Goal: Task Accomplishment & Management: Use online tool/utility

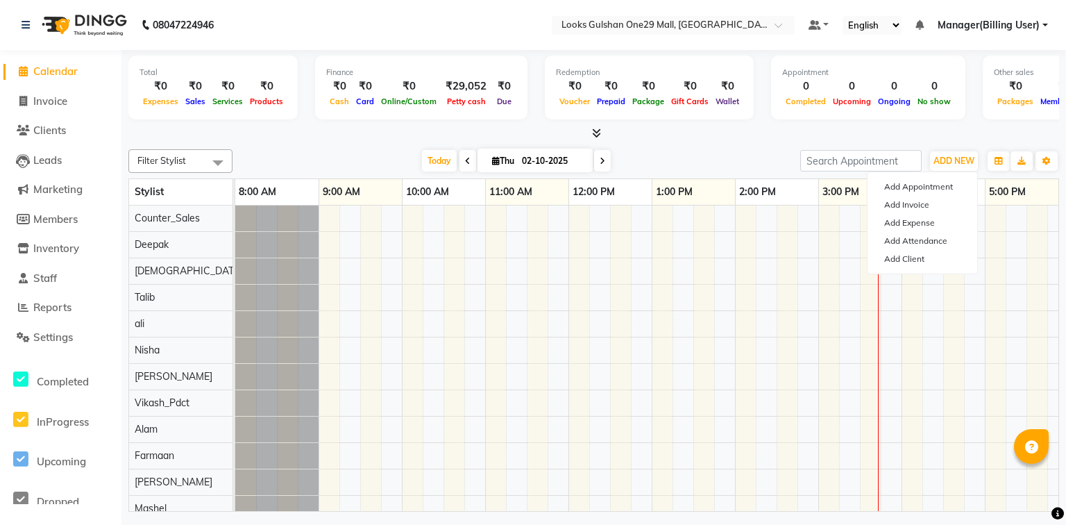
click at [76, 102] on link "Invoice" at bounding box center [60, 102] width 115 height 16
select select "8337"
select select "service"
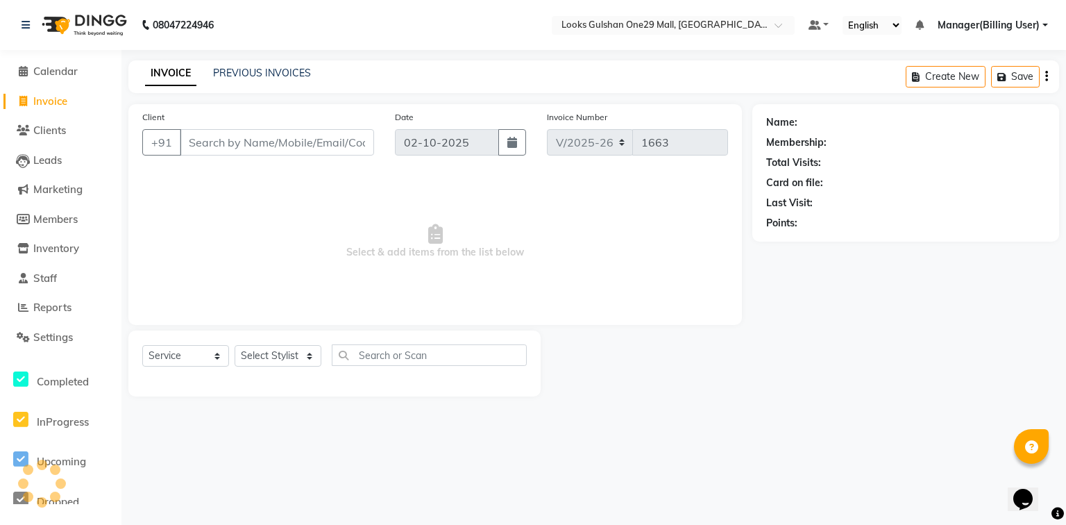
click at [220, 140] on input "Client" at bounding box center [277, 142] width 194 height 26
select select "80996"
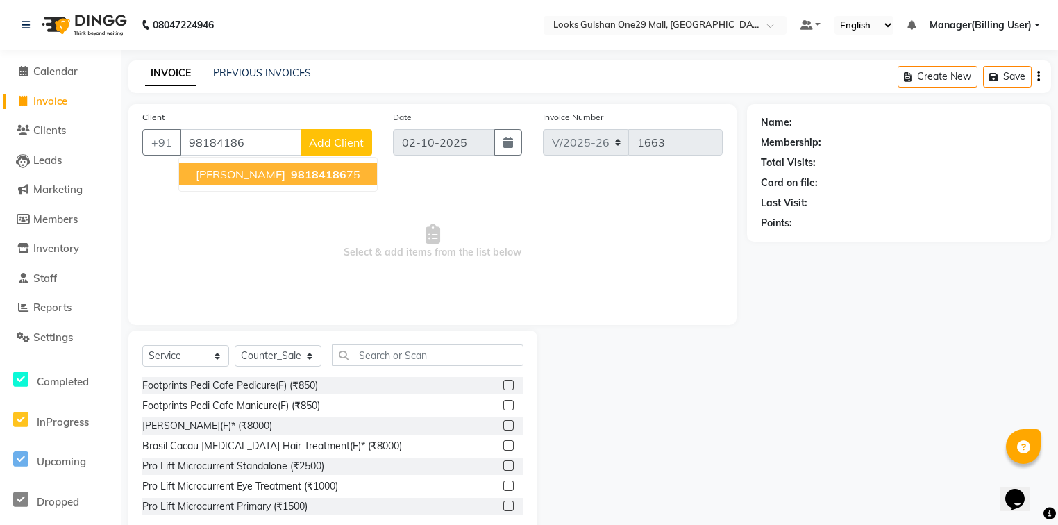
click at [255, 144] on input "98184186" at bounding box center [240, 142] width 121 height 26
click at [250, 150] on input "98184186" at bounding box center [240, 142] width 121 height 26
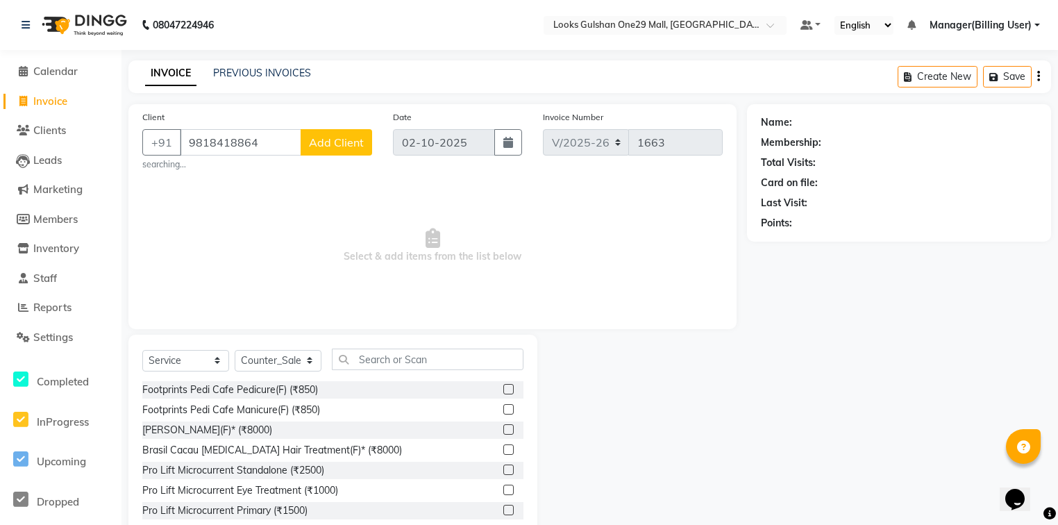
type input "9818418864"
click at [281, 185] on span "Select & add items from the list below" at bounding box center [432, 245] width 580 height 139
click at [372, 146] on div "Client [PHONE_NUMBER] Add Client searching..." at bounding box center [257, 140] width 251 height 61
click at [347, 149] on span "Add Client" at bounding box center [336, 142] width 55 height 14
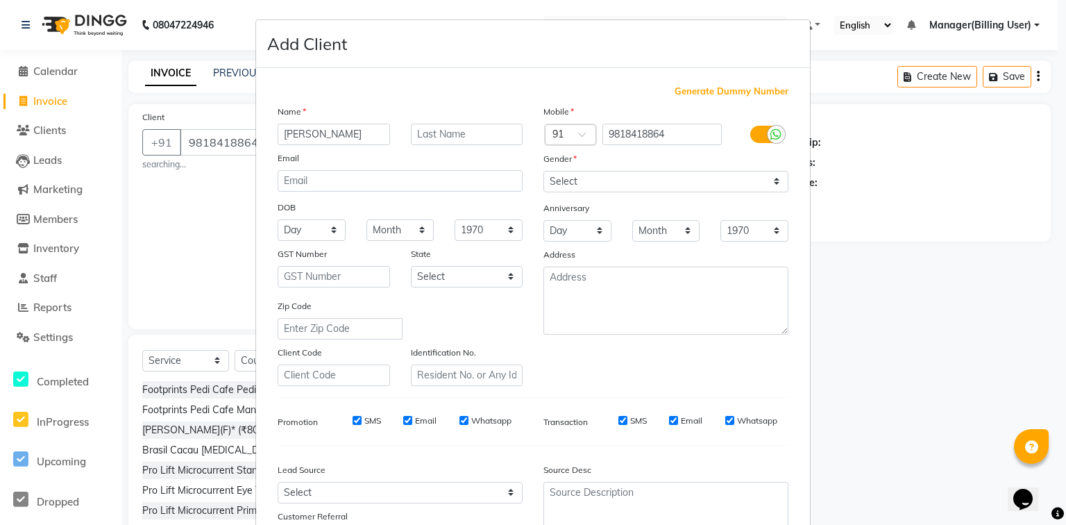
type input "[PERSON_NAME]"
type input "."
click at [564, 187] on select "Select [DEMOGRAPHIC_DATA] [DEMOGRAPHIC_DATA] Other Prefer Not To Say" at bounding box center [666, 182] width 245 height 22
select select "[DEMOGRAPHIC_DATA]"
click at [544, 171] on select "Select [DEMOGRAPHIC_DATA] [DEMOGRAPHIC_DATA] Other Prefer Not To Say" at bounding box center [666, 182] width 245 height 22
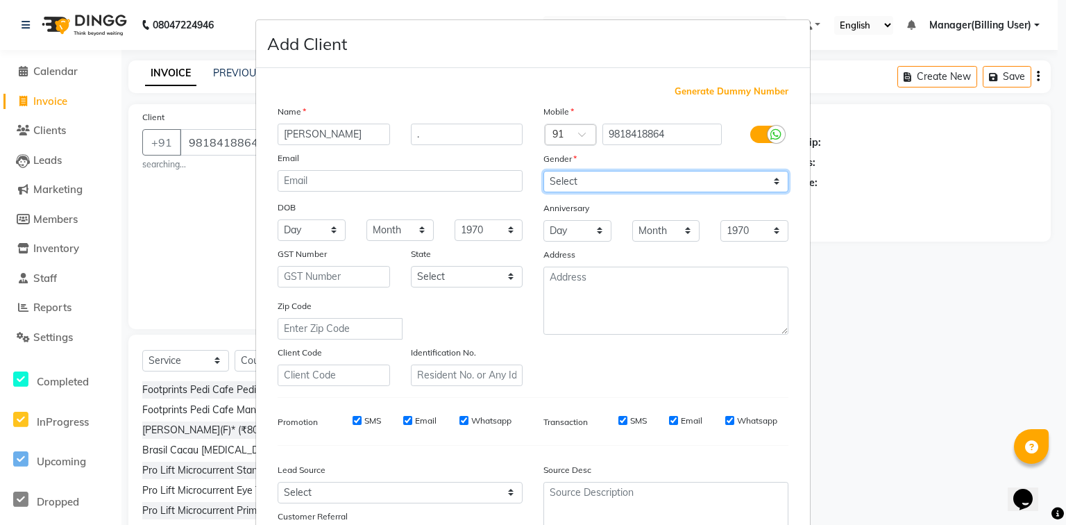
scroll to position [122, 0]
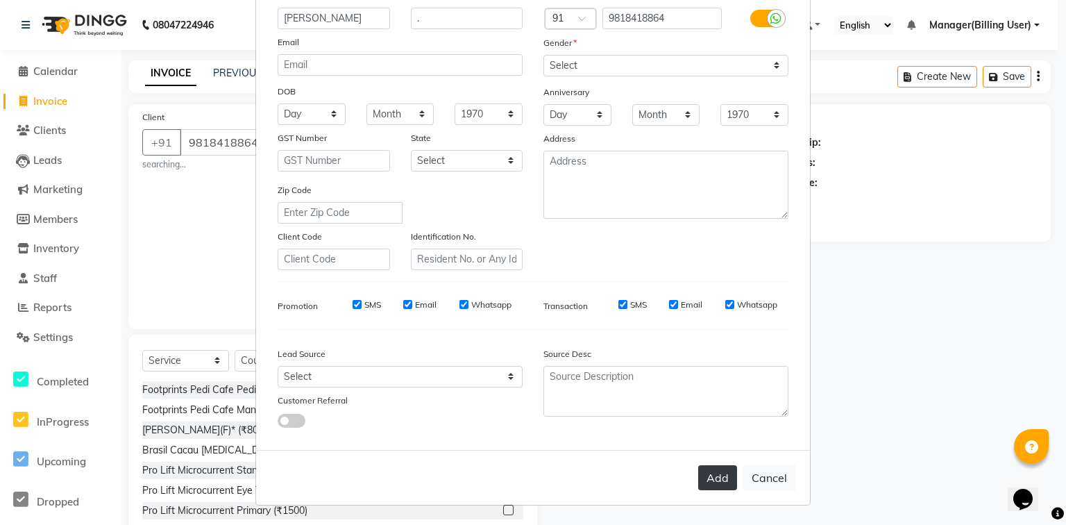
click at [709, 475] on button "Add" at bounding box center [717, 477] width 39 height 25
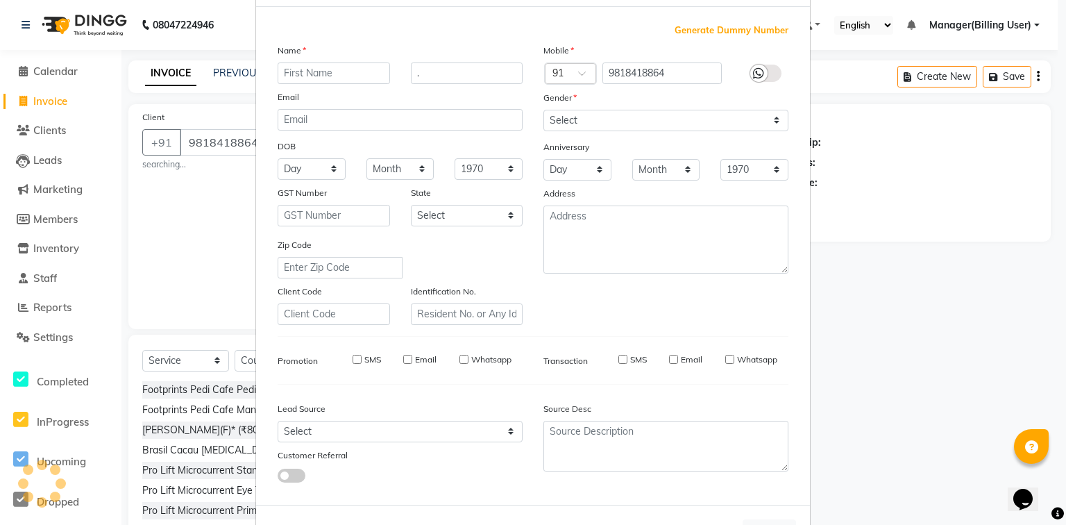
select select
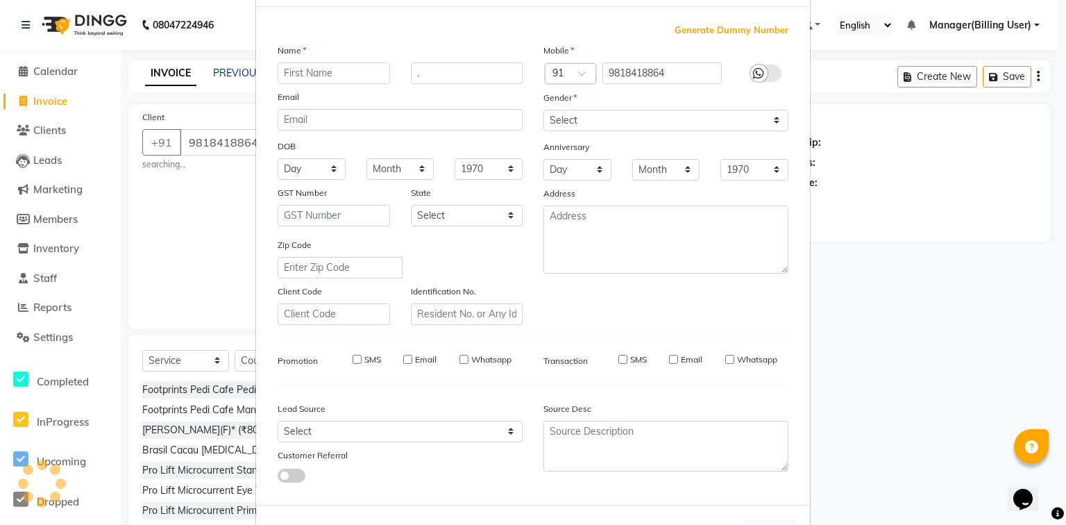
select select
checkbox input "false"
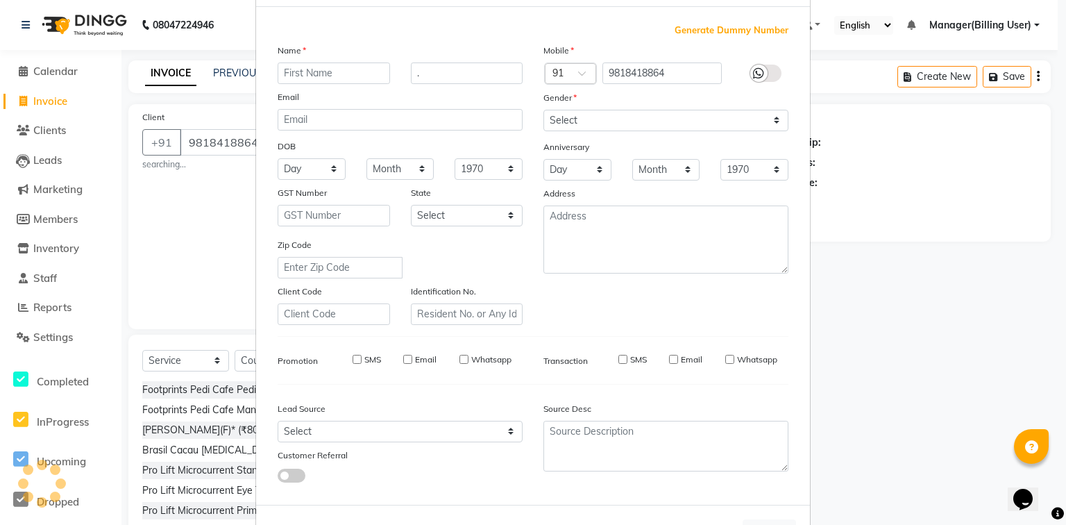
checkbox input "false"
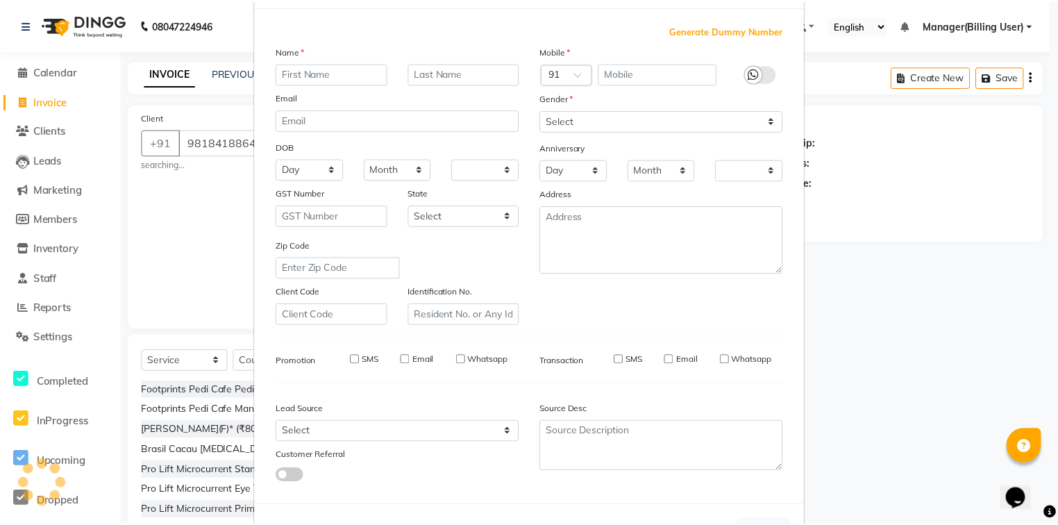
scroll to position [0, 0]
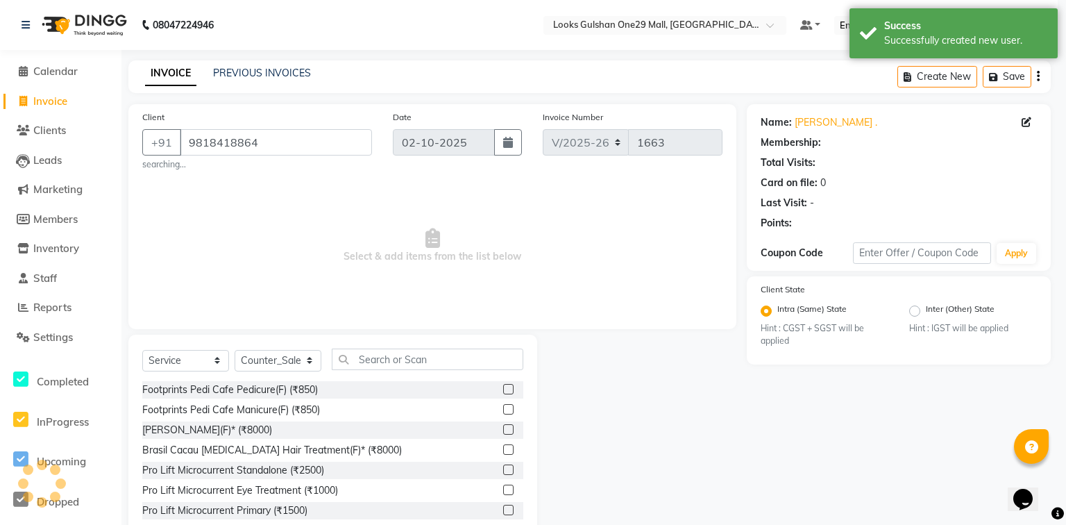
select select "1: Object"
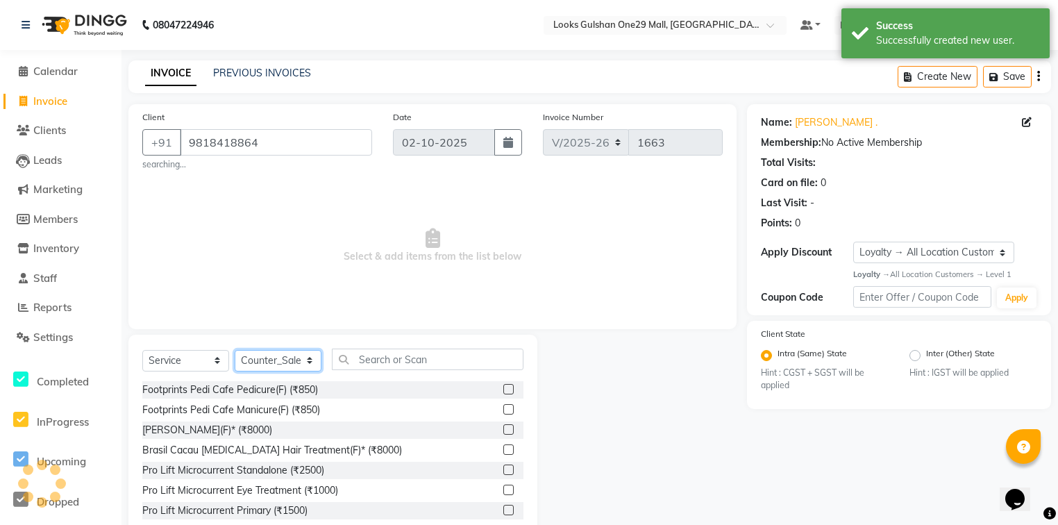
click at [265, 364] on select "Select Stylist [PERSON_NAME] Counter_Sales Deepak Farmaan [PERSON_NAME] Manager…" at bounding box center [278, 361] width 87 height 22
select select "80997"
click at [235, 351] on select "Select Stylist [PERSON_NAME] Counter_Sales Deepak Farmaan [PERSON_NAME] Manager…" at bounding box center [278, 361] width 87 height 22
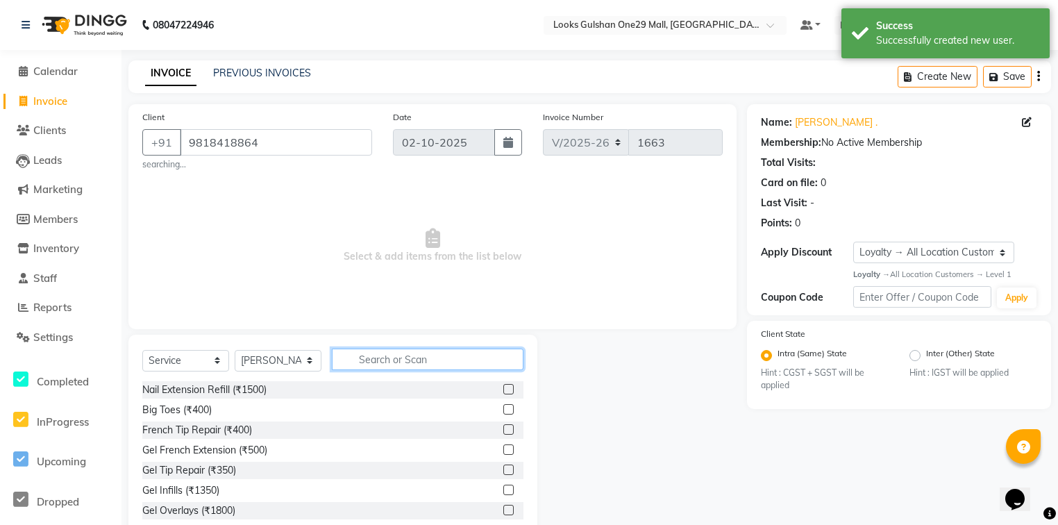
click at [397, 359] on input "text" at bounding box center [428, 360] width 192 height 22
type input "eye"
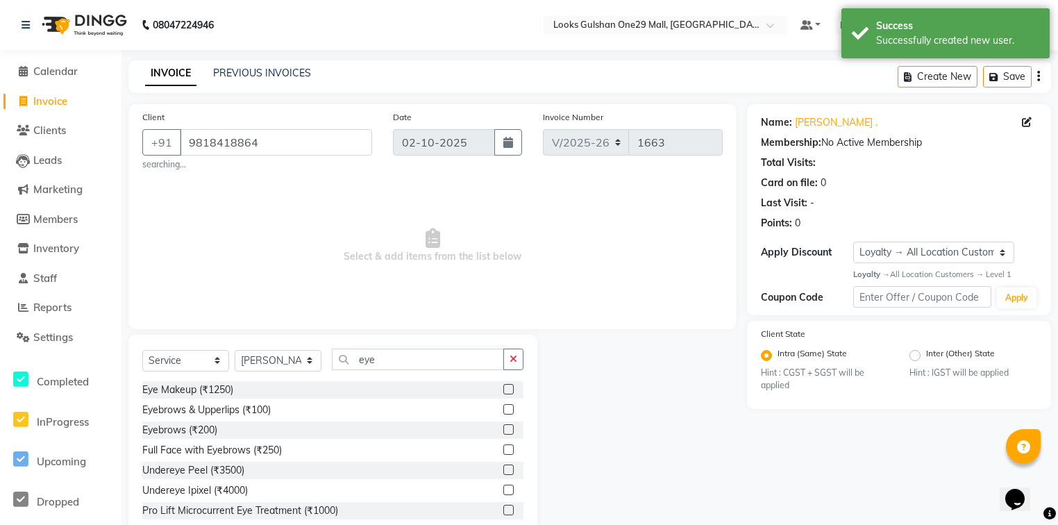
click at [503, 410] on label at bounding box center [508, 409] width 10 height 10
click at [503, 410] on input "checkbox" at bounding box center [507, 409] width 9 height 9
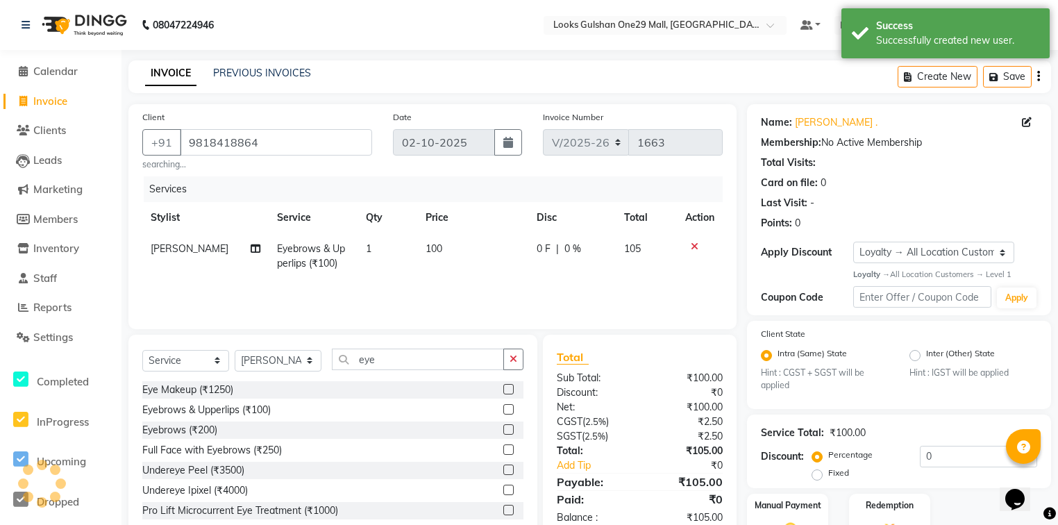
checkbox input "false"
click at [445, 258] on td "100" at bounding box center [472, 256] width 111 height 46
select select "80997"
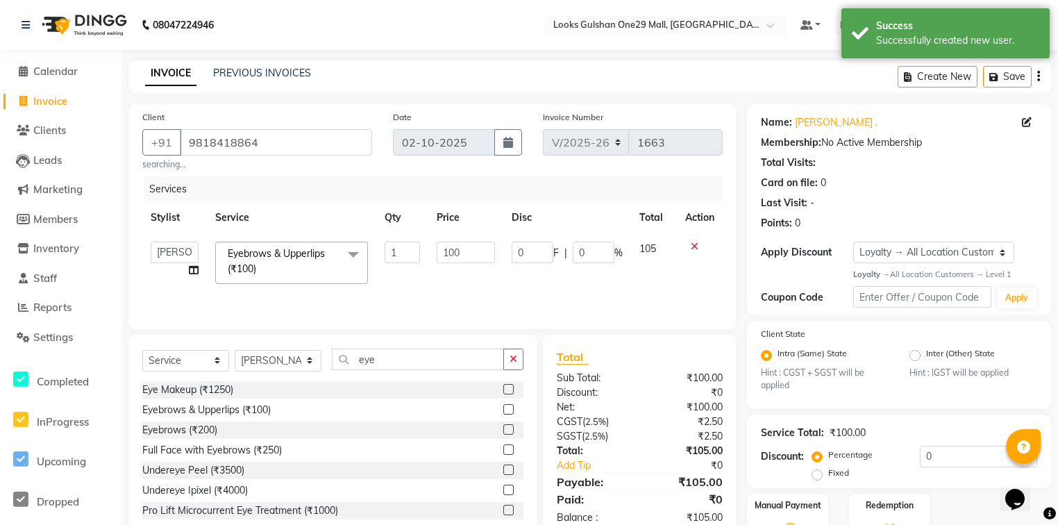
click at [446, 244] on input "100" at bounding box center [466, 253] width 58 height 22
type input "150"
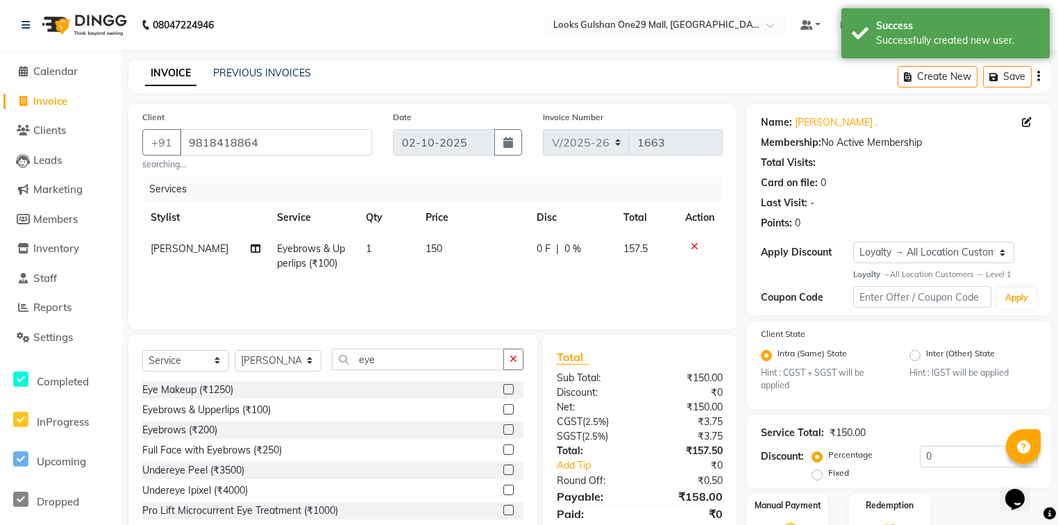
click at [483, 277] on td "150" at bounding box center [472, 256] width 111 height 46
select select "80997"
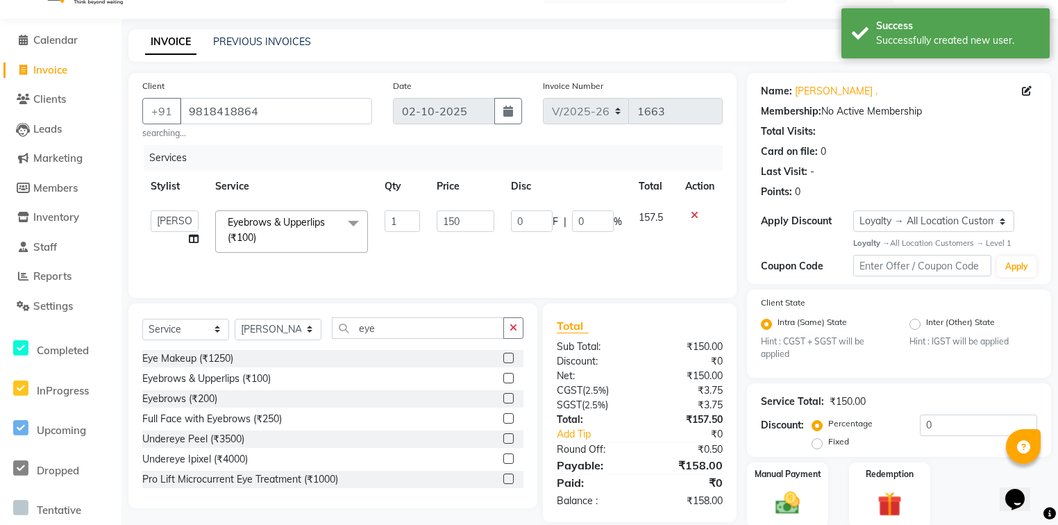
scroll to position [85, 0]
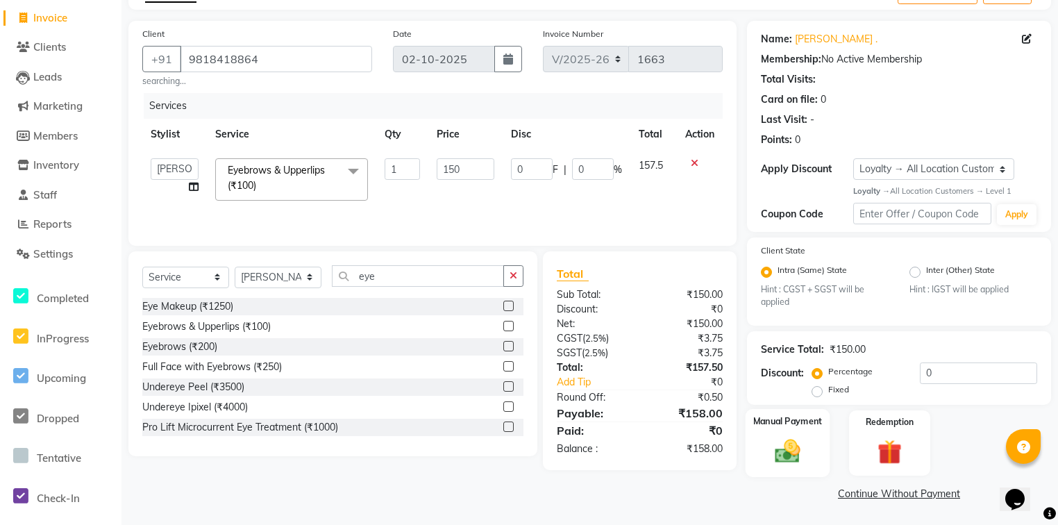
click at [792, 438] on img at bounding box center [787, 452] width 42 height 30
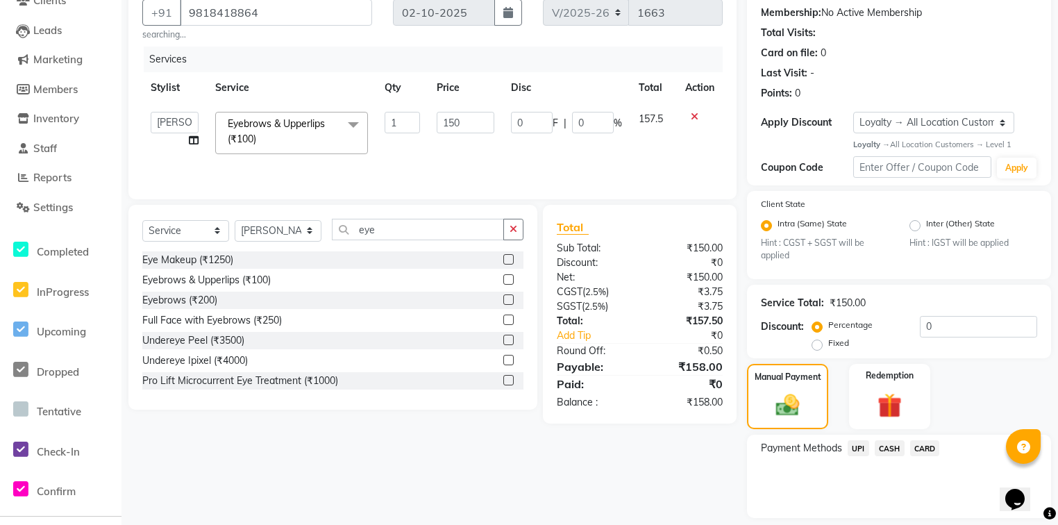
scroll to position [174, 0]
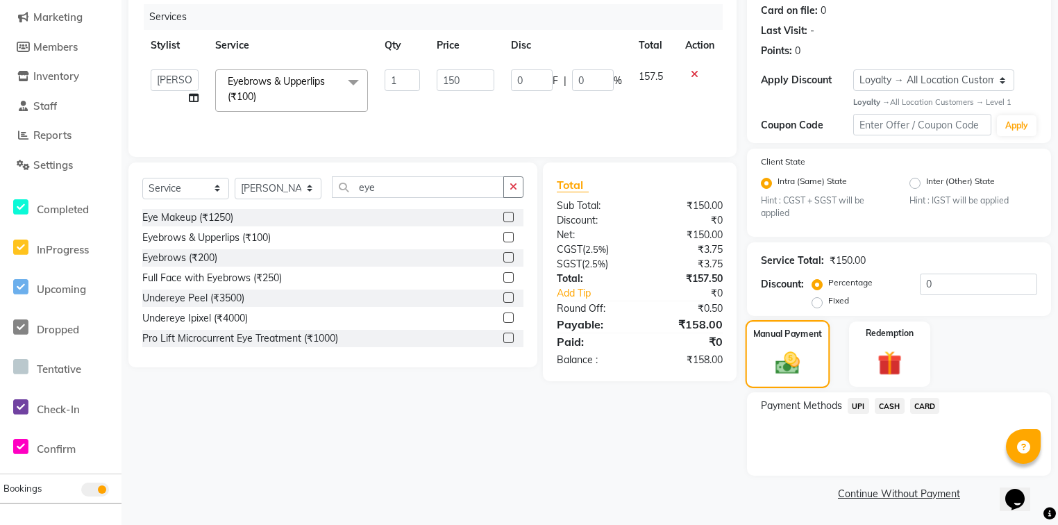
click at [793, 362] on img at bounding box center [788, 363] width 40 height 28
click at [851, 403] on span "UPI" at bounding box center [859, 406] width 22 height 16
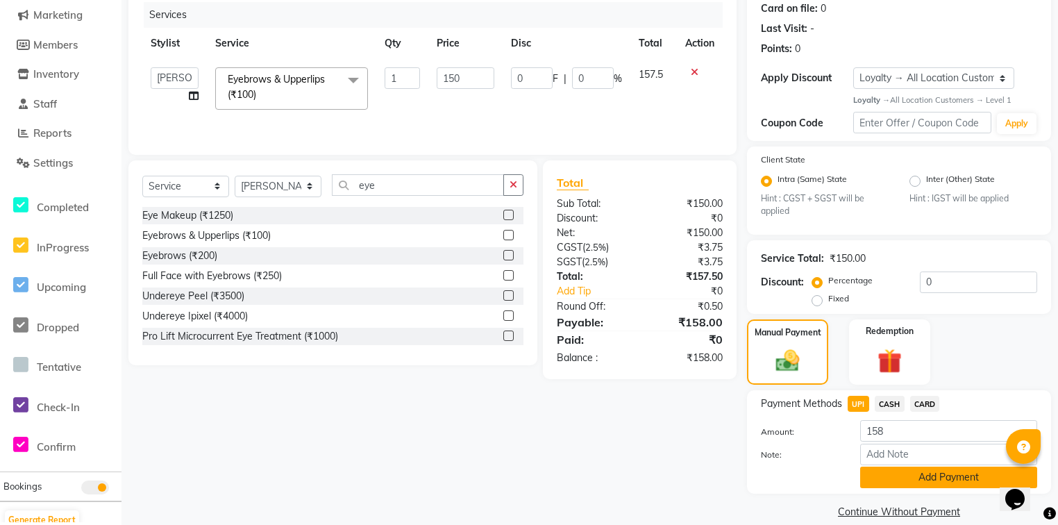
click at [901, 478] on button "Add Payment" at bounding box center [948, 478] width 177 height 22
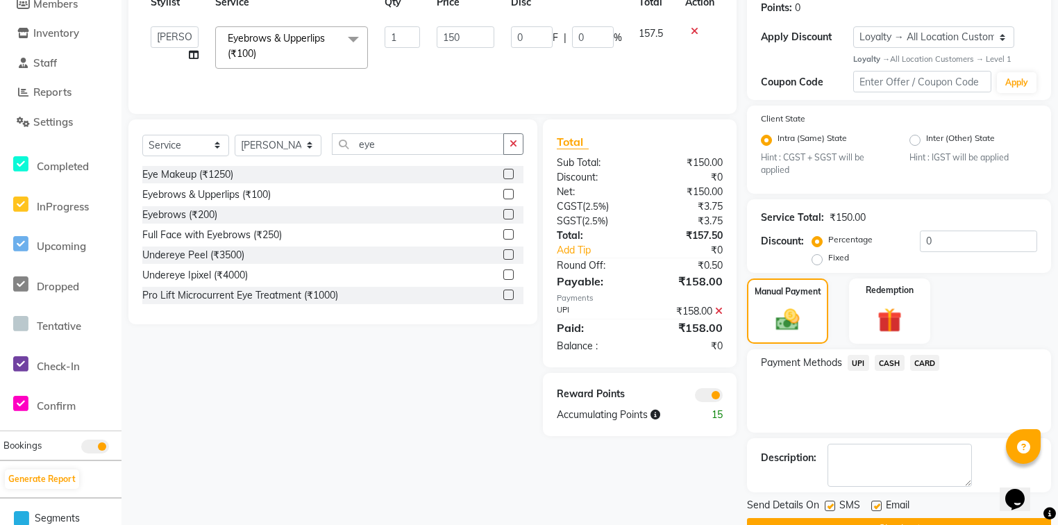
scroll to position [252, 0]
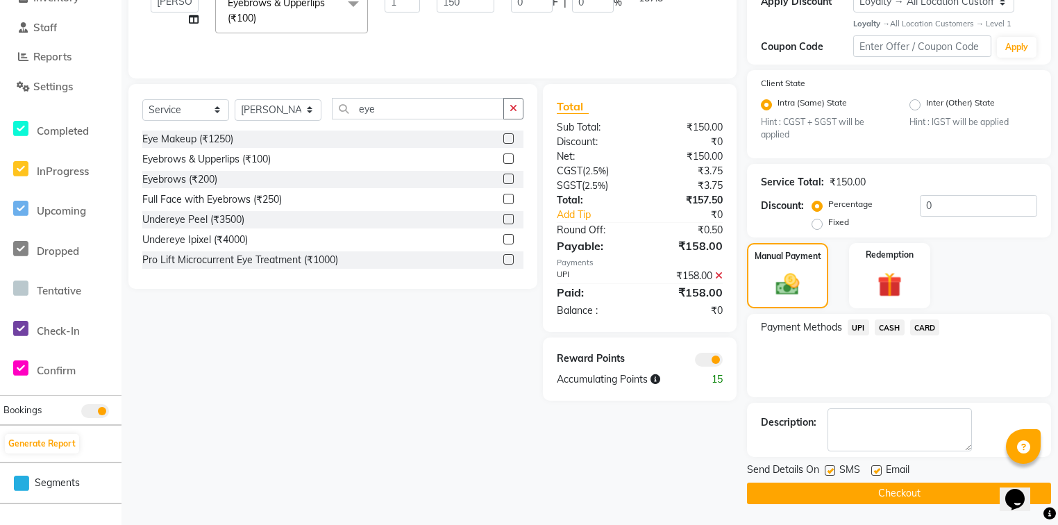
click at [878, 471] on label at bounding box center [876, 470] width 10 height 10
click at [878, 471] on input "checkbox" at bounding box center [875, 471] width 9 height 9
checkbox input "false"
click at [891, 492] on button "Checkout" at bounding box center [899, 493] width 304 height 22
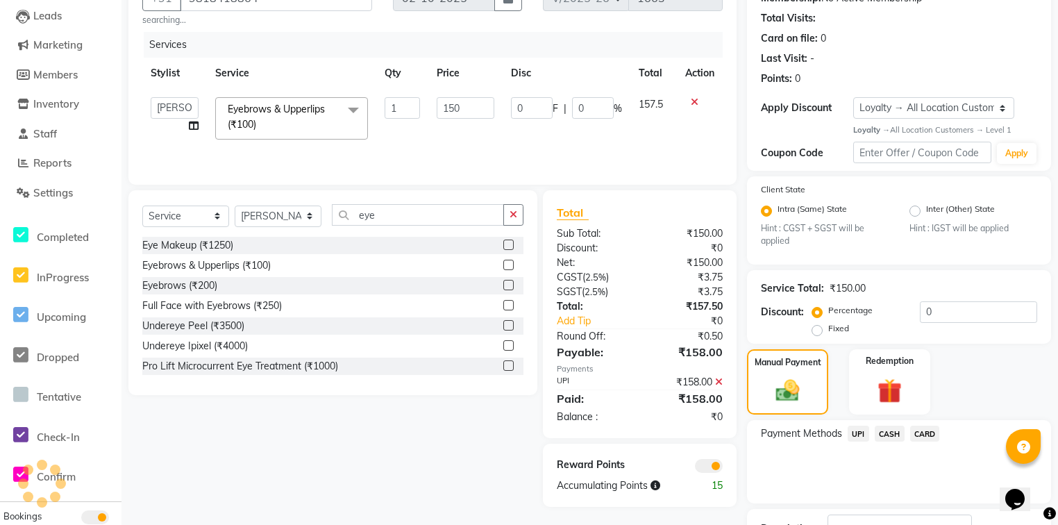
scroll to position [0, 0]
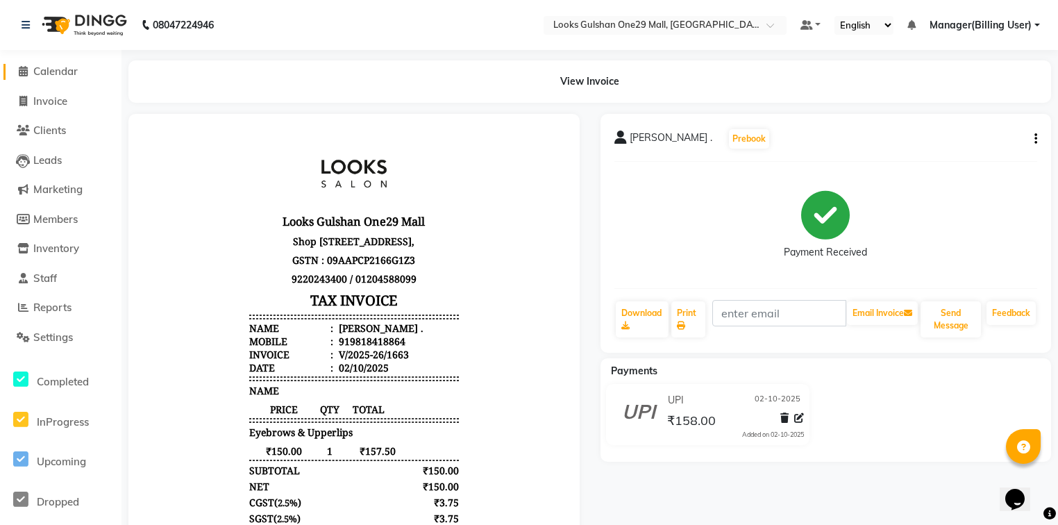
drag, startPoint x: 71, startPoint y: 72, endPoint x: 81, endPoint y: 80, distance: 12.4
click at [71, 72] on span "Calendar" at bounding box center [55, 71] width 44 height 13
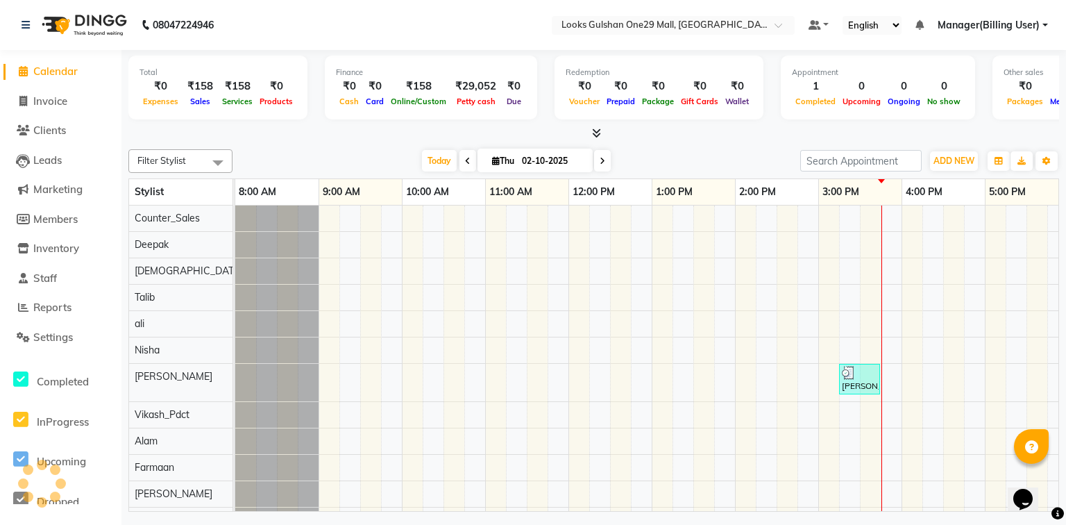
click at [212, 132] on div at bounding box center [593, 133] width 931 height 15
click at [47, 101] on span "Invoice" at bounding box center [50, 100] width 34 height 13
select select "8337"
select select "service"
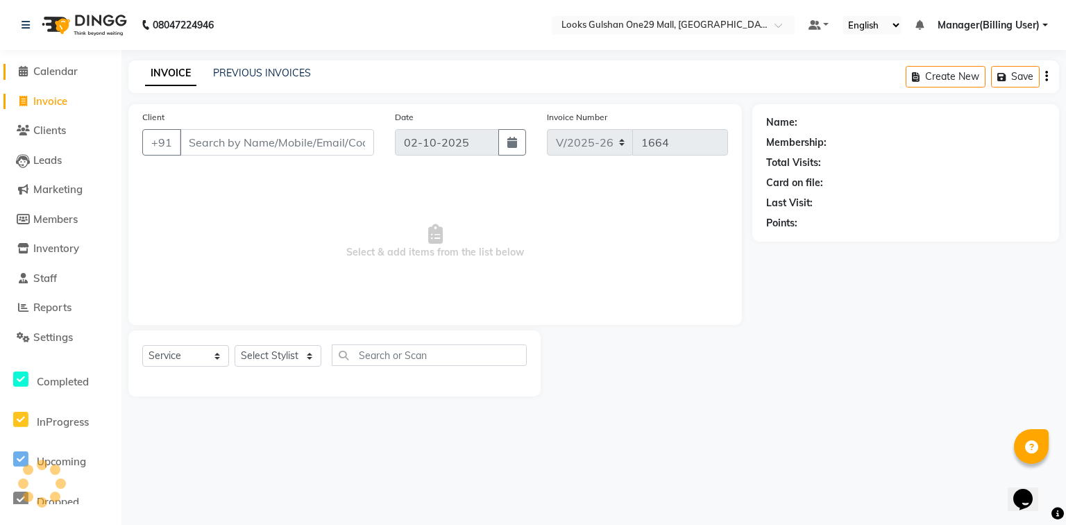
click at [56, 76] on span "Calendar" at bounding box center [55, 71] width 44 height 13
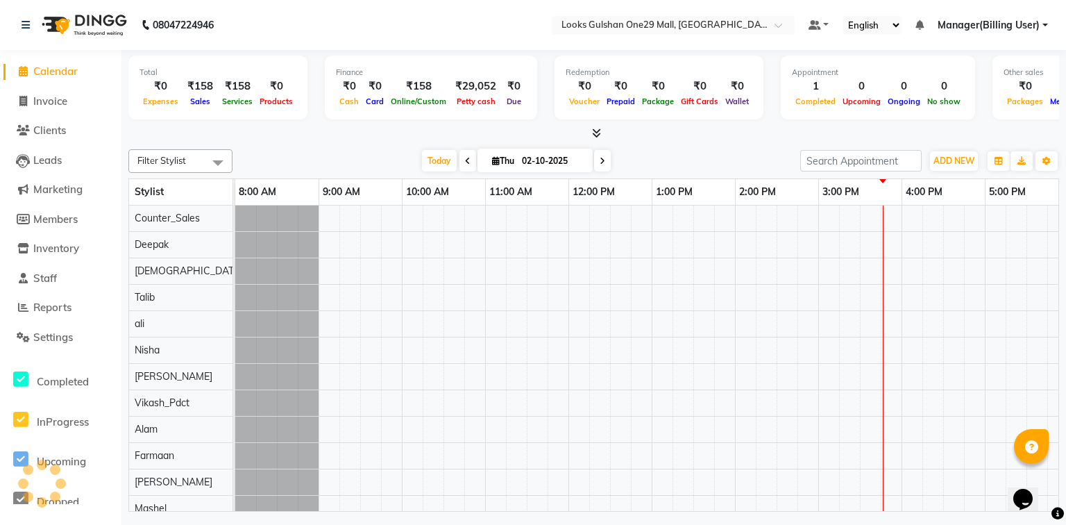
scroll to position [0, 259]
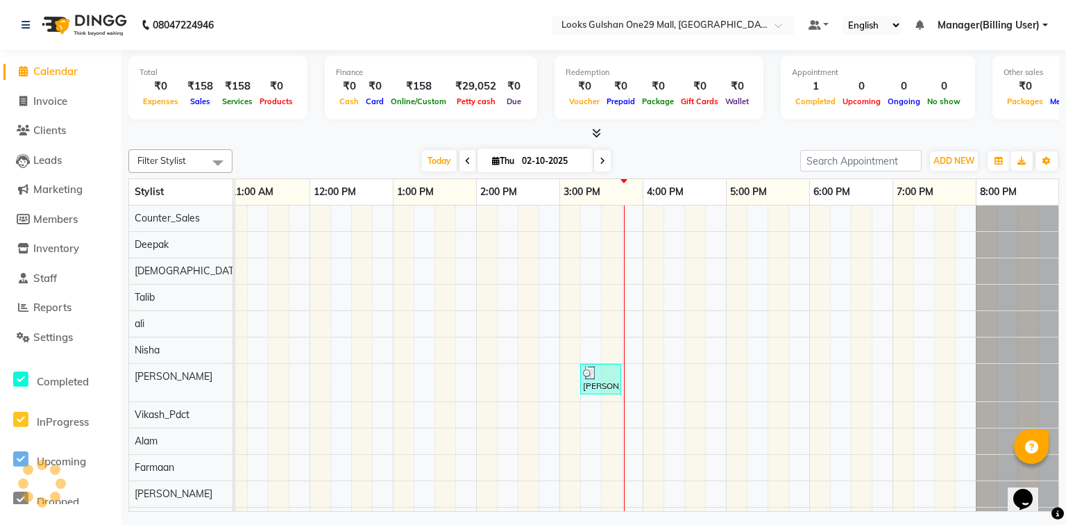
click at [233, 133] on div at bounding box center [593, 133] width 931 height 15
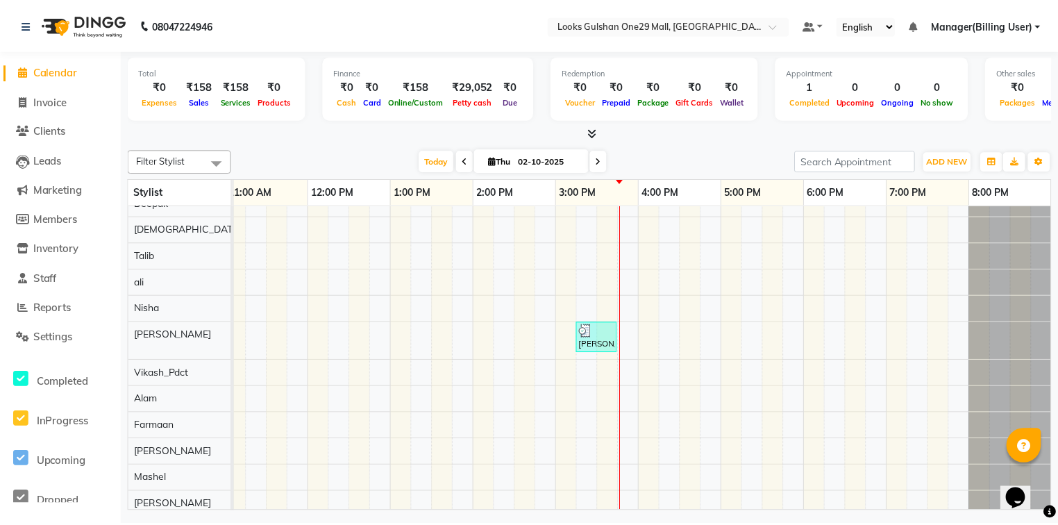
scroll to position [0, 0]
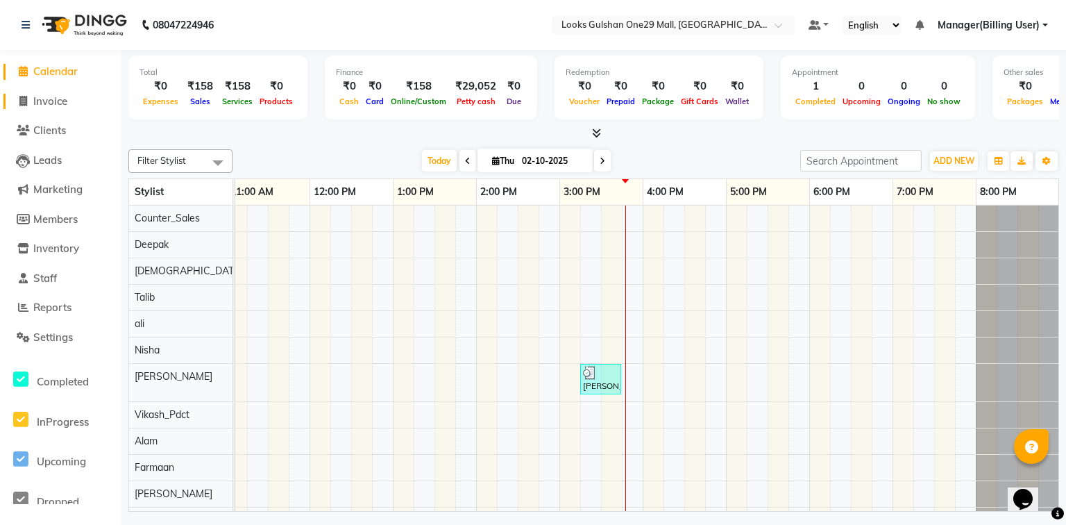
click at [64, 101] on span "Invoice" at bounding box center [50, 100] width 34 height 13
select select "8337"
select select "service"
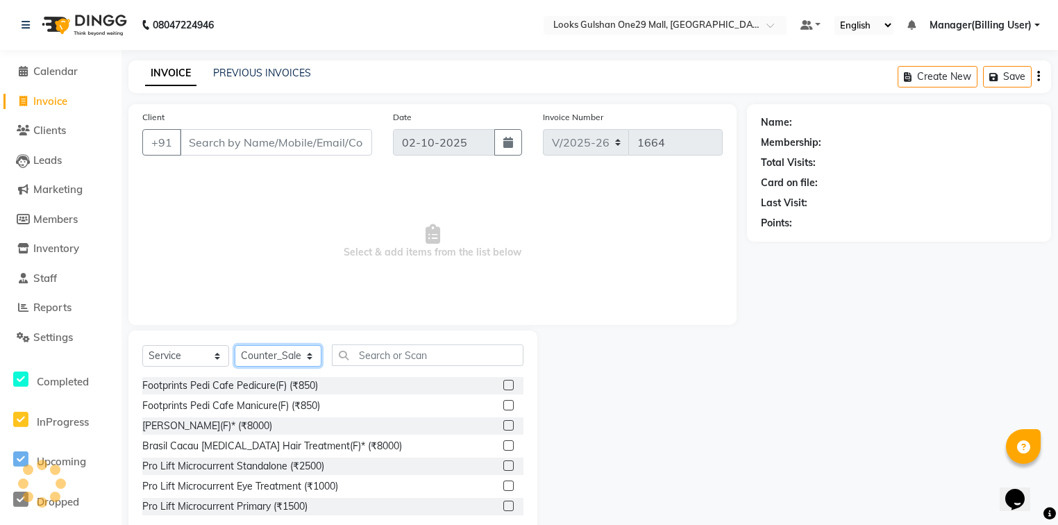
click at [276, 365] on select "Select Stylist [PERSON_NAME] Counter_Sales Deepak Farmaan [PERSON_NAME] Manager…" at bounding box center [278, 356] width 87 height 22
select select "80997"
click at [235, 346] on select "Select Stylist [PERSON_NAME] Counter_Sales Deepak Farmaan [PERSON_NAME] Manager…" at bounding box center [278, 356] width 87 height 22
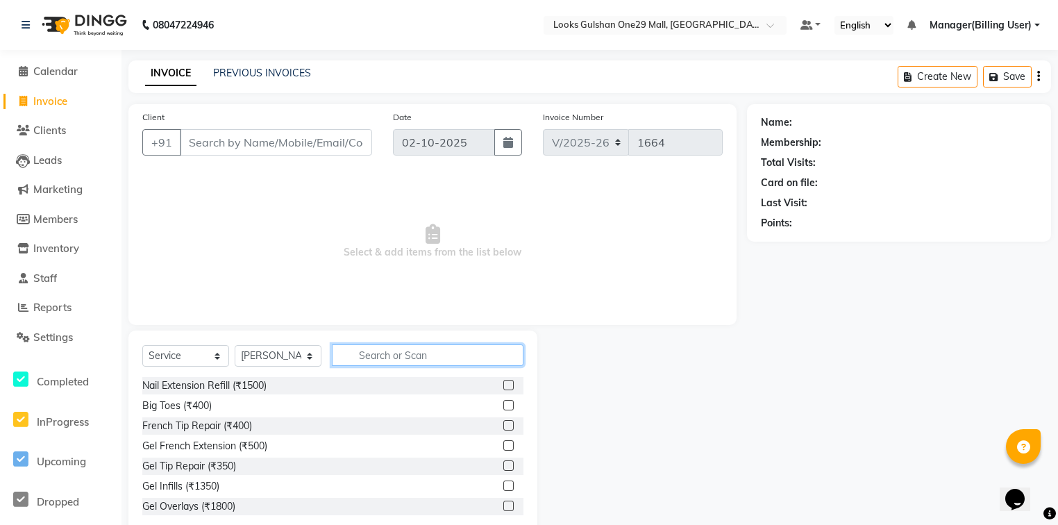
click at [419, 355] on input "text" at bounding box center [428, 355] width 192 height 22
type input "y"
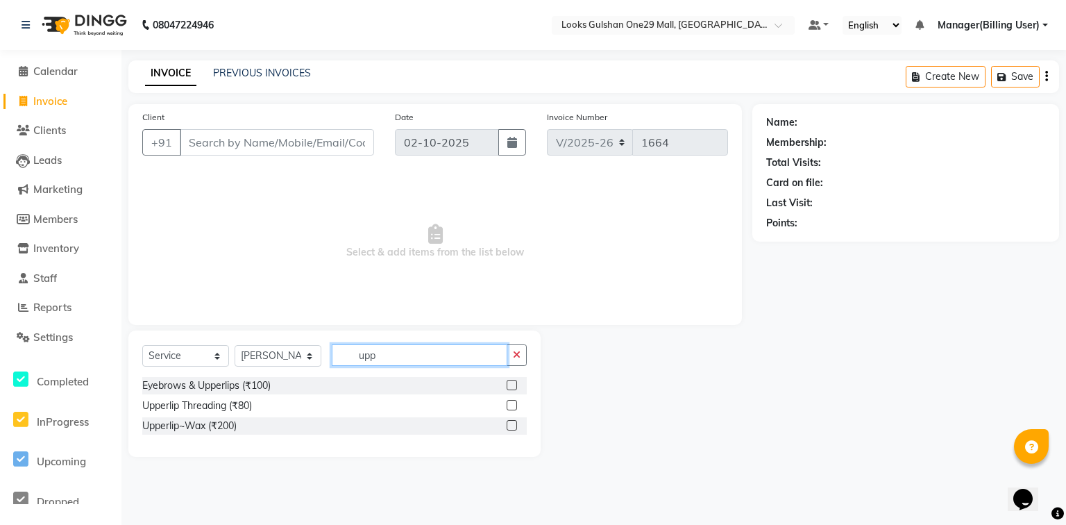
type input "upp"
click at [514, 408] on label at bounding box center [512, 405] width 10 height 10
click at [514, 408] on input "checkbox" at bounding box center [511, 405] width 9 height 9
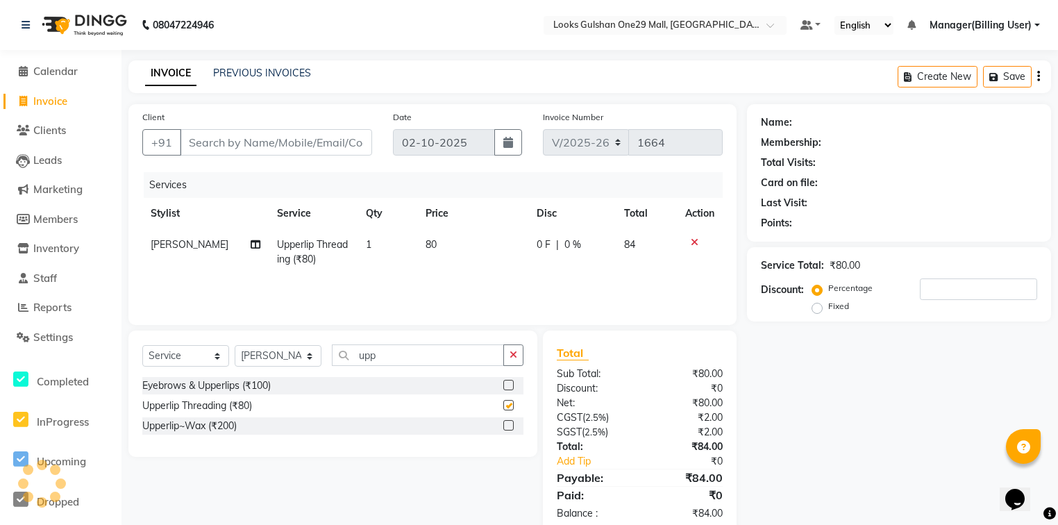
checkbox input "false"
click at [434, 247] on td "80" at bounding box center [472, 252] width 111 height 46
select select "80997"
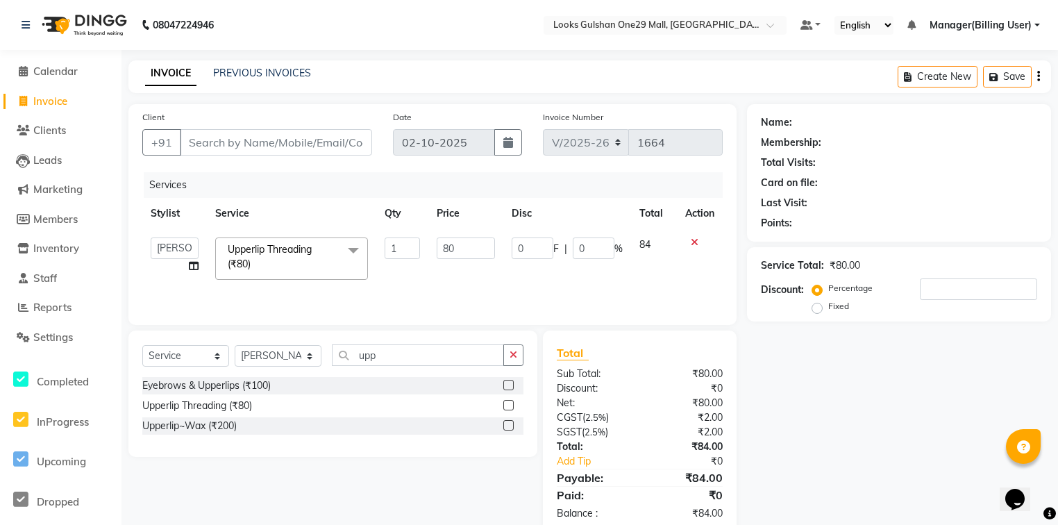
click at [434, 247] on td "80" at bounding box center [465, 258] width 74 height 59
click at [494, 247] on td "80" at bounding box center [465, 258] width 74 height 59
click at [483, 244] on input "80" at bounding box center [466, 248] width 58 height 22
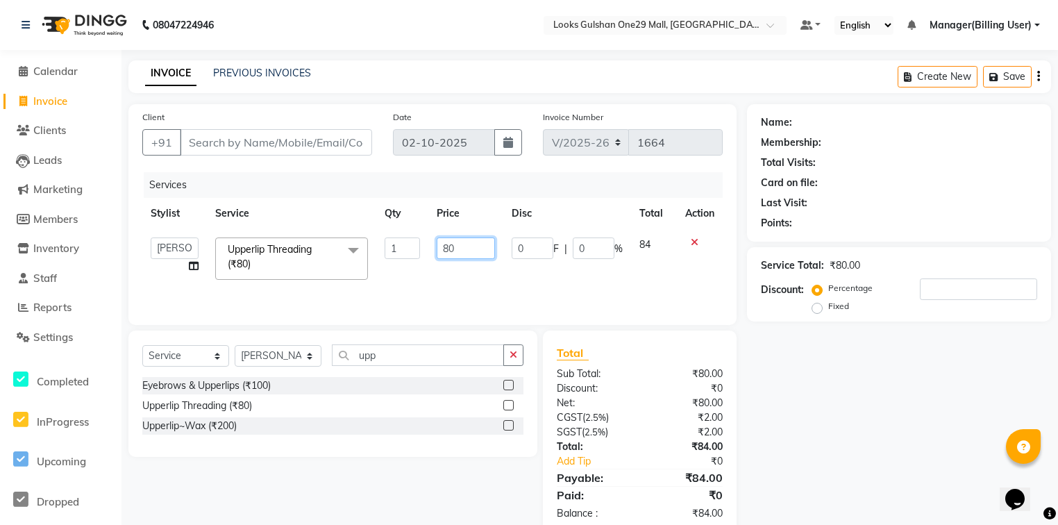
click at [483, 244] on input "80" at bounding box center [466, 248] width 58 height 22
type input "50"
click at [467, 284] on div "Services Stylist Service Qty Price Disc Total Action [PERSON_NAME] Counter_Sale…" at bounding box center [432, 241] width 580 height 139
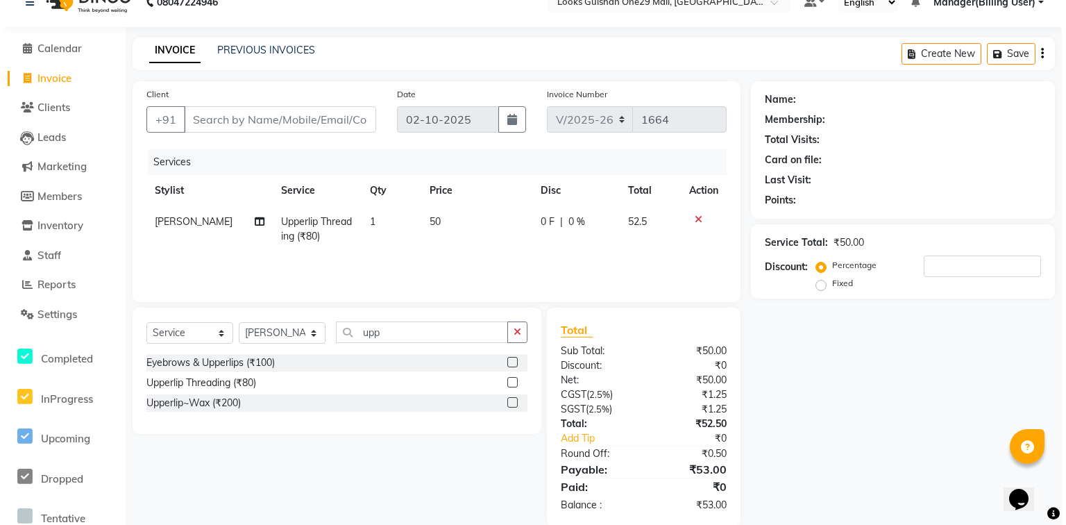
scroll to position [45, 0]
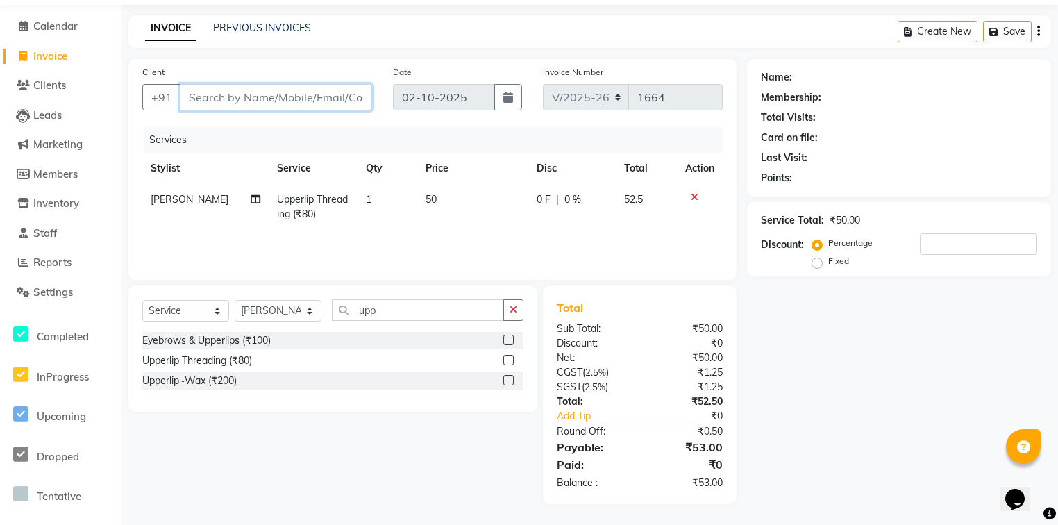
click at [251, 90] on input "Client" at bounding box center [276, 97] width 192 height 26
click at [278, 97] on input "Client" at bounding box center [276, 97] width 192 height 26
type input "9"
type input "0"
type input "9958465550"
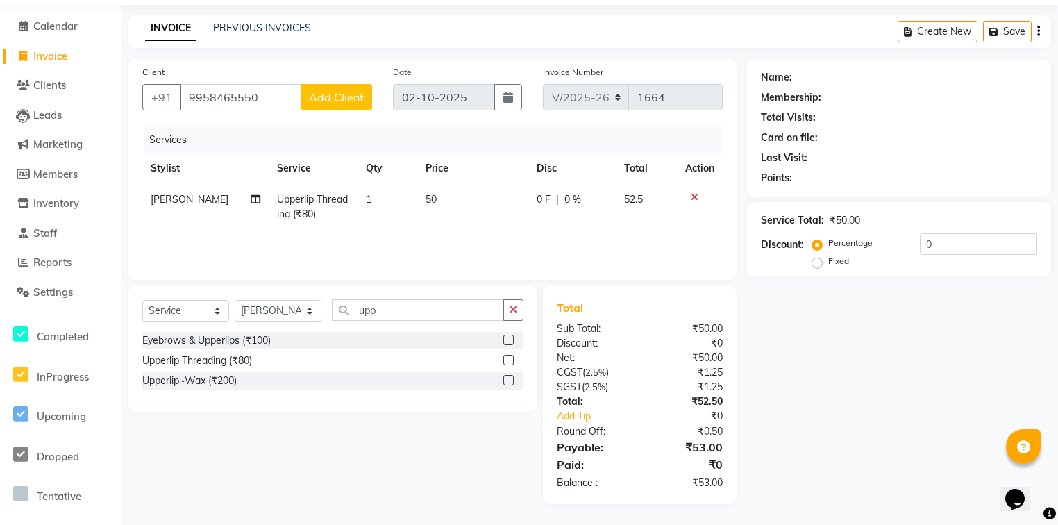
click at [349, 84] on button "Add Client" at bounding box center [337, 97] width 72 height 26
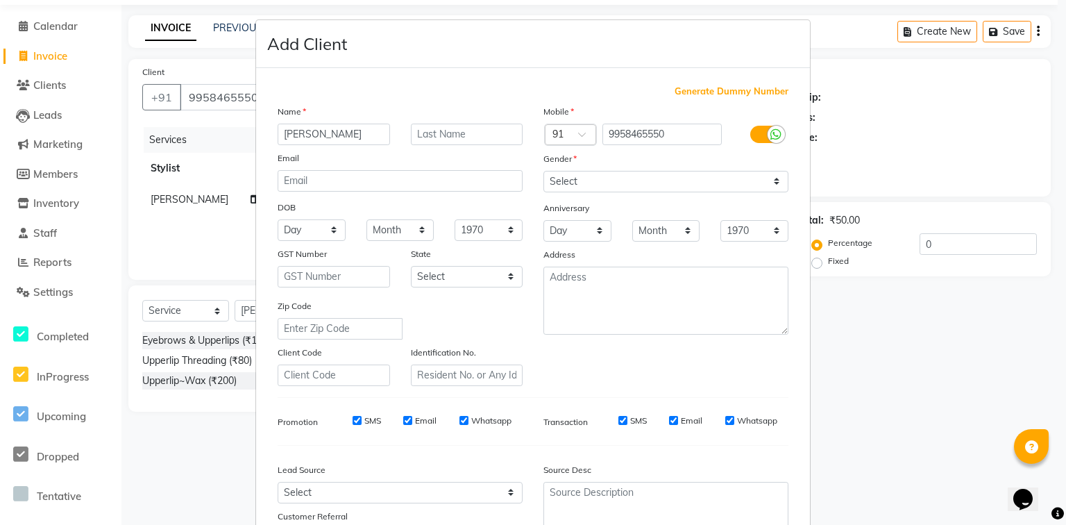
type input "[PERSON_NAME]"
type input "."
click at [550, 184] on select "Select [DEMOGRAPHIC_DATA] [DEMOGRAPHIC_DATA] Other Prefer Not To Say" at bounding box center [666, 182] width 245 height 22
click at [544, 171] on select "Select [DEMOGRAPHIC_DATA] [DEMOGRAPHIC_DATA] Other Prefer Not To Say" at bounding box center [666, 182] width 245 height 22
click at [589, 186] on select "Select [DEMOGRAPHIC_DATA] [DEMOGRAPHIC_DATA] Other Prefer Not To Say" at bounding box center [666, 182] width 245 height 22
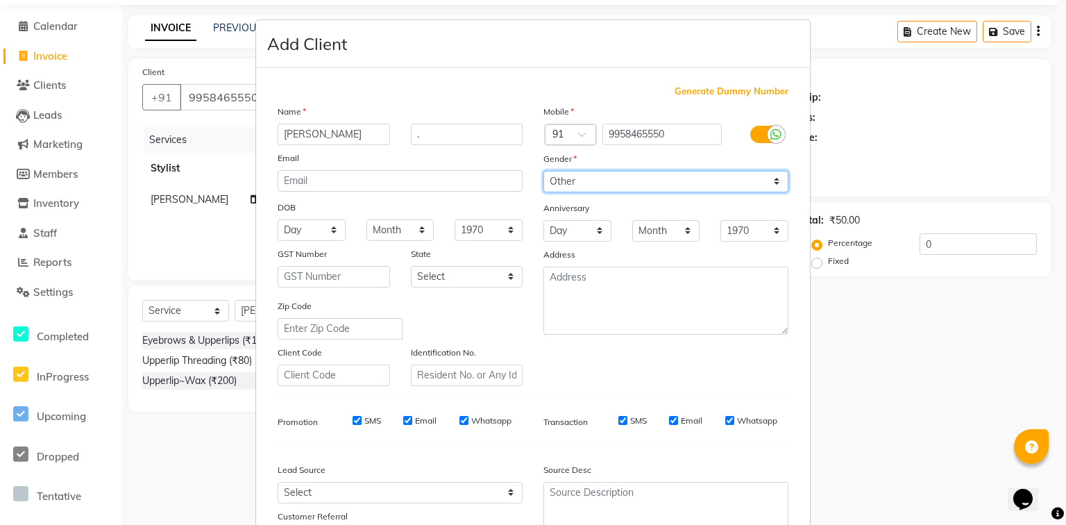
select select "[DEMOGRAPHIC_DATA]"
click at [544, 171] on select "Select [DEMOGRAPHIC_DATA] [DEMOGRAPHIC_DATA] Other Prefer Not To Say" at bounding box center [666, 182] width 245 height 22
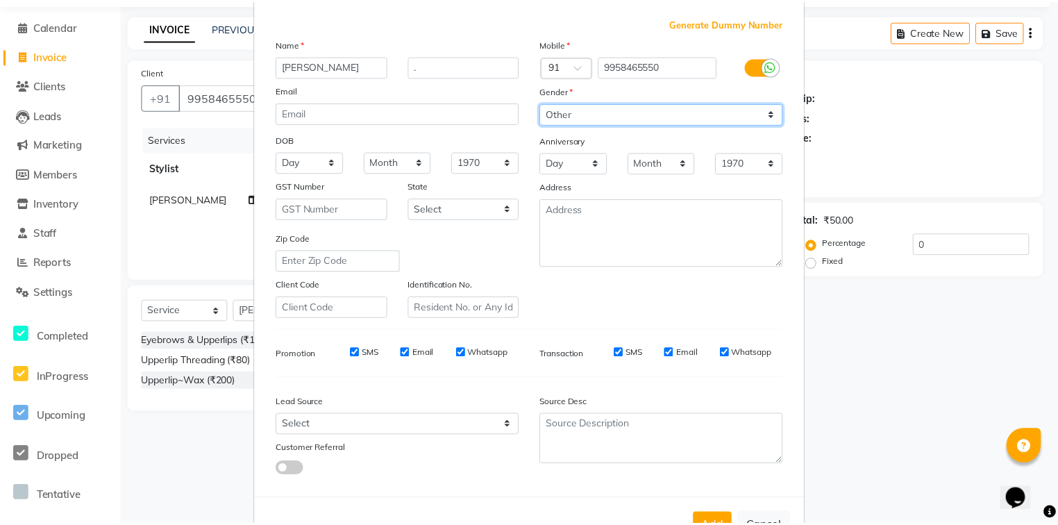
scroll to position [122, 0]
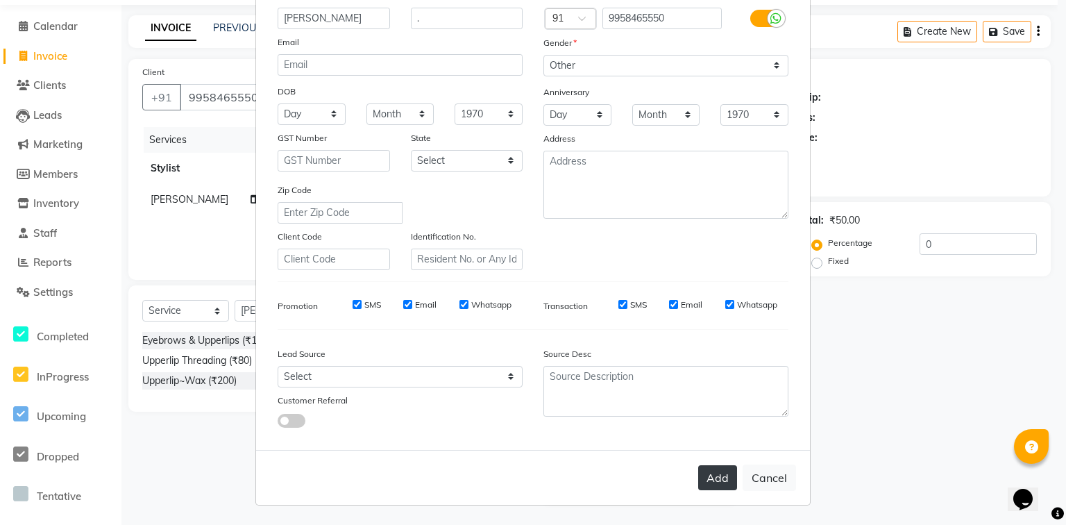
click at [707, 473] on button "Add" at bounding box center [717, 477] width 39 height 25
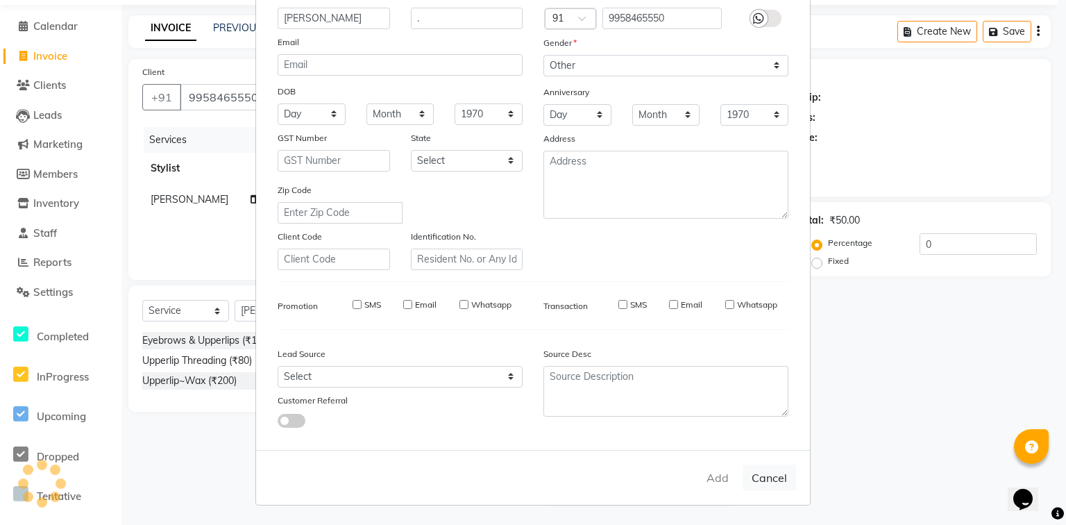
select select
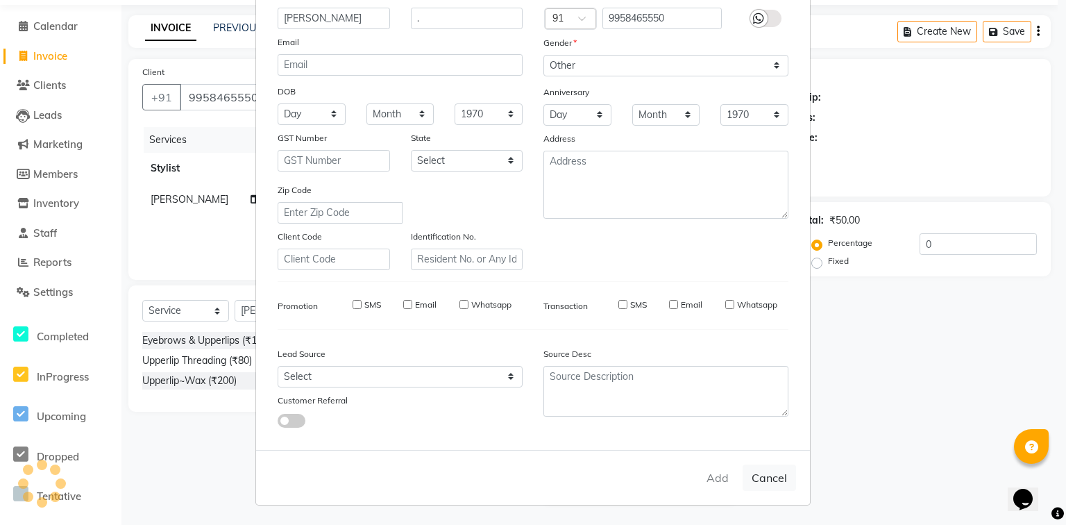
select select
checkbox input "false"
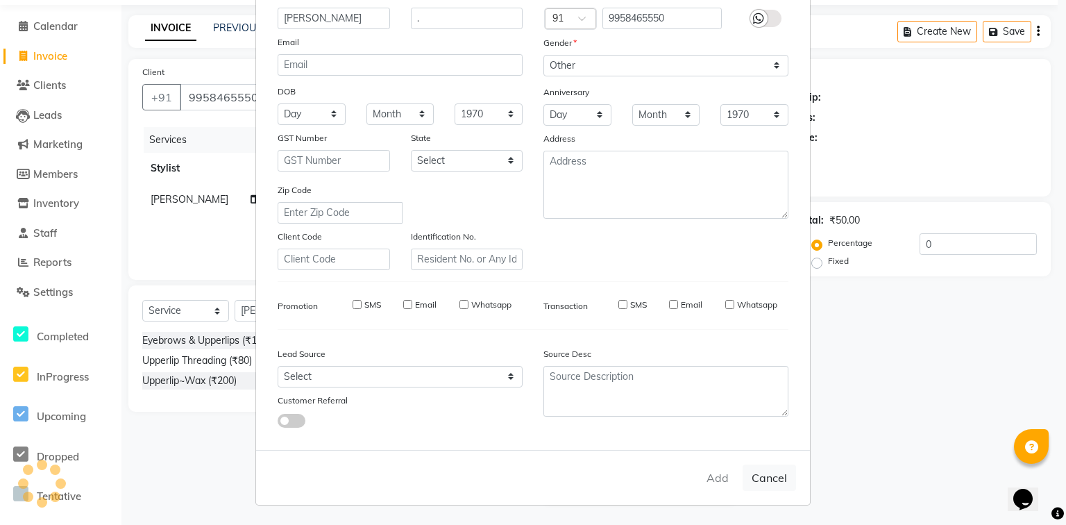
checkbox input "false"
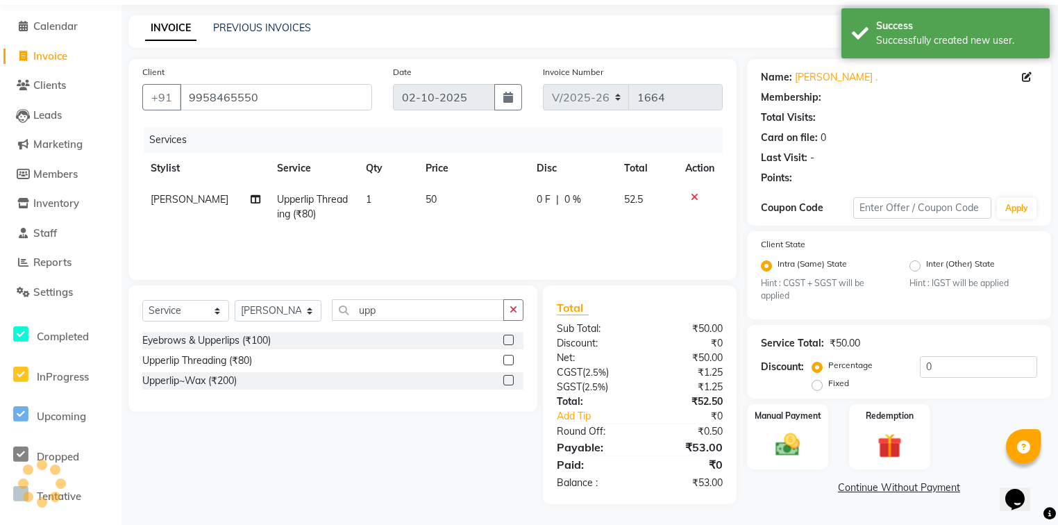
select select "1: Object"
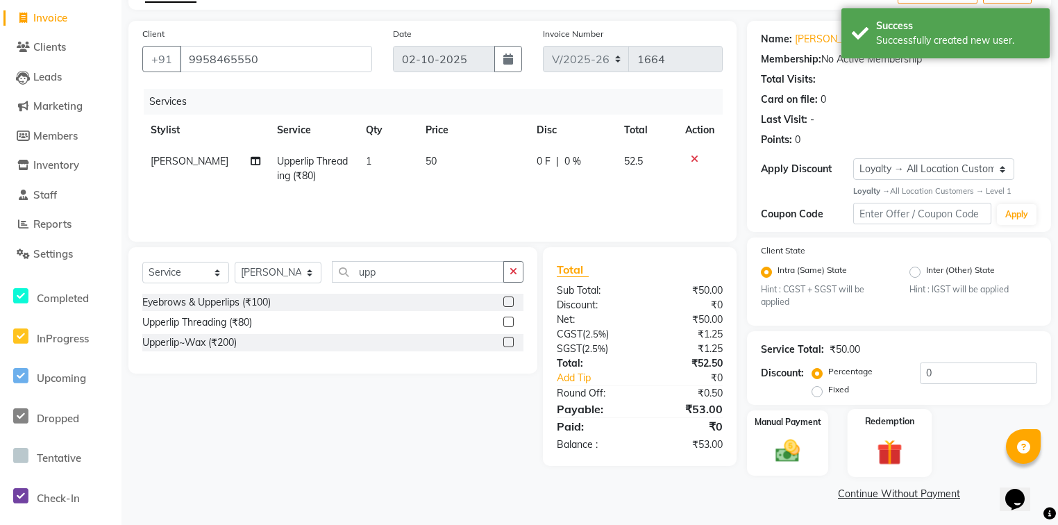
scroll to position [85, 0]
click at [828, 392] on label "Fixed" at bounding box center [838, 389] width 21 height 12
click at [819, 392] on input "Fixed" at bounding box center [820, 390] width 10 height 10
radio input "true"
click at [934, 371] on input "0" at bounding box center [978, 373] width 117 height 22
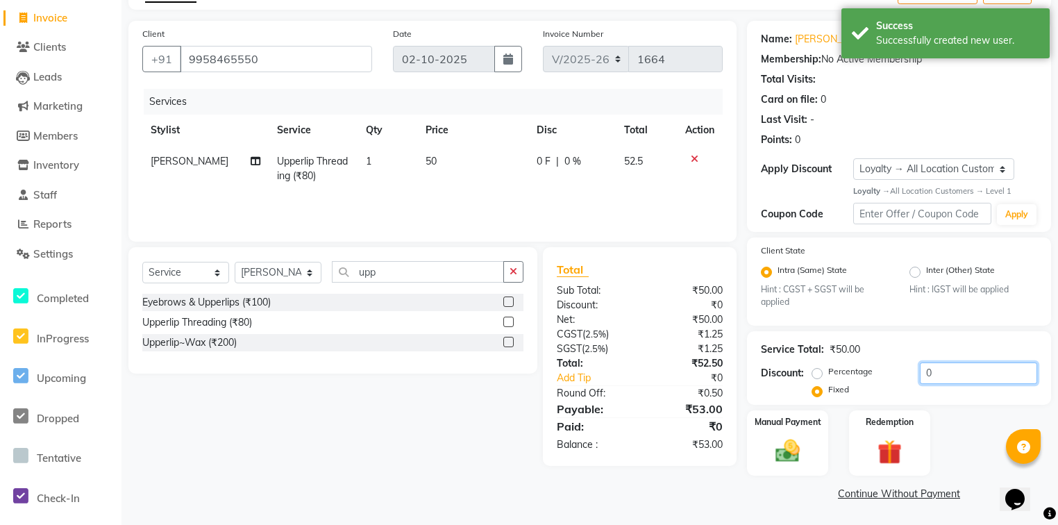
click at [934, 371] on input "0" at bounding box center [978, 373] width 117 height 22
type input "3"
click at [811, 449] on div "Manual Payment" at bounding box center [788, 443] width 85 height 68
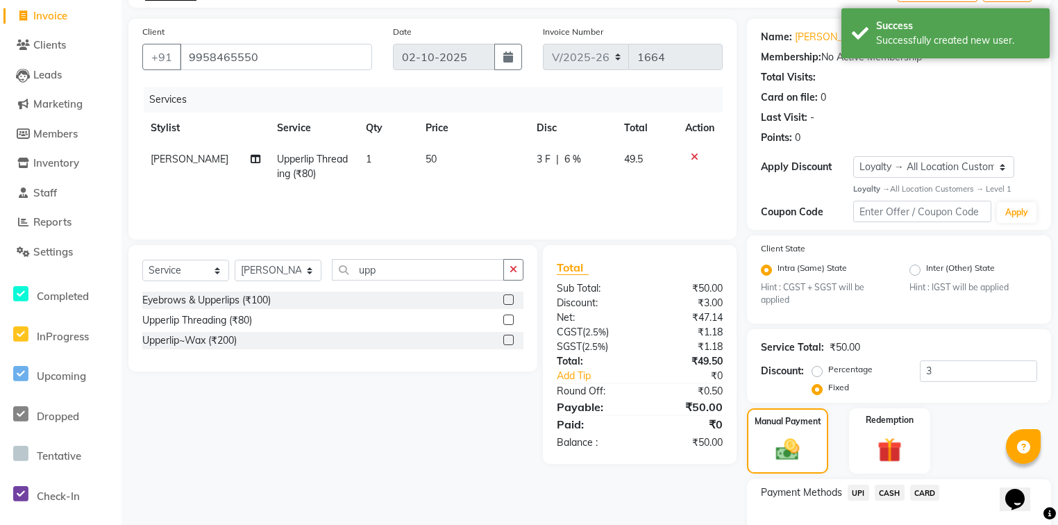
click at [619, 230] on div "Client [PHONE_NUMBER] Date [DATE] Invoice Number V/2025 V/[PHONE_NUMBER] Servic…" at bounding box center [432, 129] width 608 height 221
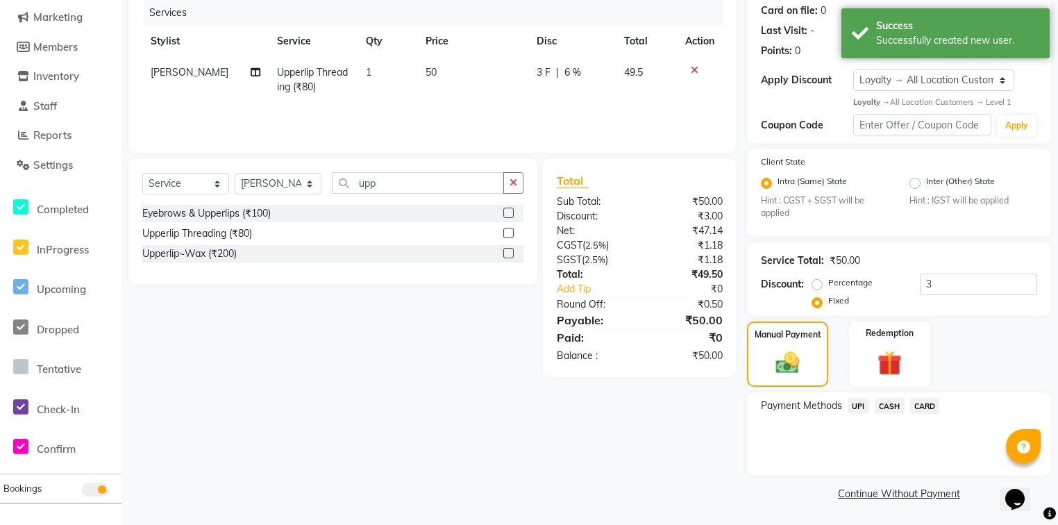
scroll to position [174, 0]
click at [860, 407] on span "UPI" at bounding box center [859, 406] width 22 height 16
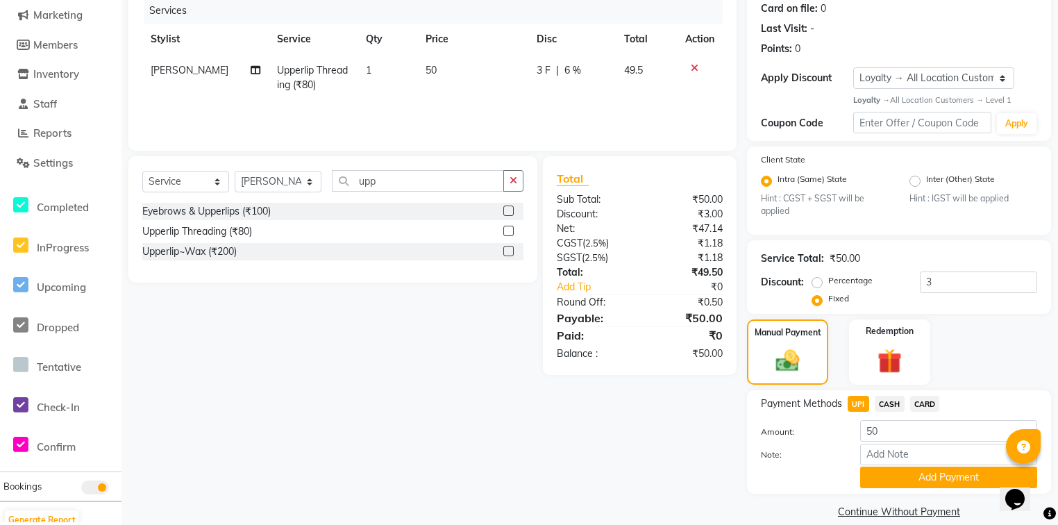
click at [897, 398] on span "CASH" at bounding box center [890, 404] width 30 height 16
click at [892, 400] on span "CASH" at bounding box center [890, 404] width 30 height 16
click at [899, 478] on button "Add Payment" at bounding box center [948, 478] width 177 height 22
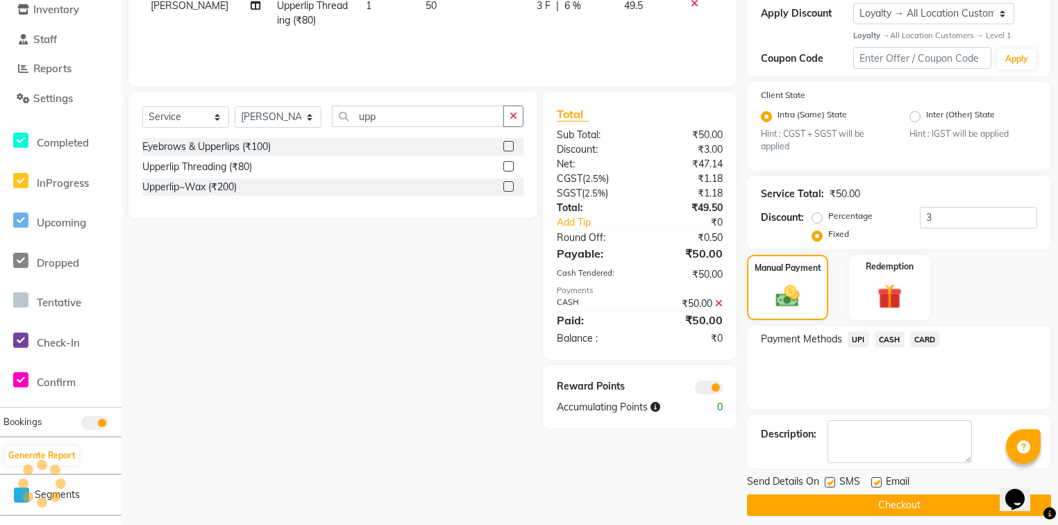
scroll to position [252, 0]
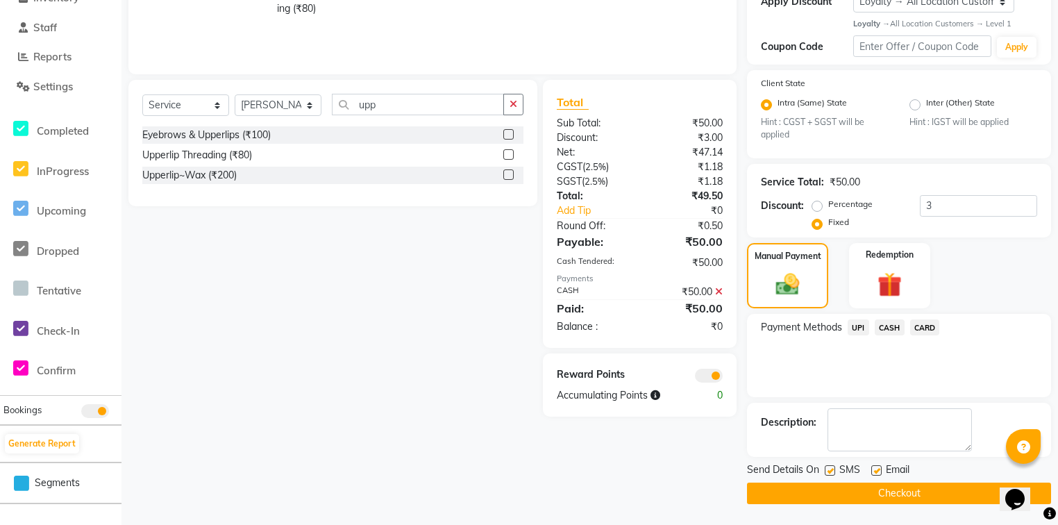
click at [878, 470] on label at bounding box center [876, 470] width 10 height 10
click at [878, 470] on input "checkbox" at bounding box center [875, 471] width 9 height 9
checkbox input "false"
click at [878, 487] on button "Checkout" at bounding box center [899, 493] width 304 height 22
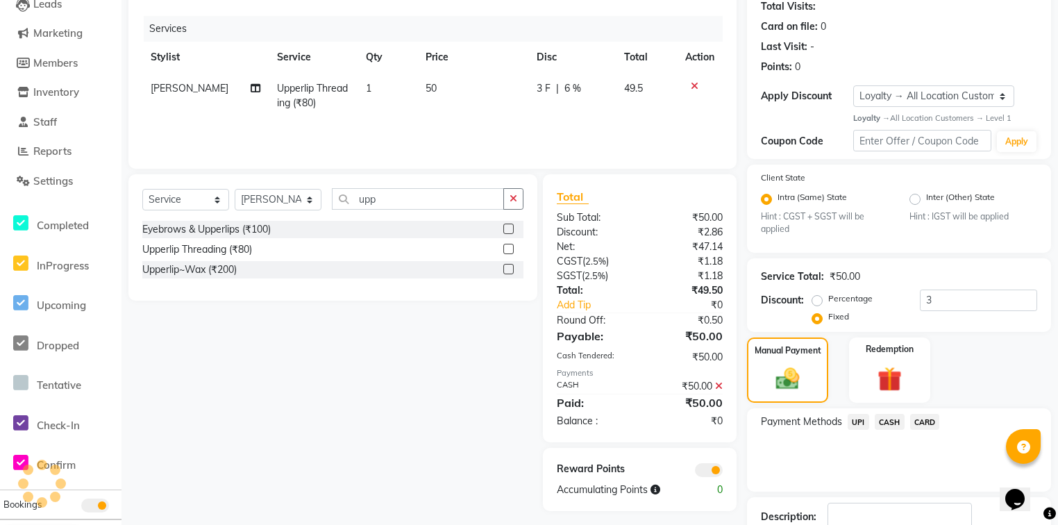
scroll to position [14, 0]
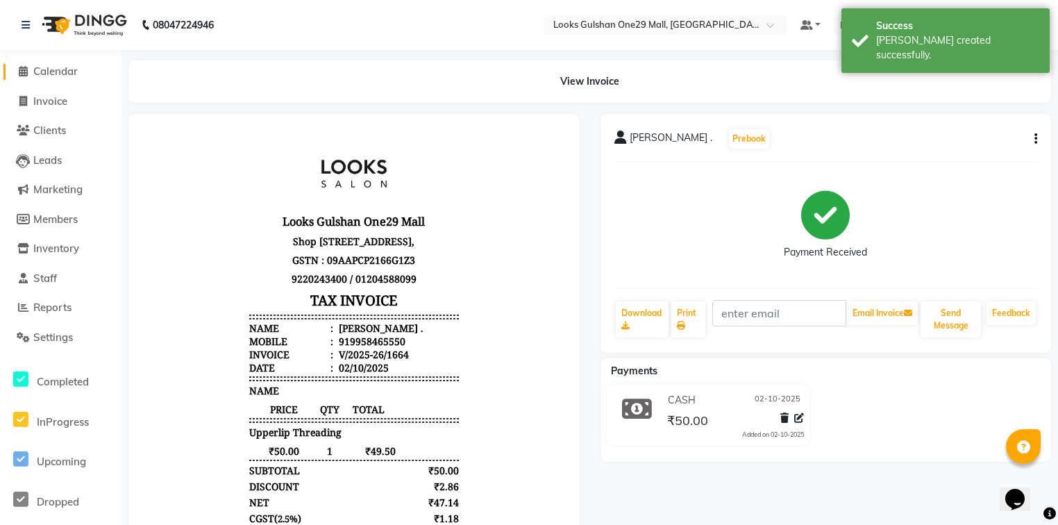
click at [57, 71] on span "Calendar" at bounding box center [55, 71] width 44 height 13
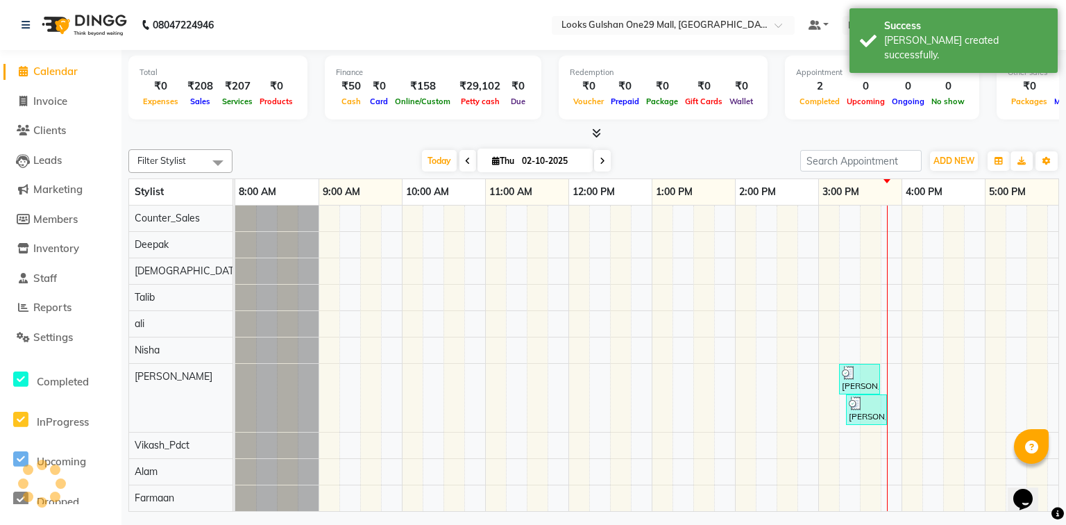
click at [367, 133] on div at bounding box center [593, 133] width 931 height 15
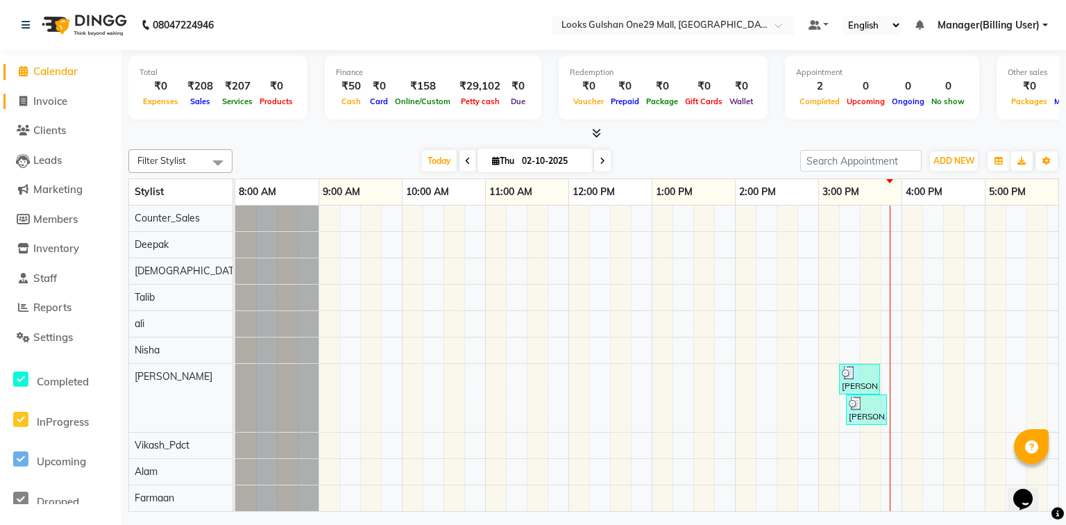
drag, startPoint x: 62, startPoint y: 103, endPoint x: 119, endPoint y: 125, distance: 60.9
click at [62, 103] on span "Invoice" at bounding box center [50, 100] width 34 height 13
select select "service"
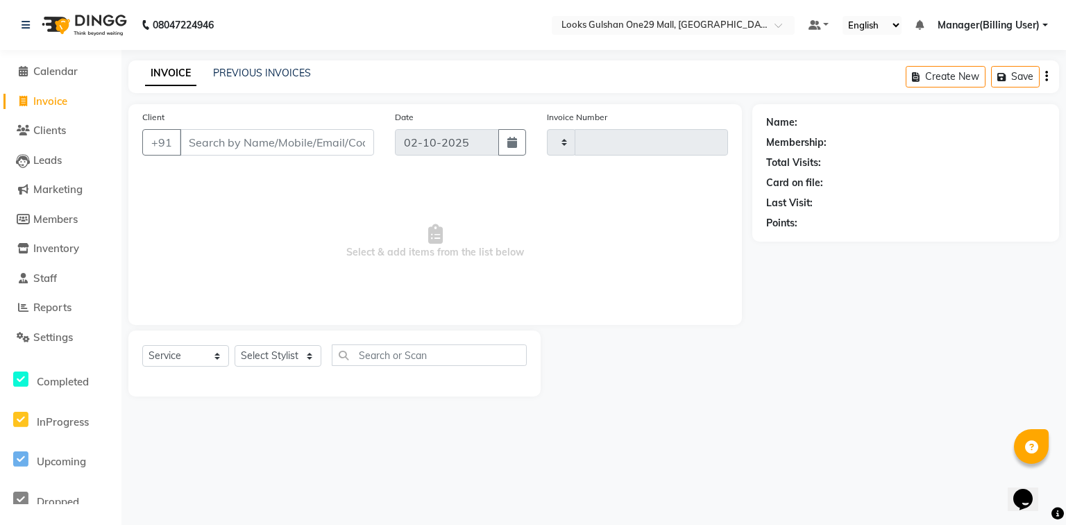
type input "1665"
select select "8337"
click at [190, 142] on input "Client" at bounding box center [277, 142] width 194 height 26
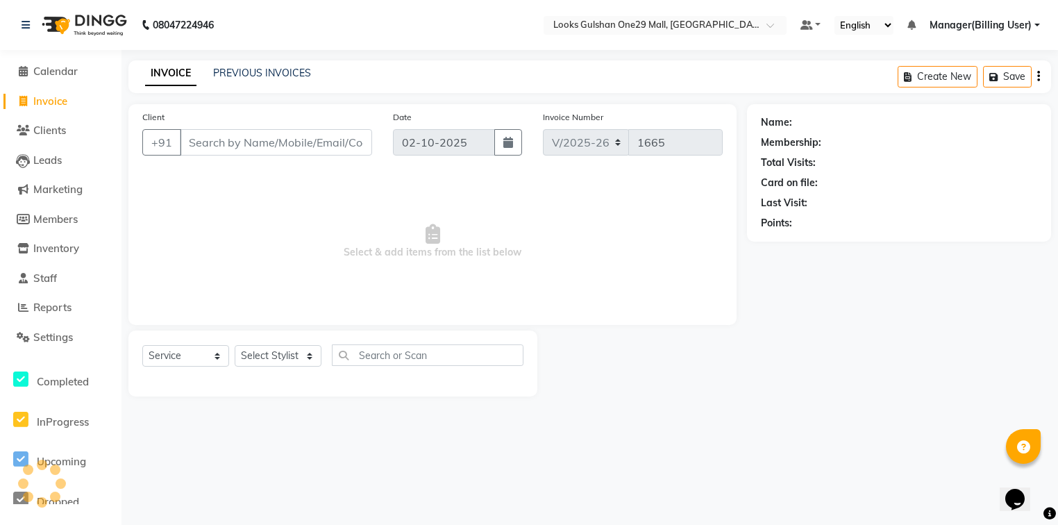
select select "80996"
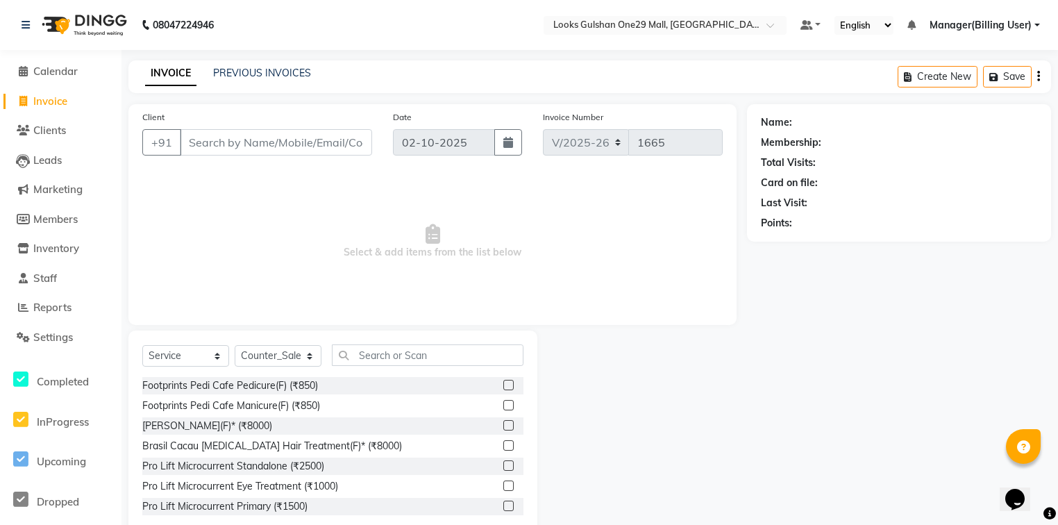
click at [249, 142] on input "Client" at bounding box center [276, 142] width 192 height 26
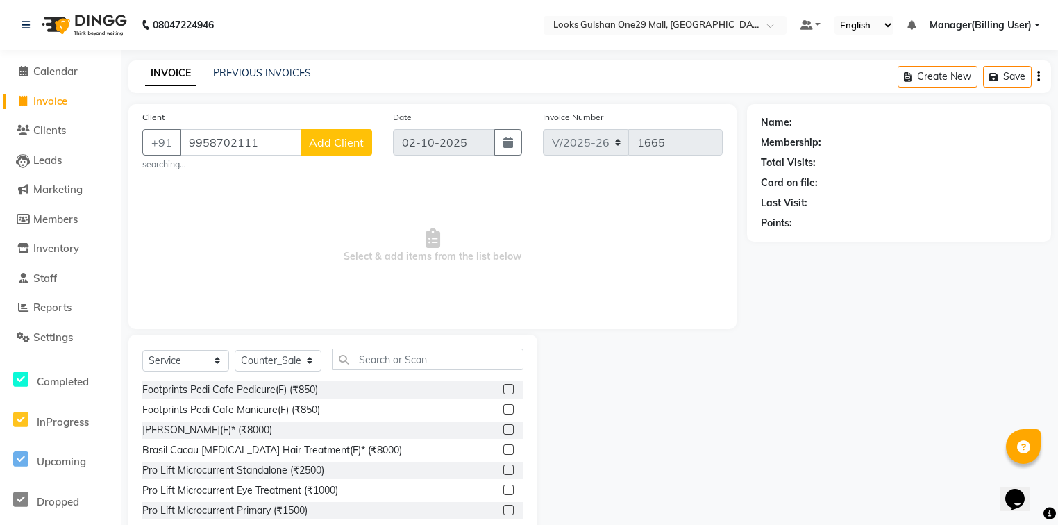
type input "9958702111"
click at [342, 142] on span "Add Client" at bounding box center [336, 142] width 55 height 14
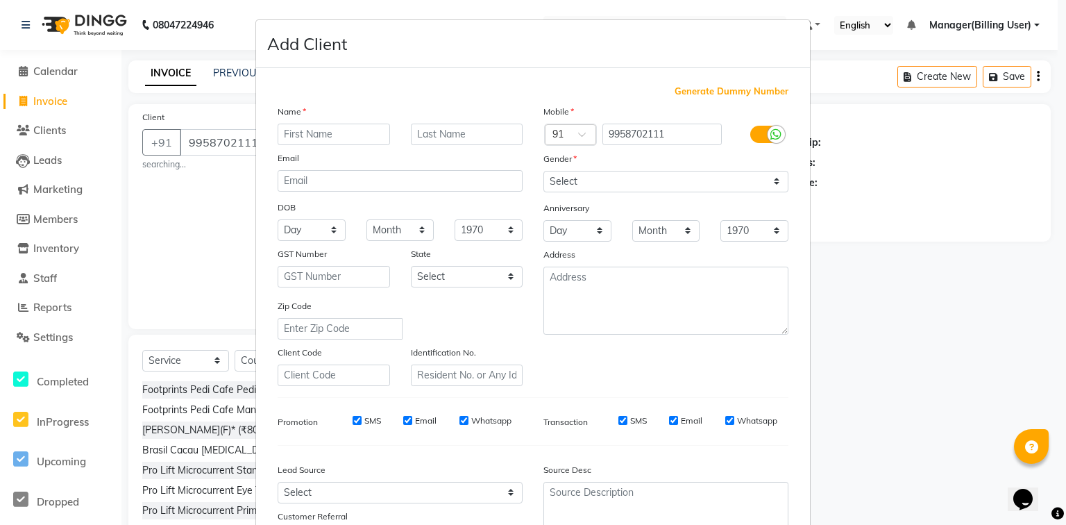
click at [319, 136] on input "text" at bounding box center [334, 135] width 112 height 22
type input "riya"
type input "."
click at [569, 186] on select "Select [DEMOGRAPHIC_DATA] [DEMOGRAPHIC_DATA] Other Prefer Not To Say" at bounding box center [666, 182] width 245 height 22
select select "[DEMOGRAPHIC_DATA]"
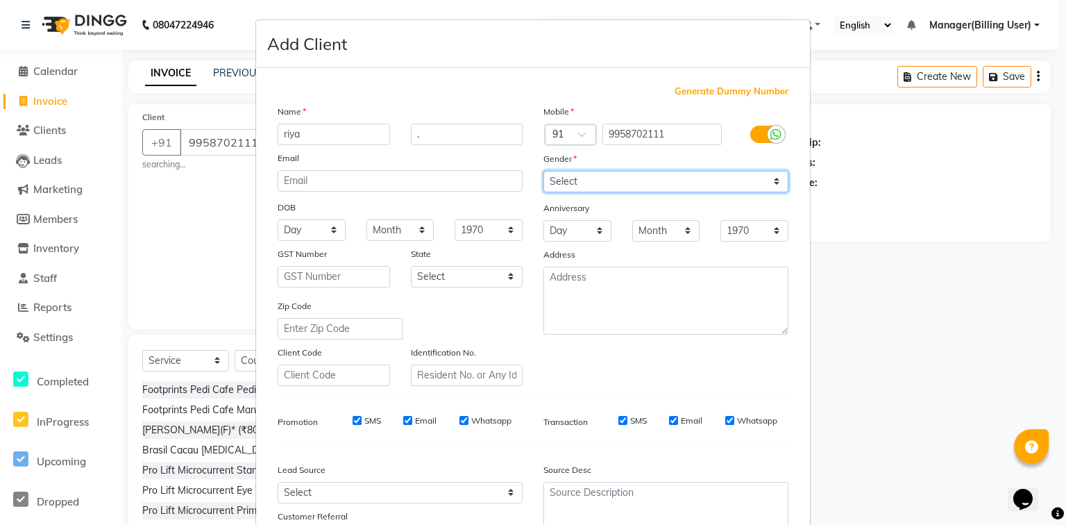
click at [544, 171] on select "Select [DEMOGRAPHIC_DATA] [DEMOGRAPHIC_DATA] Other Prefer Not To Say" at bounding box center [666, 182] width 245 height 22
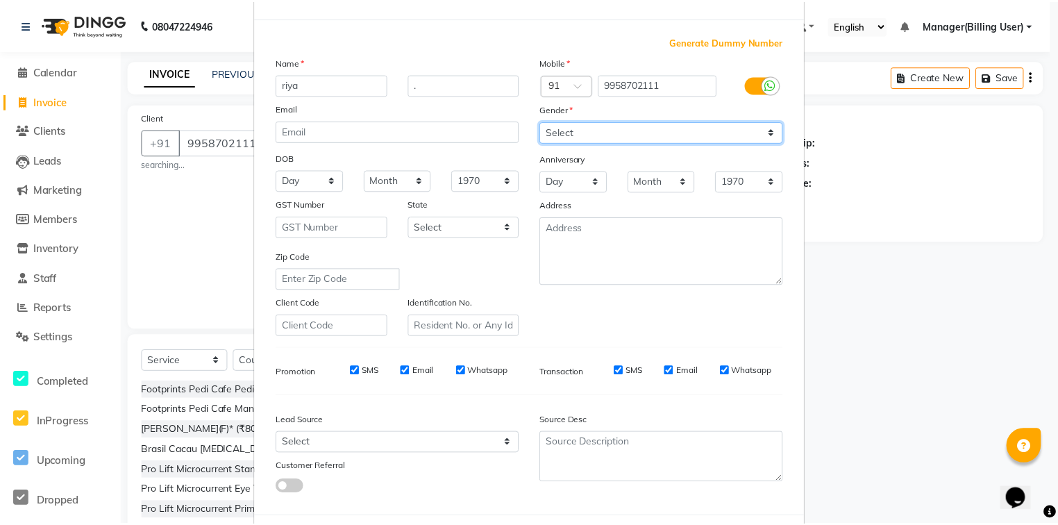
scroll to position [122, 0]
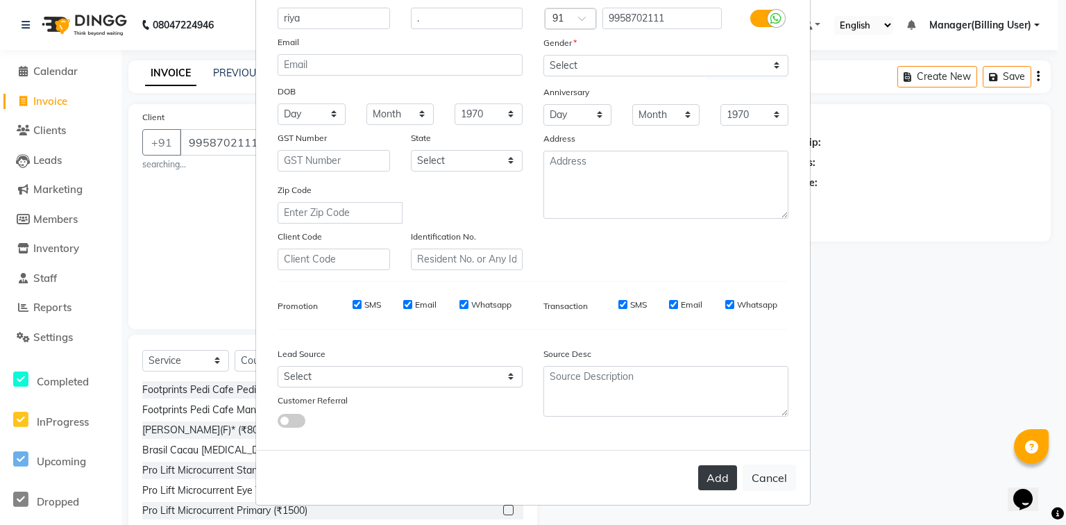
click at [719, 480] on button "Add" at bounding box center [717, 477] width 39 height 25
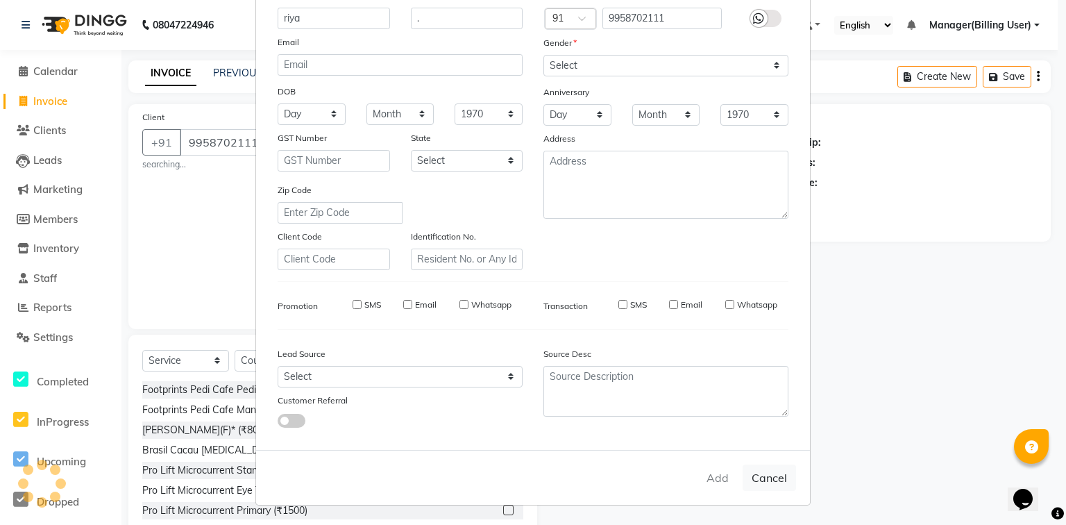
select select
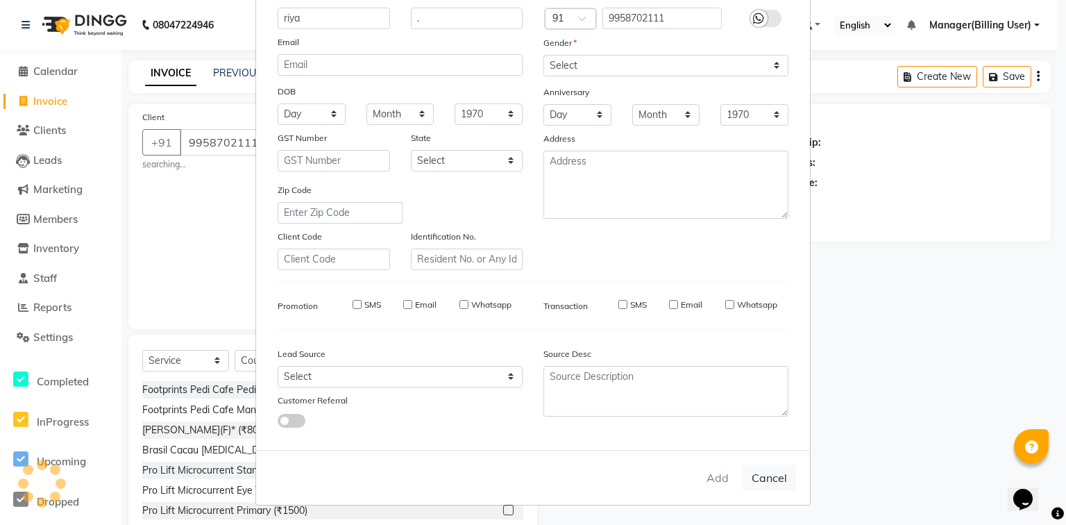
select select
checkbox input "false"
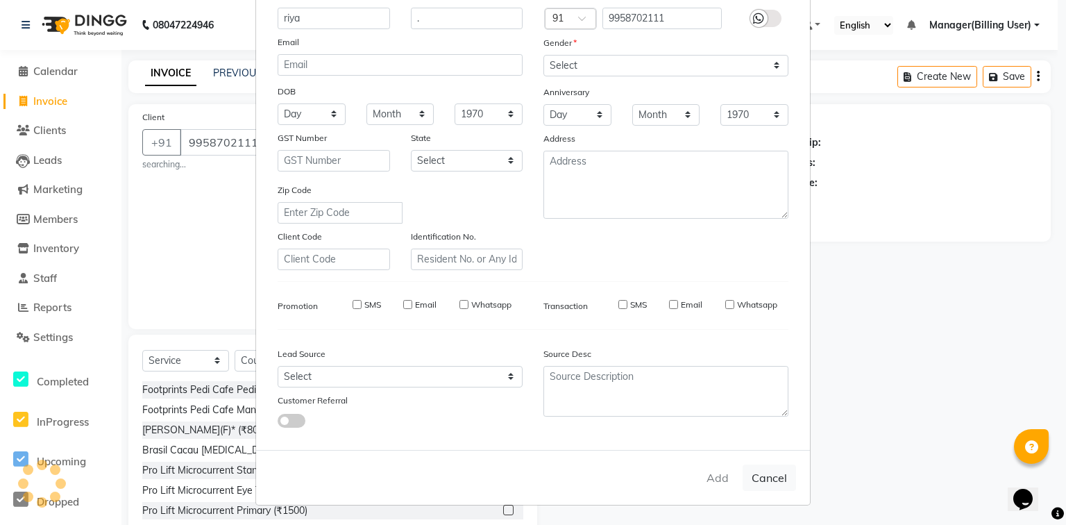
checkbox input "false"
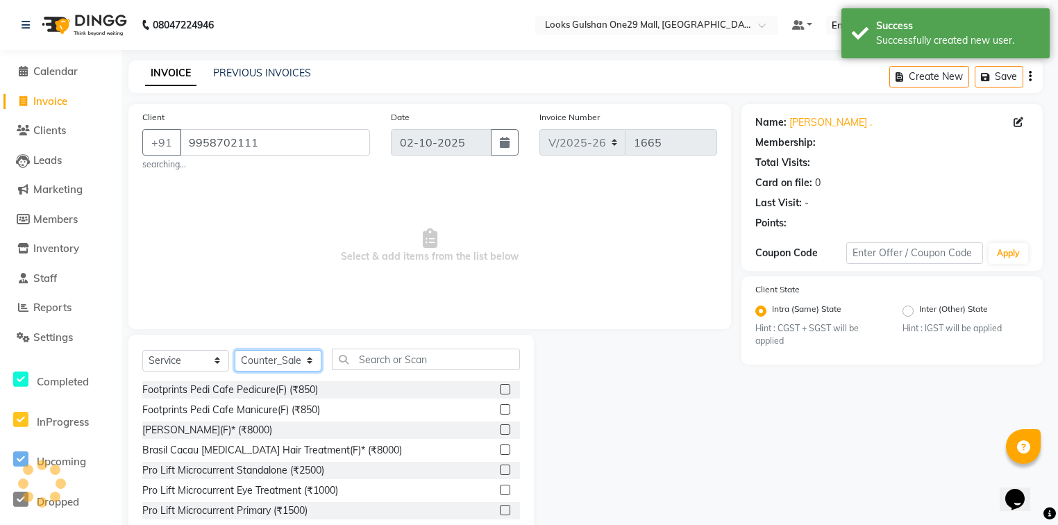
select select "1: Object"
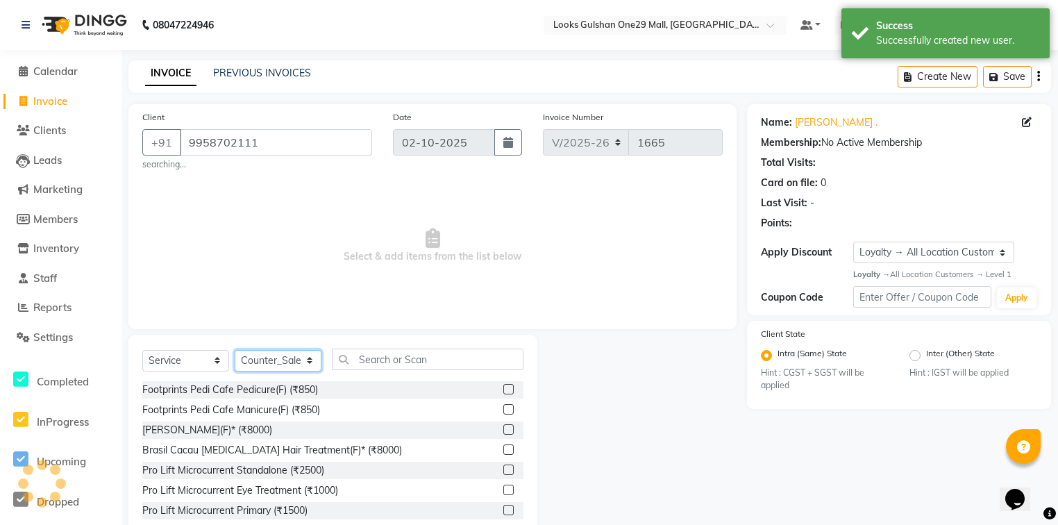
click at [252, 360] on select "Select Stylist [PERSON_NAME] Counter_Sales Deepak Farmaan [PERSON_NAME] Manager…" at bounding box center [278, 361] width 87 height 22
select select "80997"
click at [235, 351] on select "Select Stylist [PERSON_NAME] Counter_Sales Deepak Farmaan [PERSON_NAME] Manager…" at bounding box center [278, 361] width 87 height 22
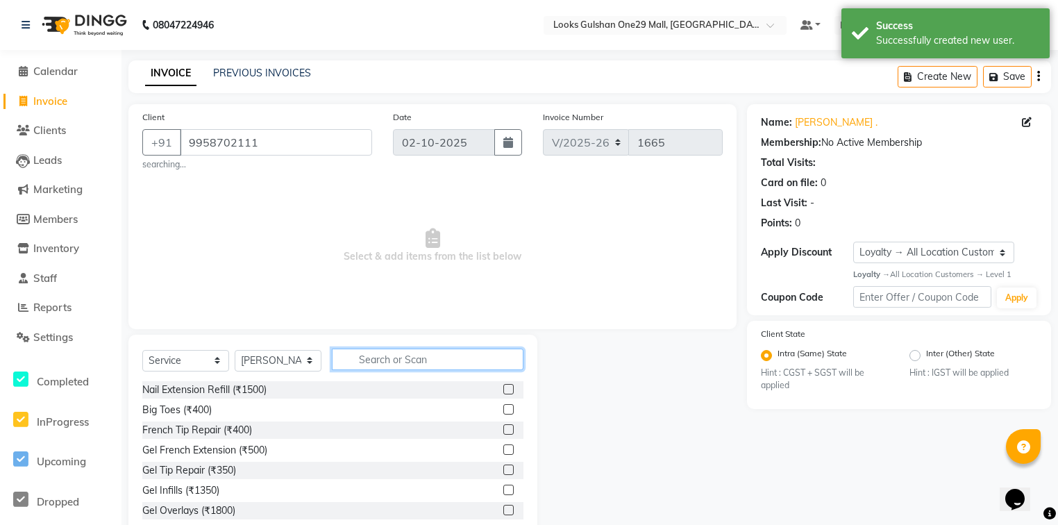
click at [374, 367] on input "text" at bounding box center [428, 360] width 192 height 22
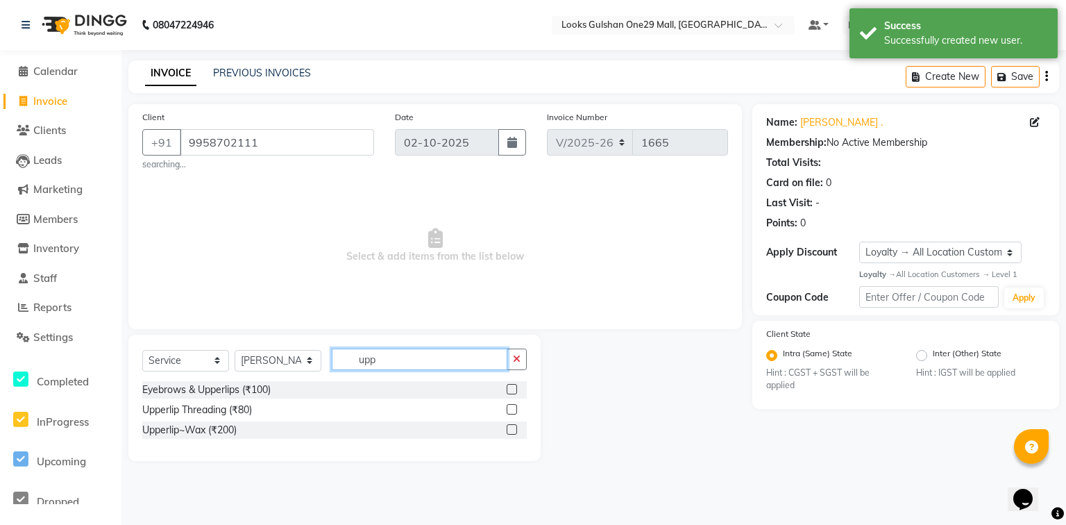
type input "upp"
click at [513, 410] on label at bounding box center [512, 409] width 10 height 10
click at [513, 410] on input "checkbox" at bounding box center [511, 409] width 9 height 9
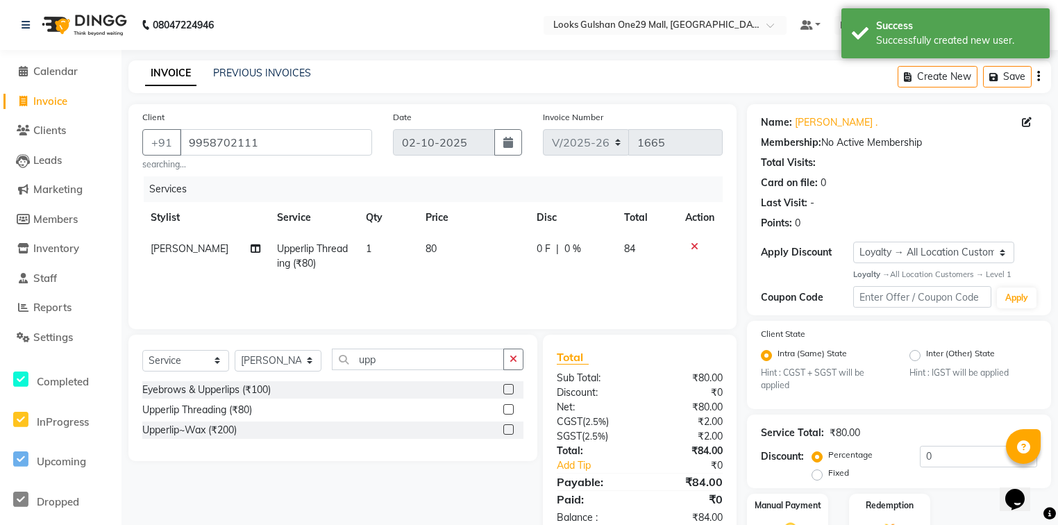
checkbox input "false"
click at [439, 251] on td "80" at bounding box center [472, 256] width 111 height 46
select select "80997"
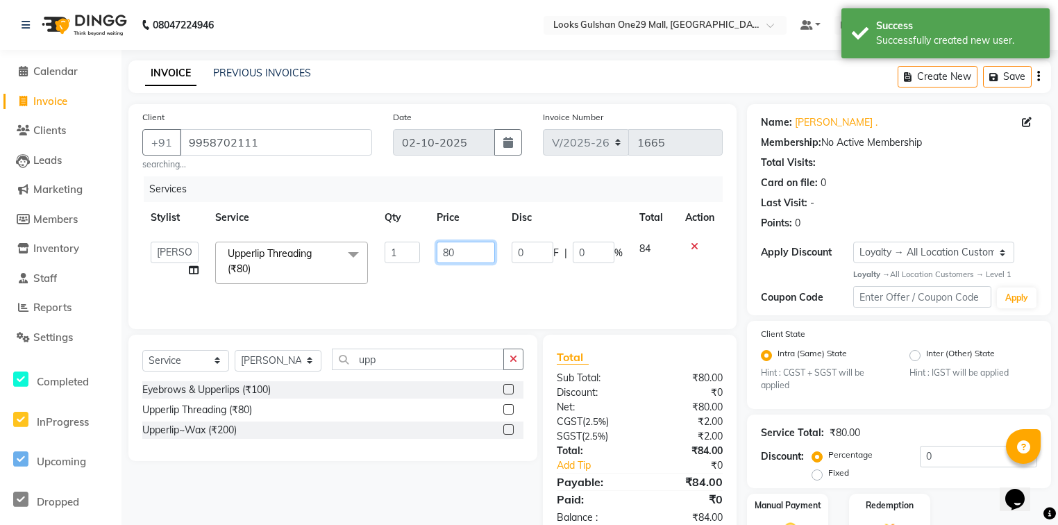
click at [439, 251] on input "80" at bounding box center [466, 253] width 58 height 22
type input "50"
click at [575, 280] on div "Services Stylist Service Qty Price Disc Total Action [PERSON_NAME] Counter_Sale…" at bounding box center [432, 245] width 580 height 139
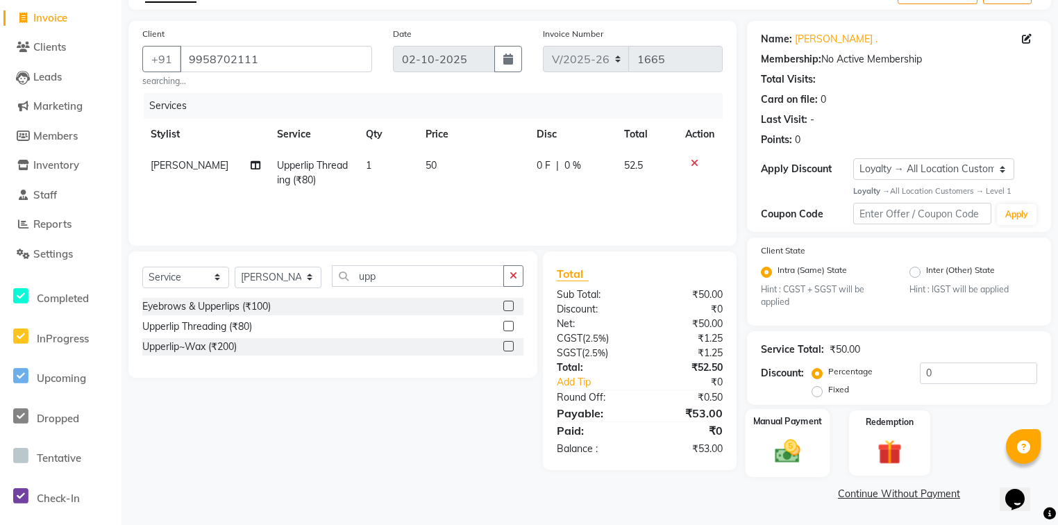
click at [786, 451] on img at bounding box center [787, 452] width 42 height 30
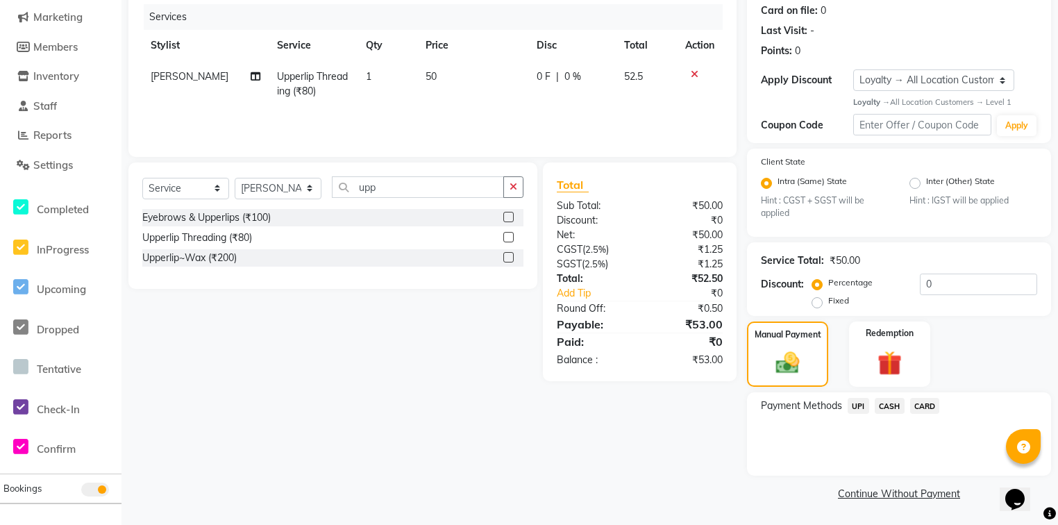
click at [855, 403] on span "UPI" at bounding box center [859, 406] width 22 height 16
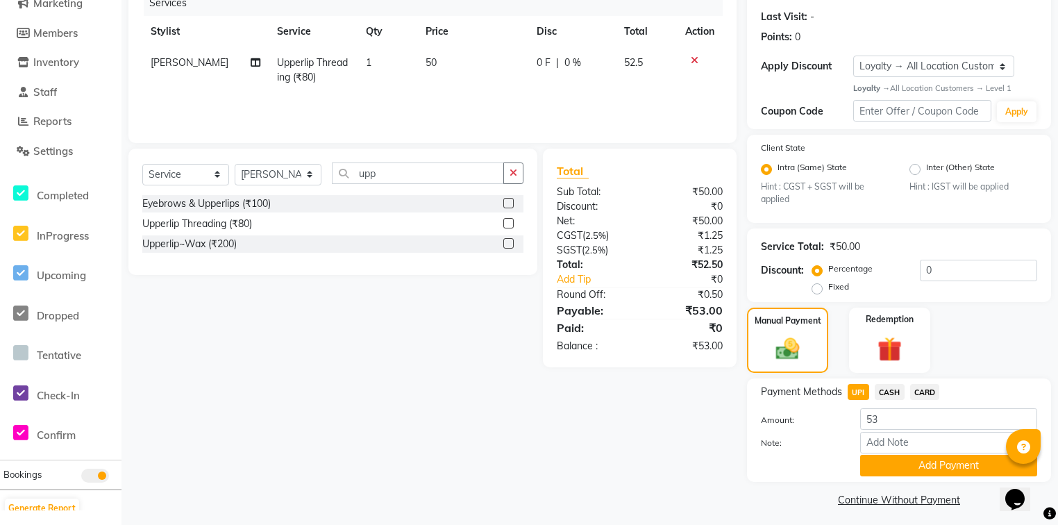
scroll to position [196, 0]
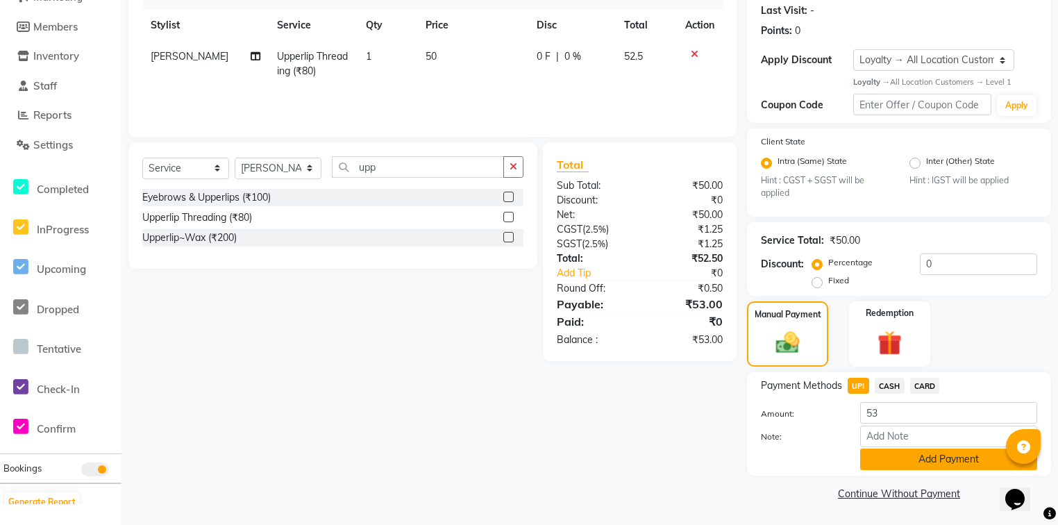
click at [902, 460] on button "Add Payment" at bounding box center [948, 459] width 177 height 22
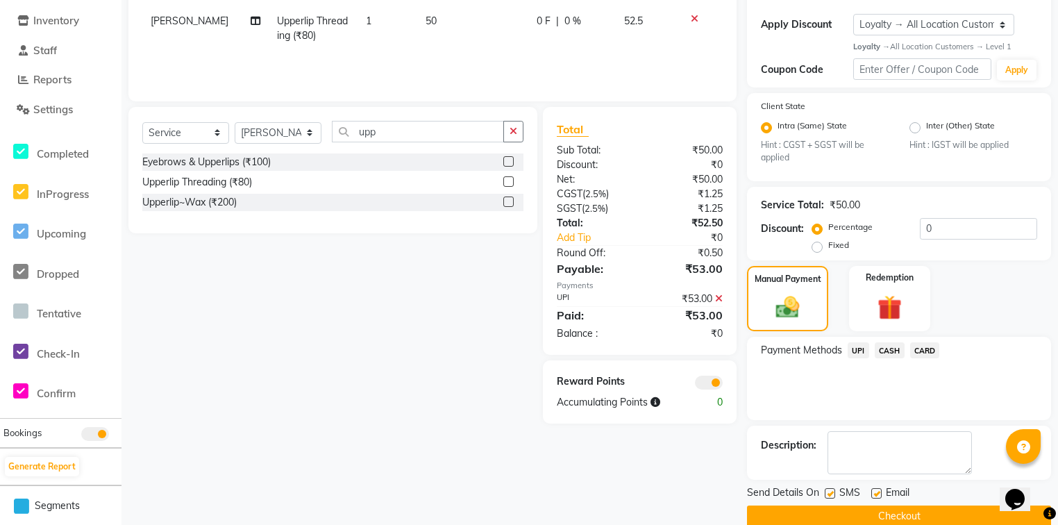
scroll to position [252, 0]
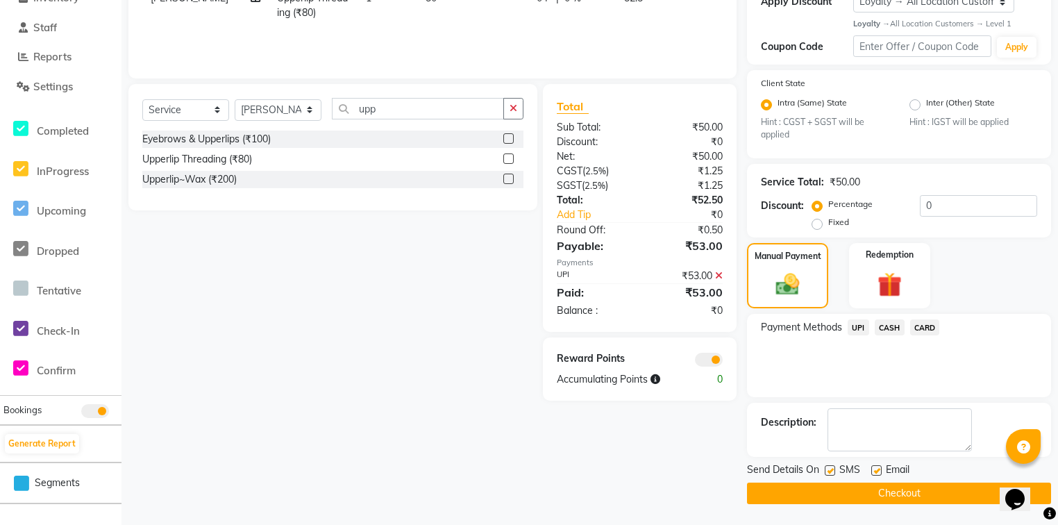
click at [880, 470] on label at bounding box center [876, 470] width 10 height 10
click at [880, 470] on input "checkbox" at bounding box center [875, 471] width 9 height 9
checkbox input "false"
click at [873, 492] on button "Checkout" at bounding box center [899, 493] width 304 height 22
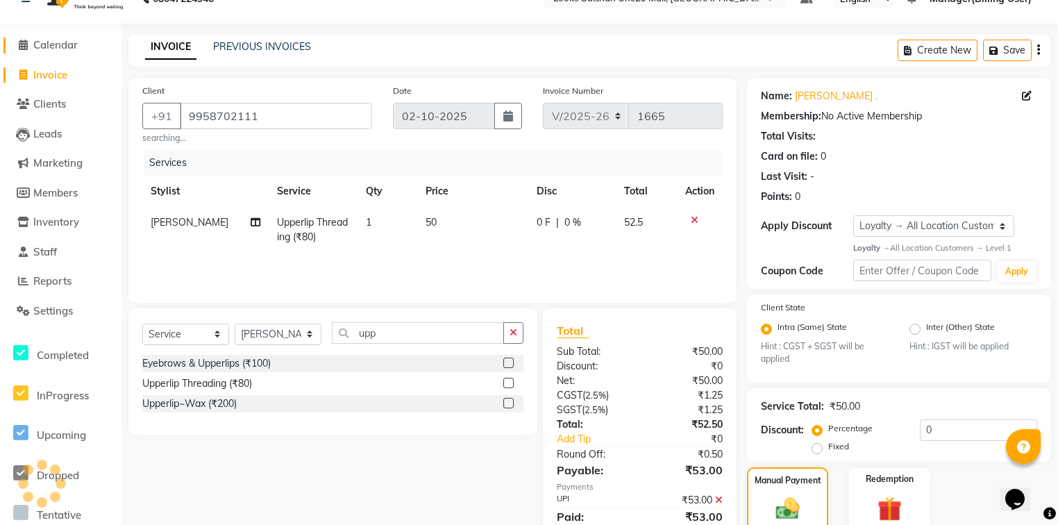
scroll to position [1, 0]
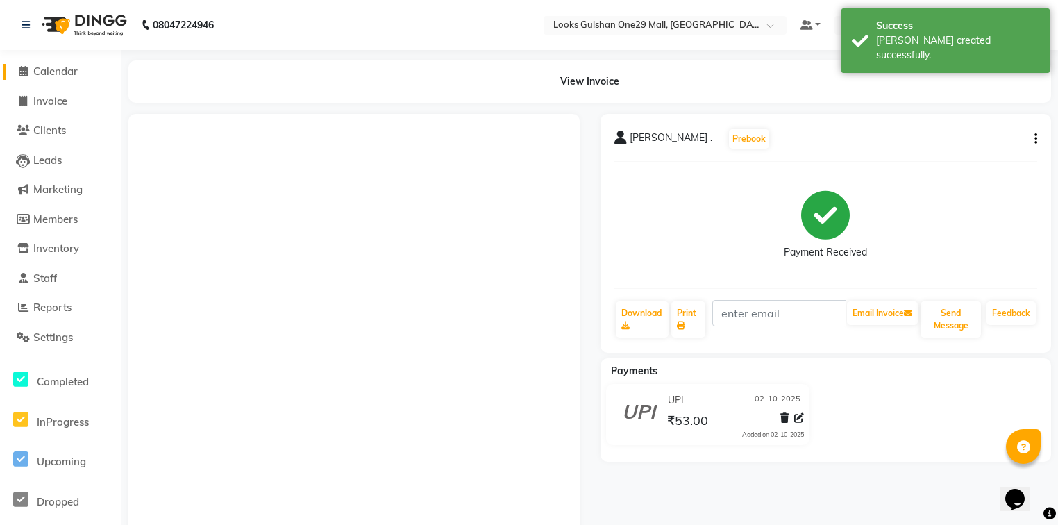
click at [69, 69] on span "Calendar" at bounding box center [55, 71] width 44 height 13
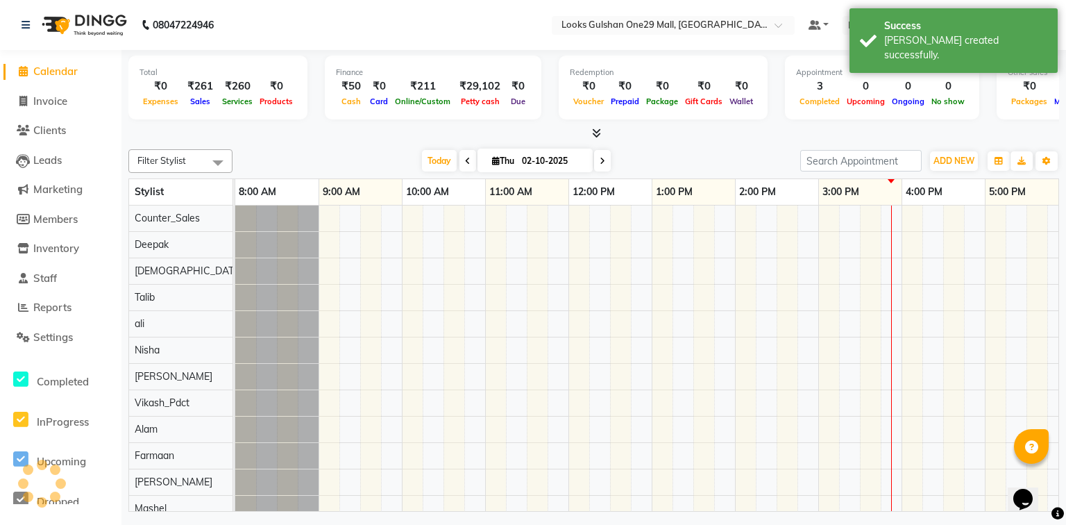
scroll to position [0, 259]
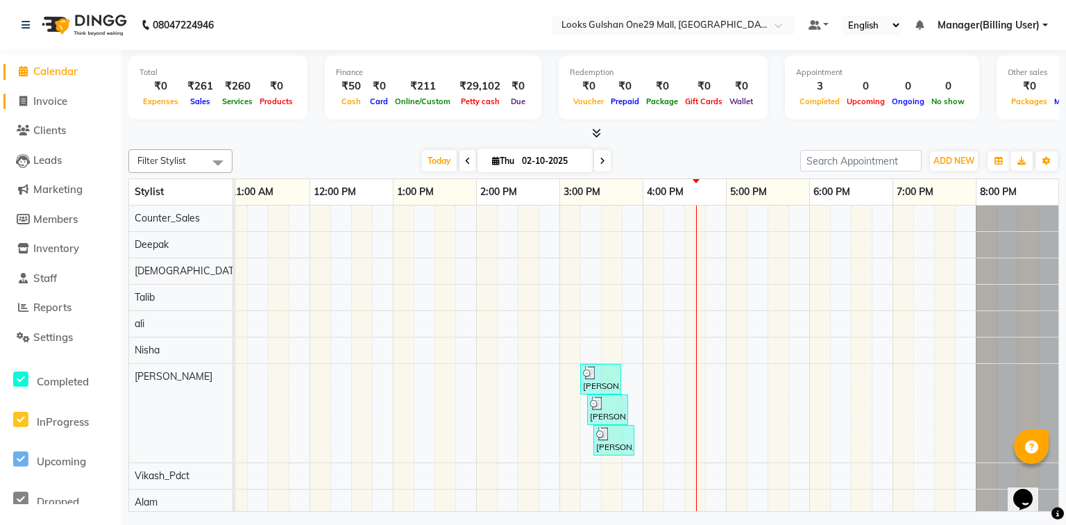
click at [56, 99] on span "Invoice" at bounding box center [50, 100] width 34 height 13
select select "8337"
select select "service"
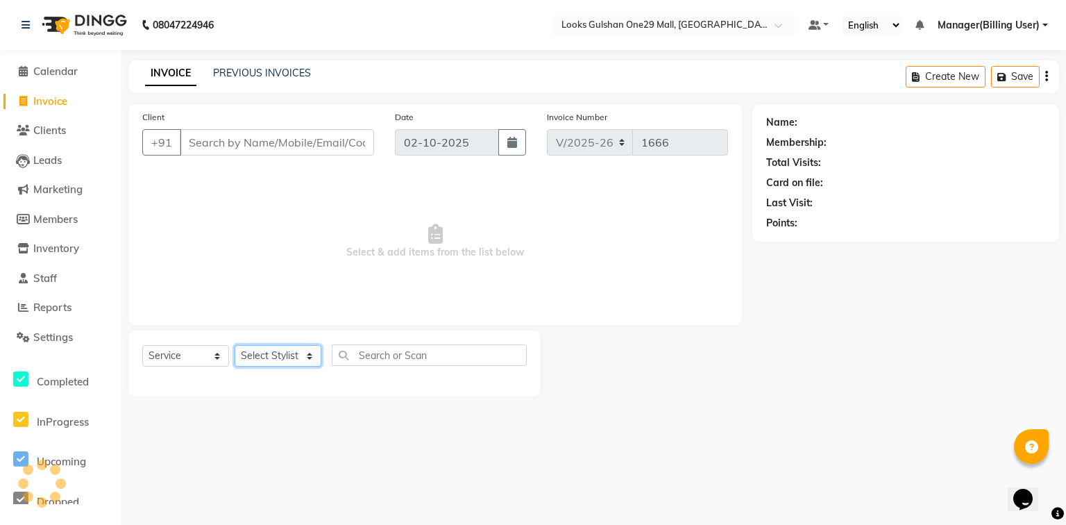
click at [289, 353] on select "Select Stylist" at bounding box center [278, 356] width 87 height 22
click at [289, 362] on select "Select Stylist" at bounding box center [278, 356] width 87 height 22
click at [292, 362] on select "Select Stylist" at bounding box center [278, 356] width 87 height 22
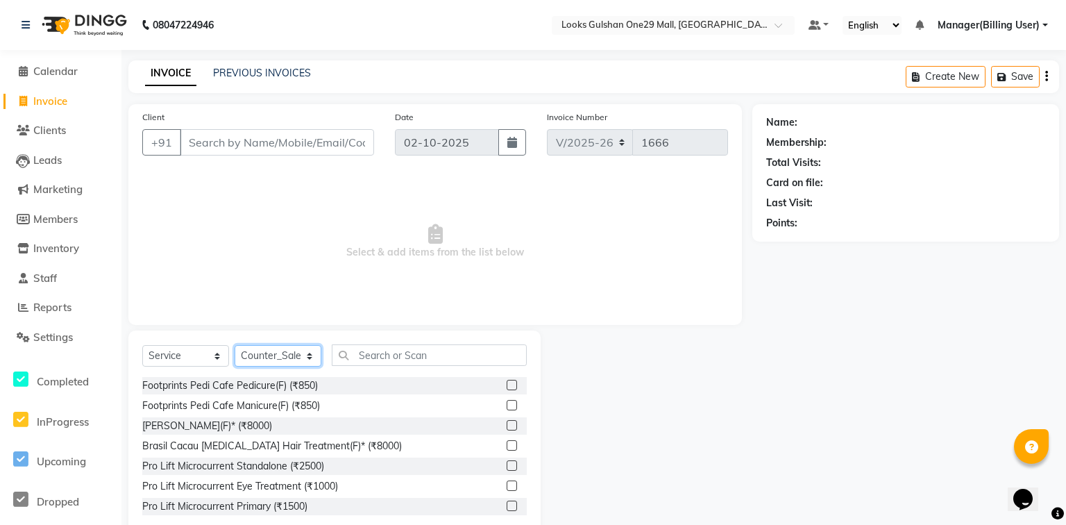
click at [296, 360] on select "Select Stylist [PERSON_NAME] Counter_Sales Deepak Farmaan [PERSON_NAME] Manager…" at bounding box center [278, 356] width 87 height 22
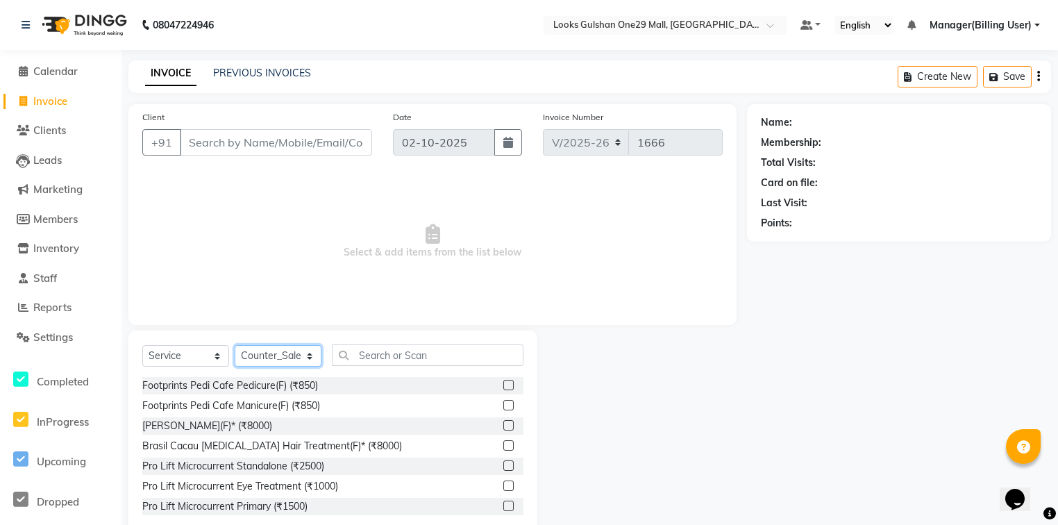
click at [302, 358] on select "Select Stylist [PERSON_NAME] Counter_Sales Deepak Farmaan [PERSON_NAME] Manager…" at bounding box center [278, 356] width 87 height 22
select select "82068"
click at [235, 346] on select "Select Stylist [PERSON_NAME] Counter_Sales Deepak Farmaan [PERSON_NAME] Manager…" at bounding box center [278, 356] width 87 height 22
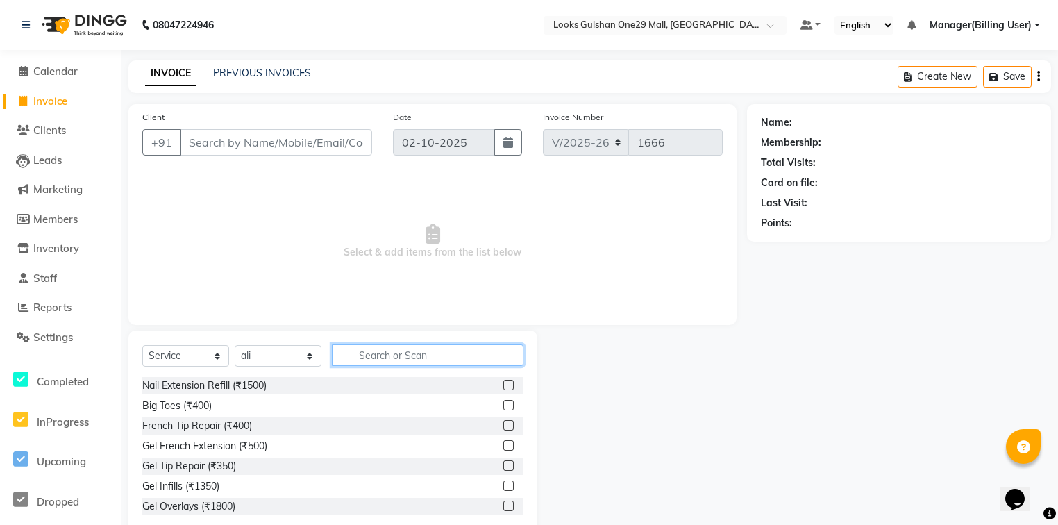
click at [408, 353] on input "text" at bounding box center [428, 355] width 192 height 22
type input "CUT"
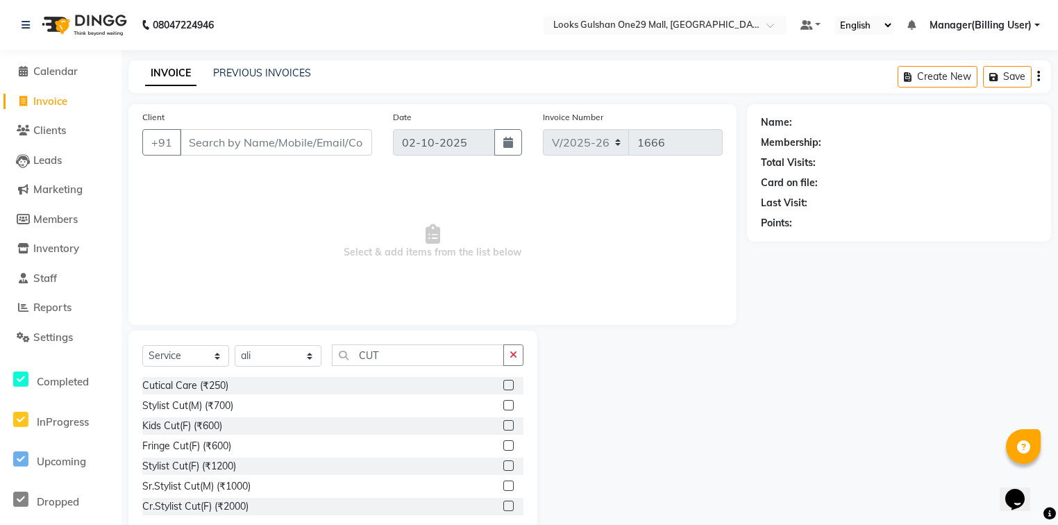
click at [503, 402] on label at bounding box center [508, 405] width 10 height 10
click at [503, 402] on input "checkbox" at bounding box center [507, 405] width 9 height 9
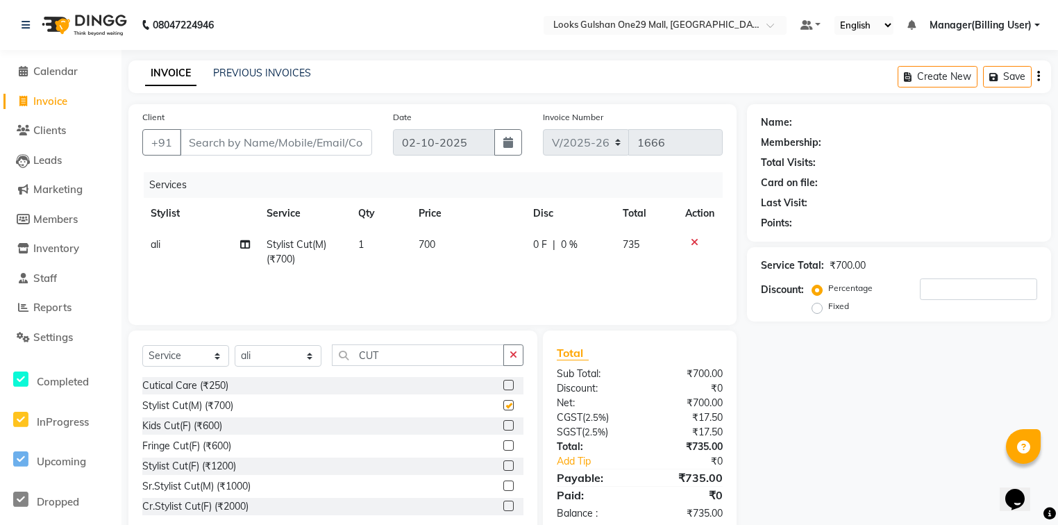
checkbox input "false"
click at [455, 251] on td "700" at bounding box center [467, 252] width 115 height 46
select select "82068"
click at [455, 251] on input "700" at bounding box center [466, 248] width 58 height 22
type input "500"
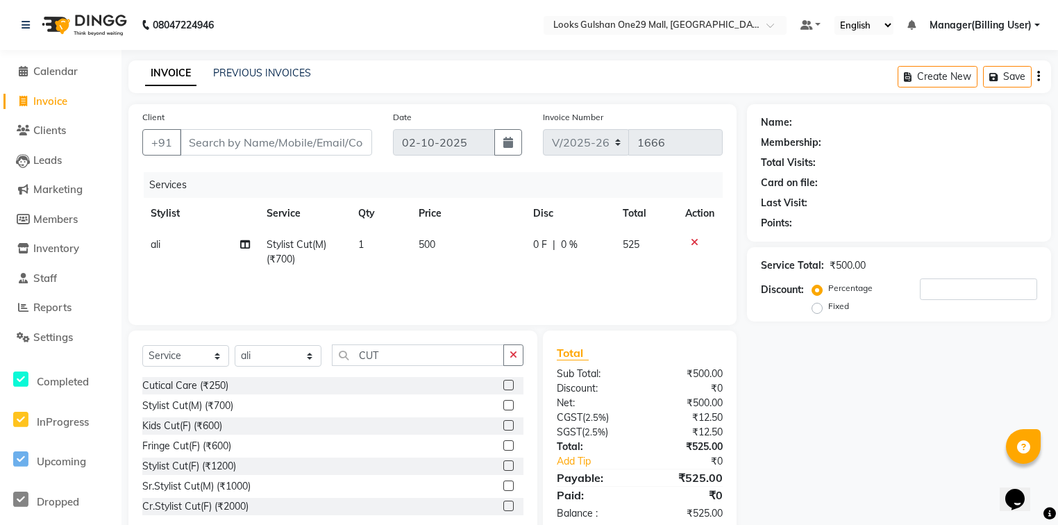
click at [446, 272] on td "500" at bounding box center [467, 252] width 115 height 46
select select "82068"
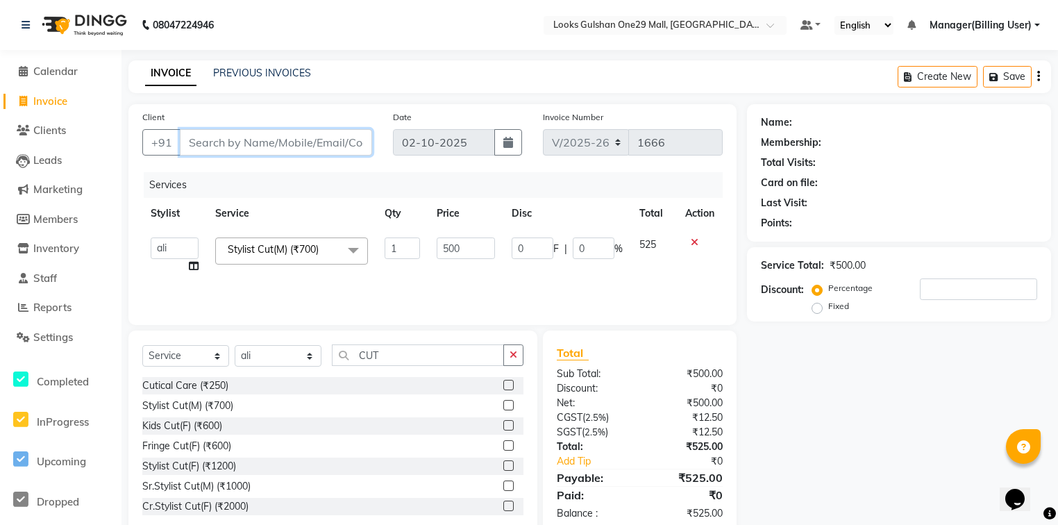
click at [300, 150] on input "Client" at bounding box center [276, 142] width 192 height 26
type input "9"
type input "0"
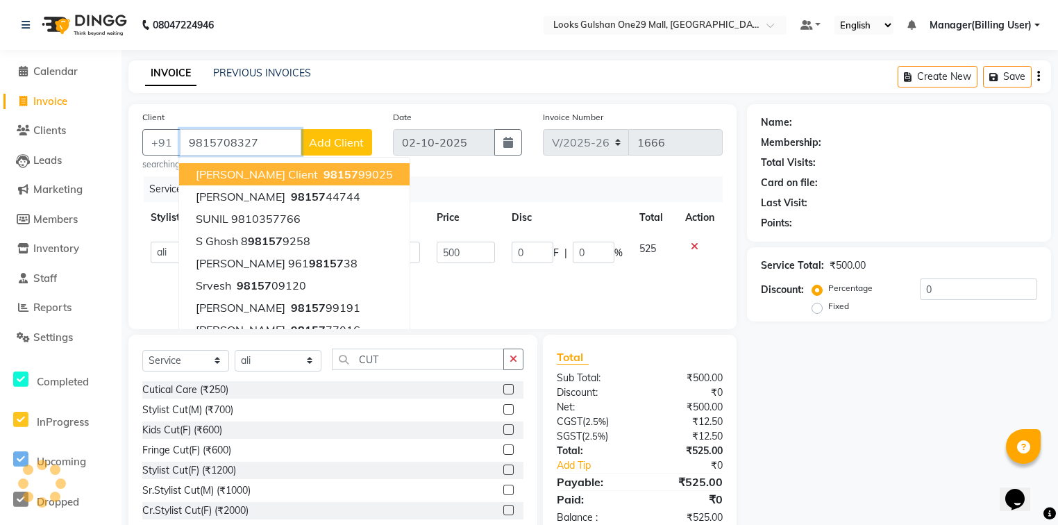
type input "9815708327"
click at [441, 165] on div "Date [DATE]" at bounding box center [458, 140] width 151 height 61
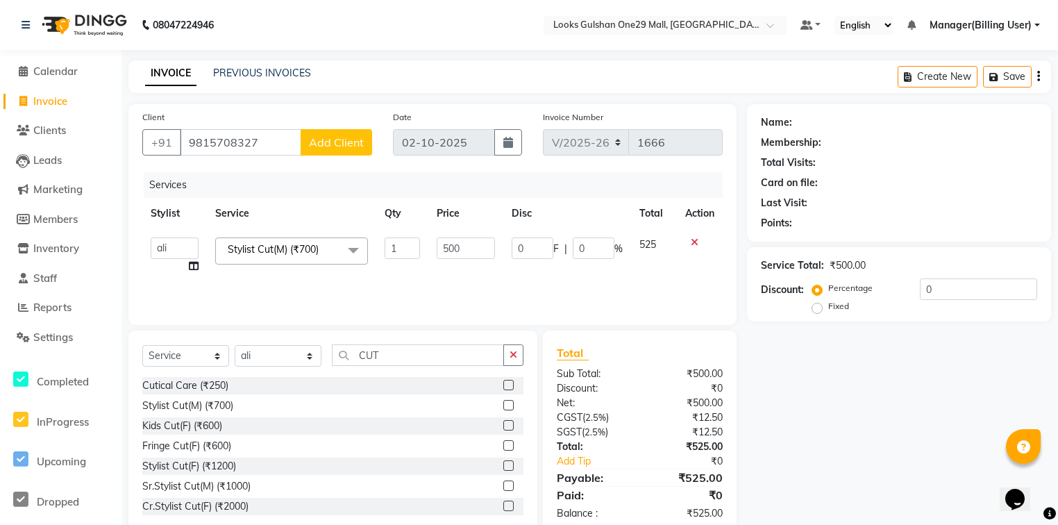
click at [332, 138] on span "Add Client" at bounding box center [336, 142] width 55 height 14
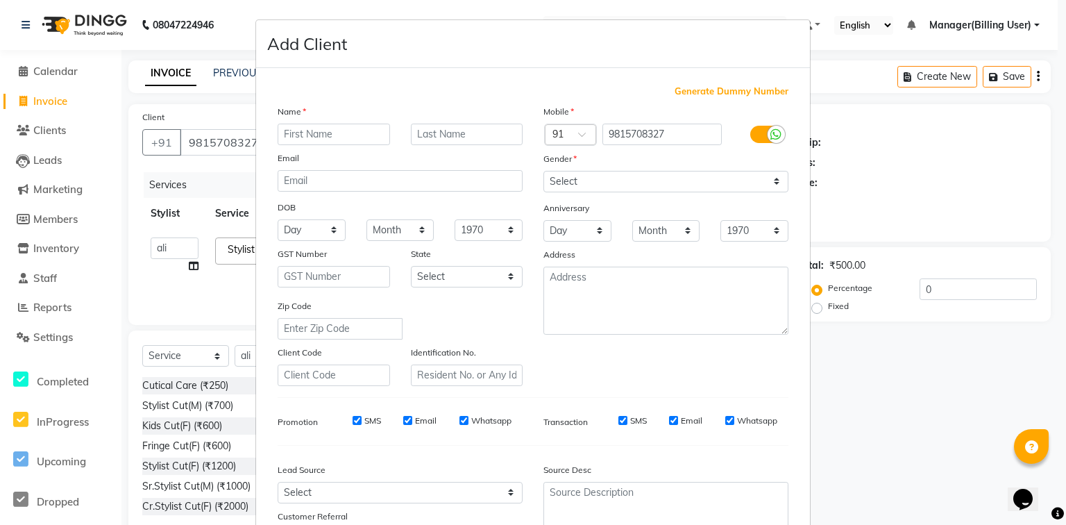
click at [305, 137] on input "text" at bounding box center [334, 135] width 112 height 22
type input "GUNVIR"
type input "."
click at [560, 180] on select "Select [DEMOGRAPHIC_DATA] [DEMOGRAPHIC_DATA] Other Prefer Not To Say" at bounding box center [666, 182] width 245 height 22
select select "[DEMOGRAPHIC_DATA]"
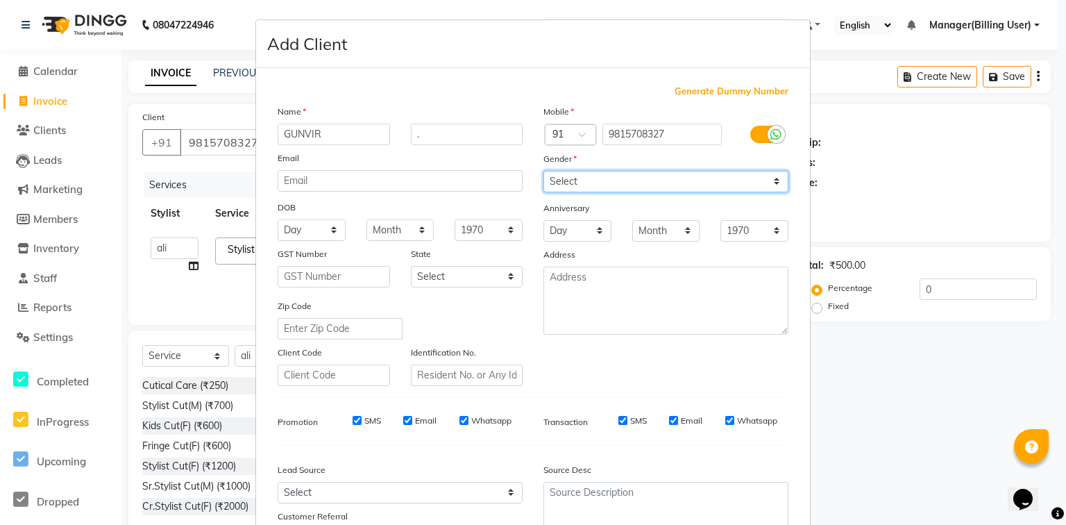
click at [544, 171] on select "Select [DEMOGRAPHIC_DATA] [DEMOGRAPHIC_DATA] Other Prefer Not To Say" at bounding box center [666, 182] width 245 height 22
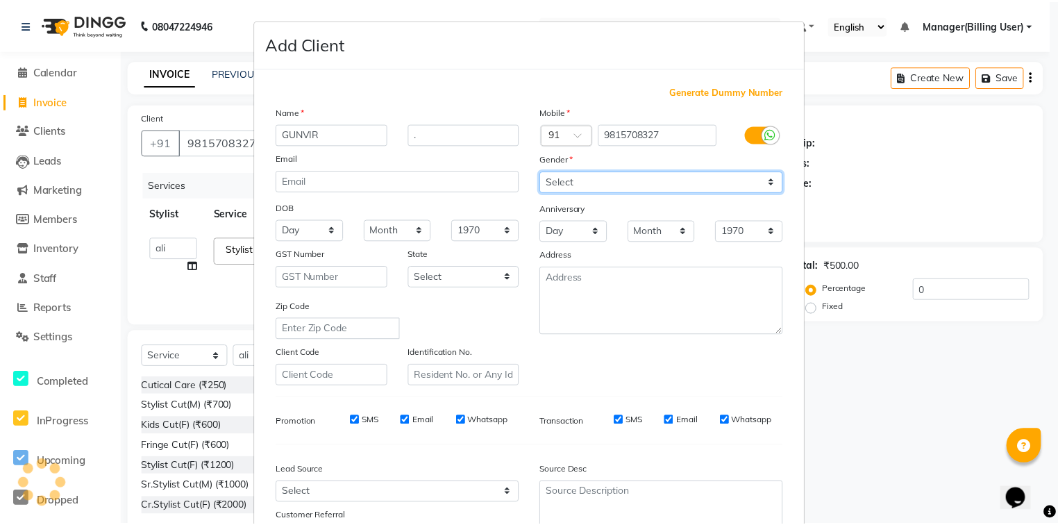
scroll to position [122, 0]
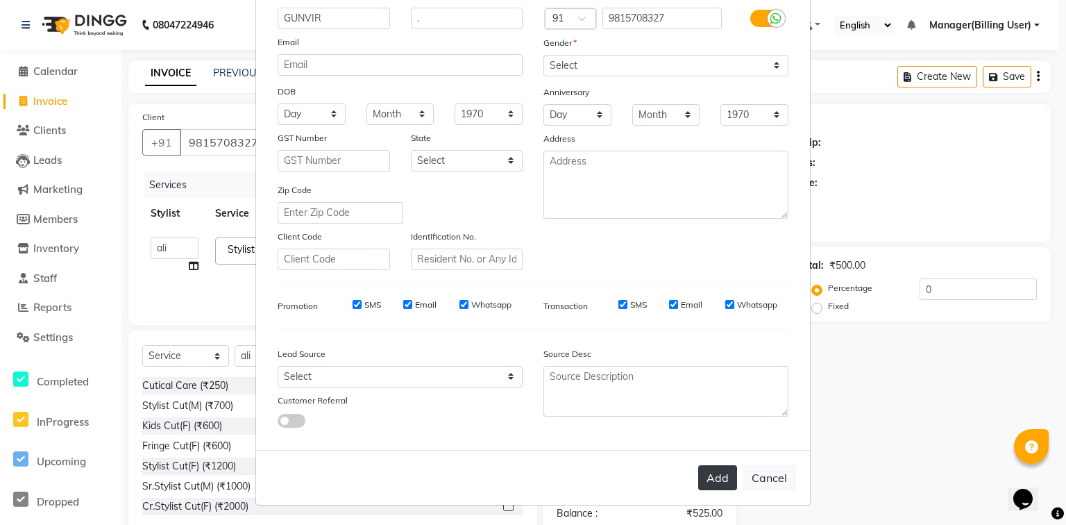
click at [719, 469] on button "Add" at bounding box center [717, 477] width 39 height 25
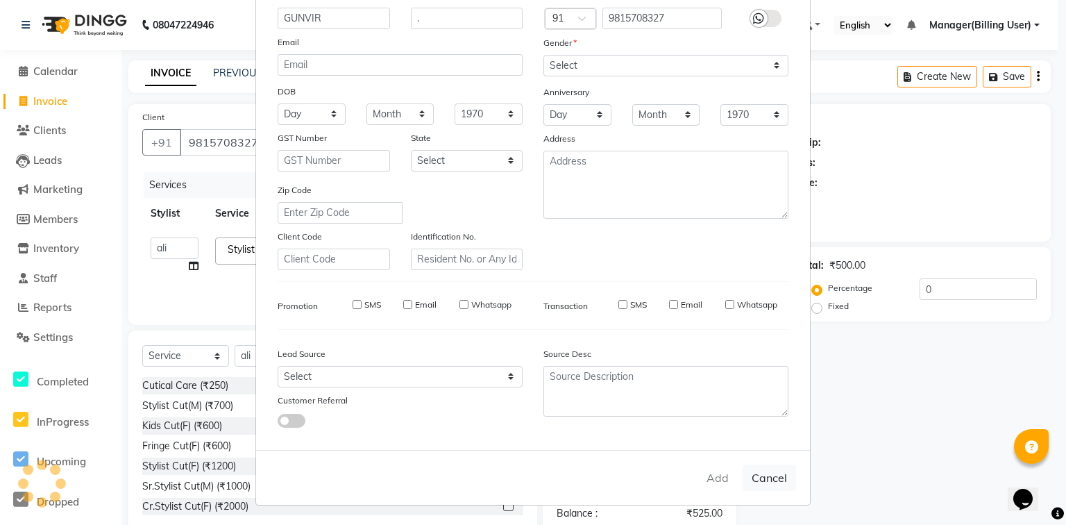
select select
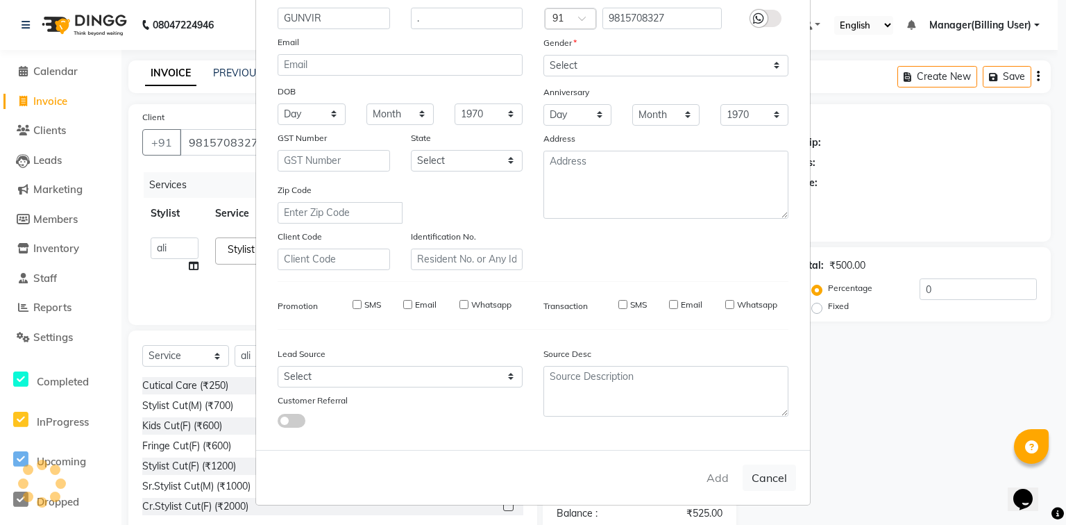
select select
checkbox input "false"
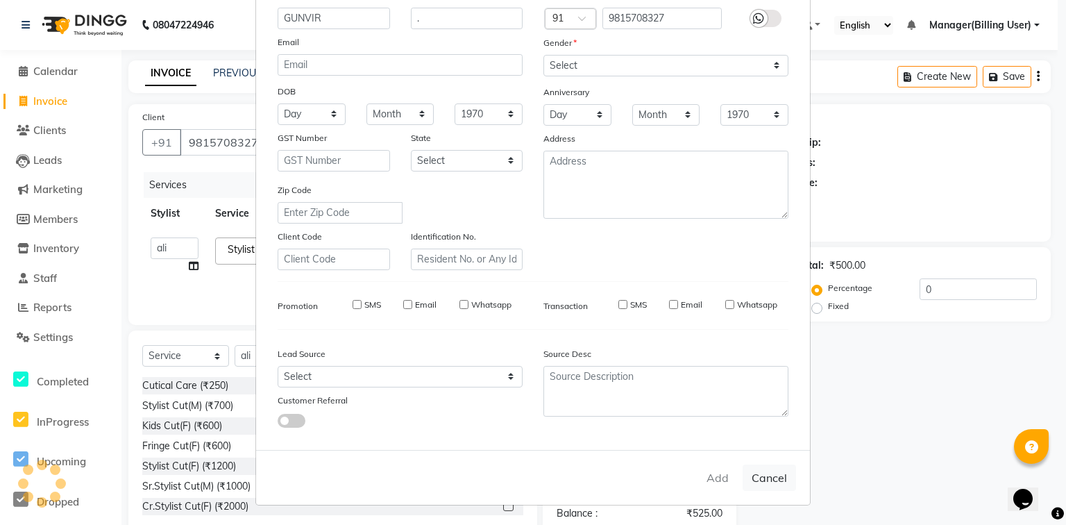
checkbox input "false"
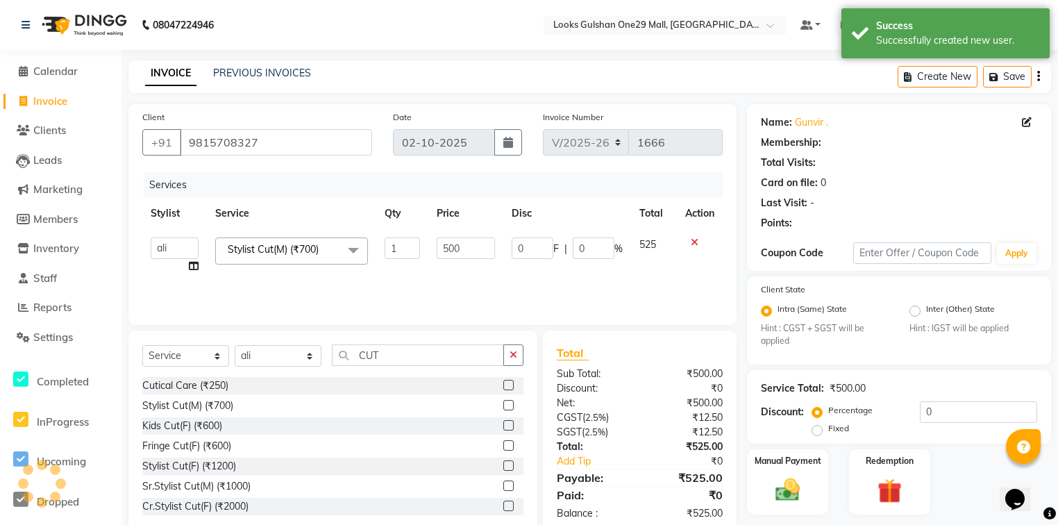
select select "1: Object"
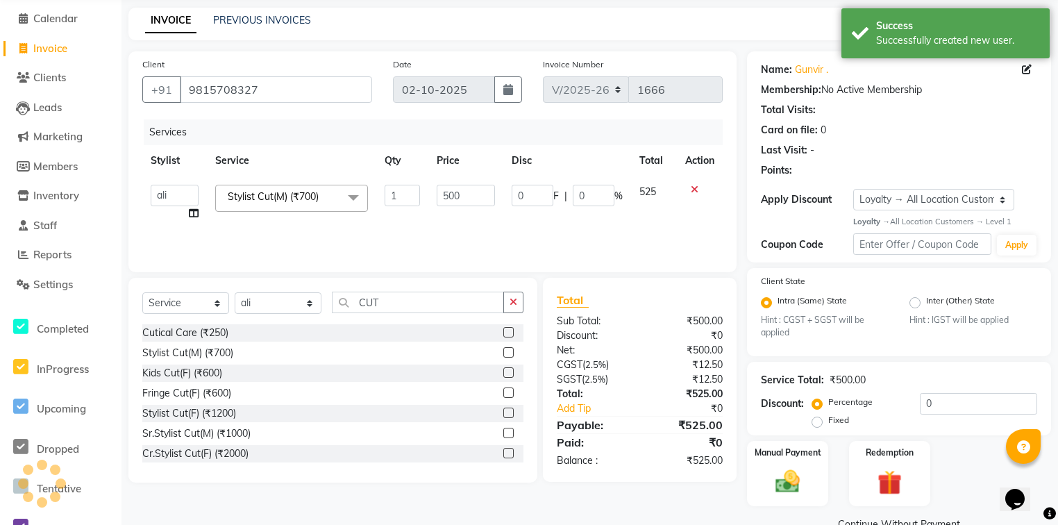
scroll to position [85, 0]
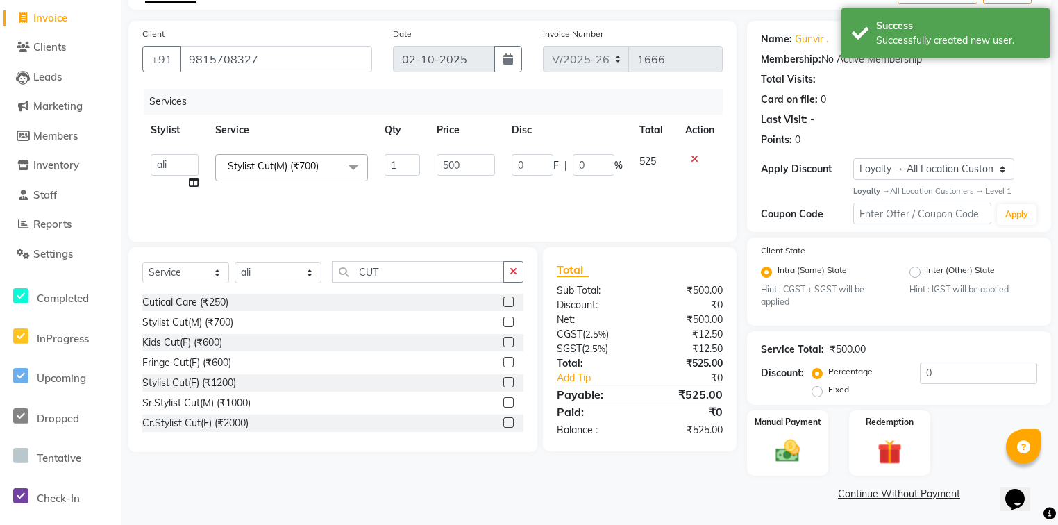
click at [705, 230] on div "Client [PHONE_NUMBER] Date [DATE] Invoice Number V/2025 V/[PHONE_NUMBER] Servic…" at bounding box center [432, 131] width 608 height 221
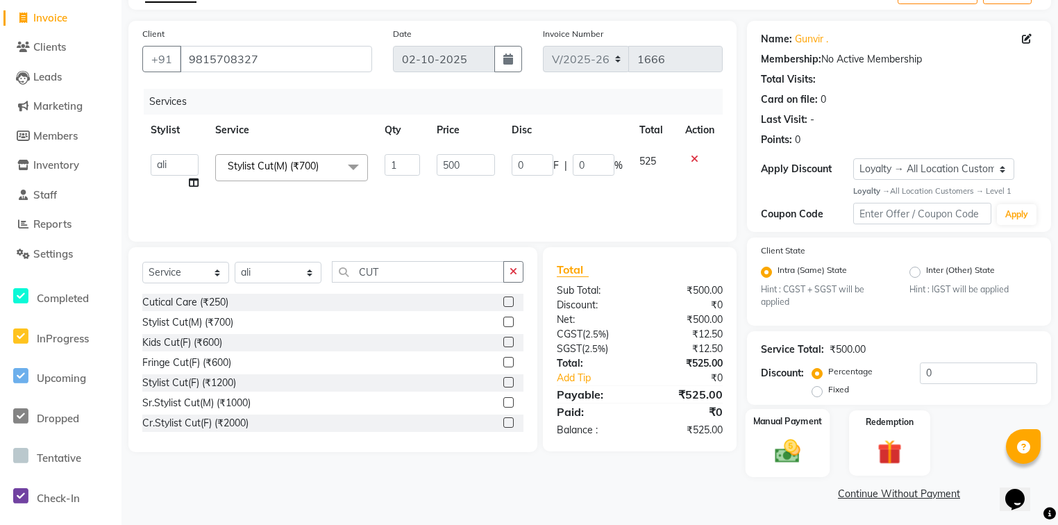
click at [791, 446] on img at bounding box center [787, 452] width 42 height 30
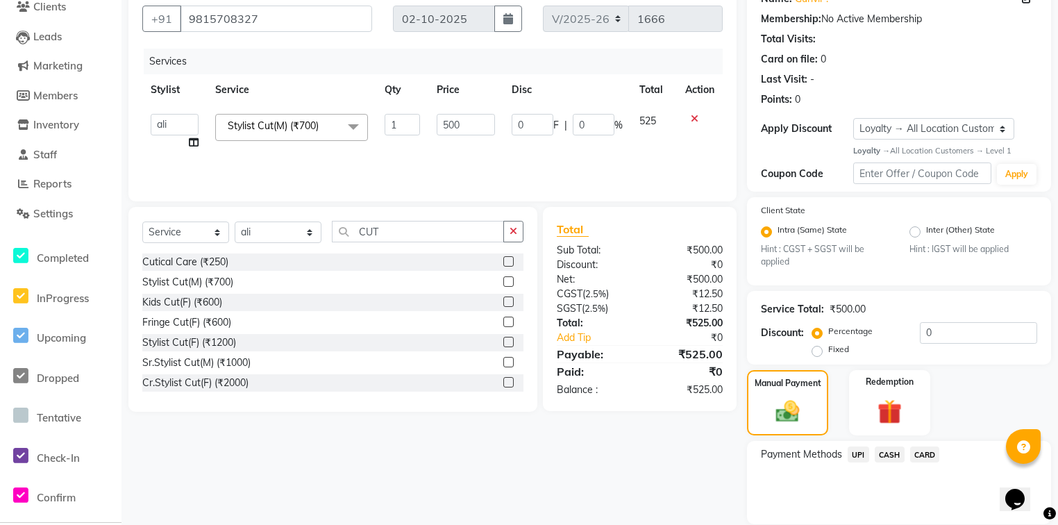
scroll to position [174, 0]
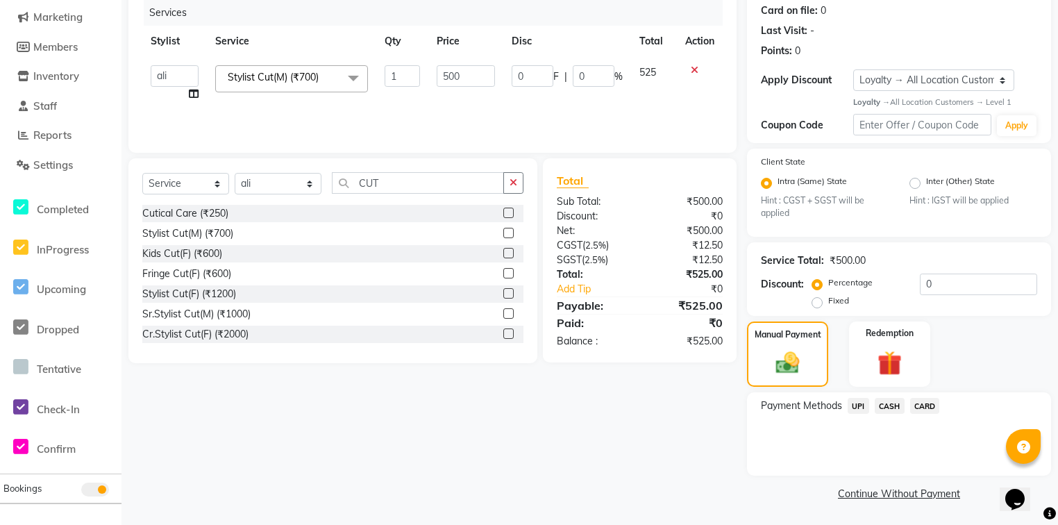
click at [864, 402] on span "UPI" at bounding box center [859, 406] width 22 height 16
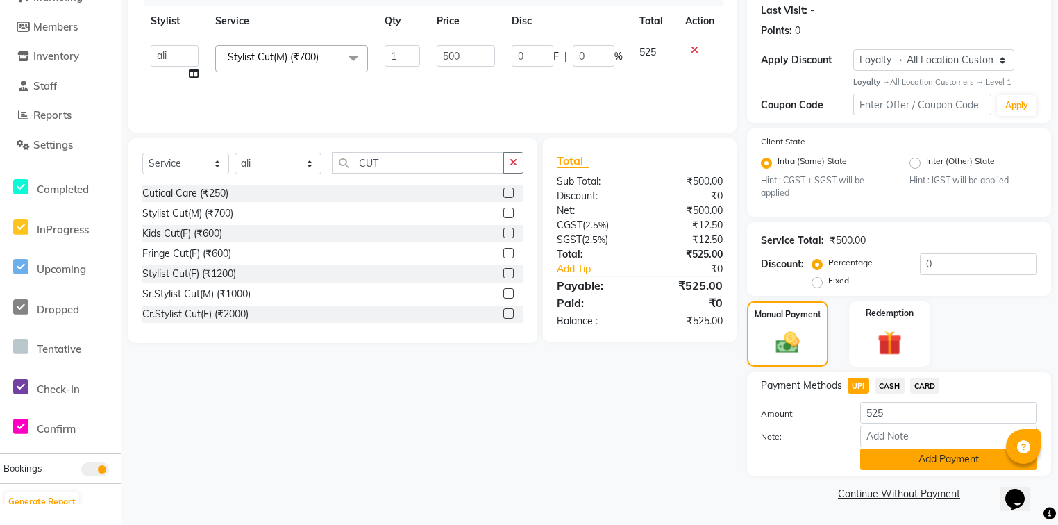
click at [886, 455] on button "Add Payment" at bounding box center [948, 459] width 177 height 22
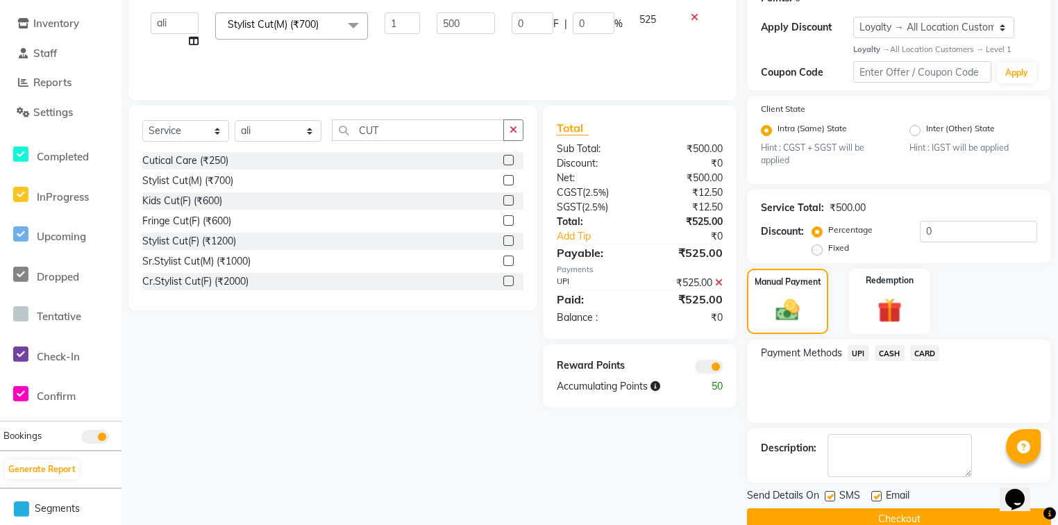
scroll to position [252, 0]
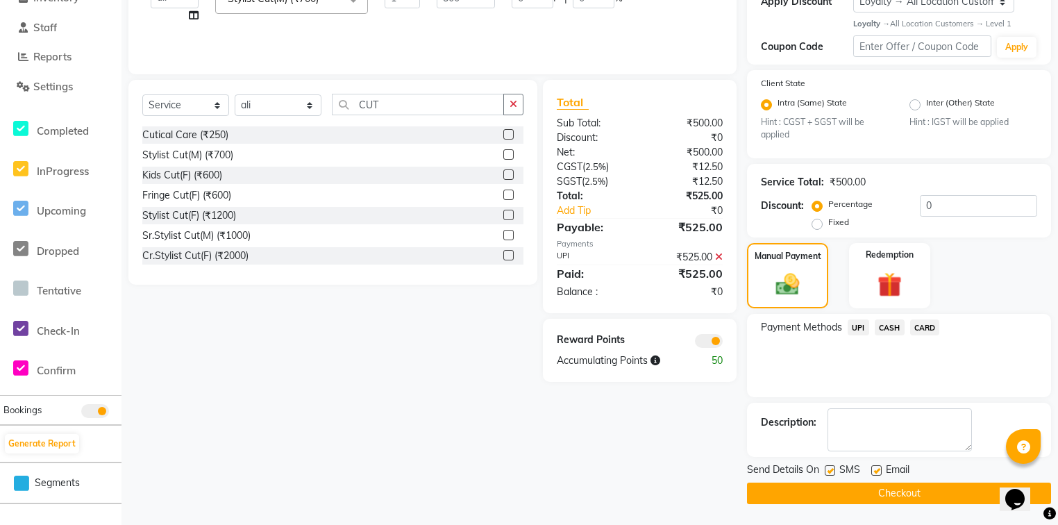
click at [878, 475] on label at bounding box center [876, 470] width 10 height 10
click at [878, 475] on input "checkbox" at bounding box center [875, 471] width 9 height 9
checkbox input "false"
click at [878, 489] on button "Checkout" at bounding box center [899, 493] width 304 height 22
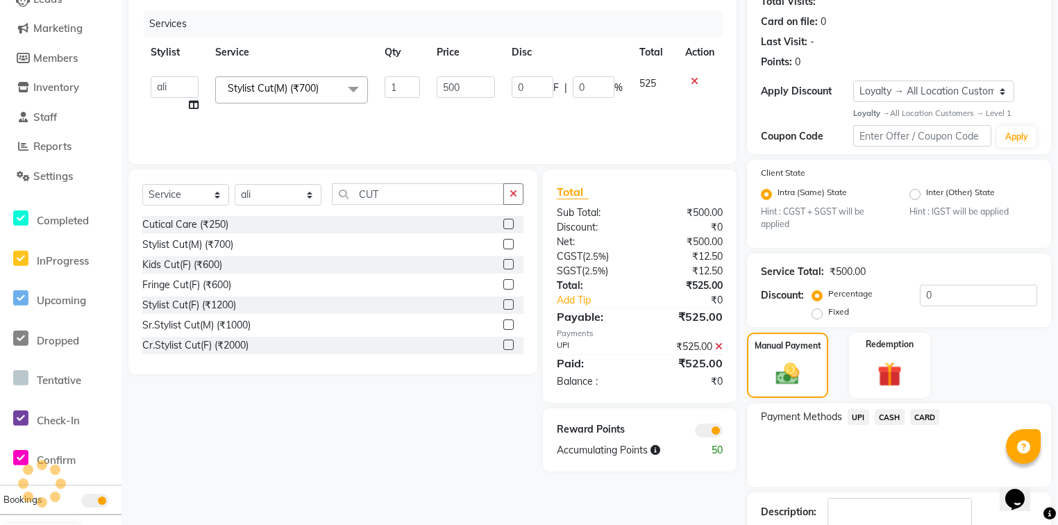
scroll to position [100, 0]
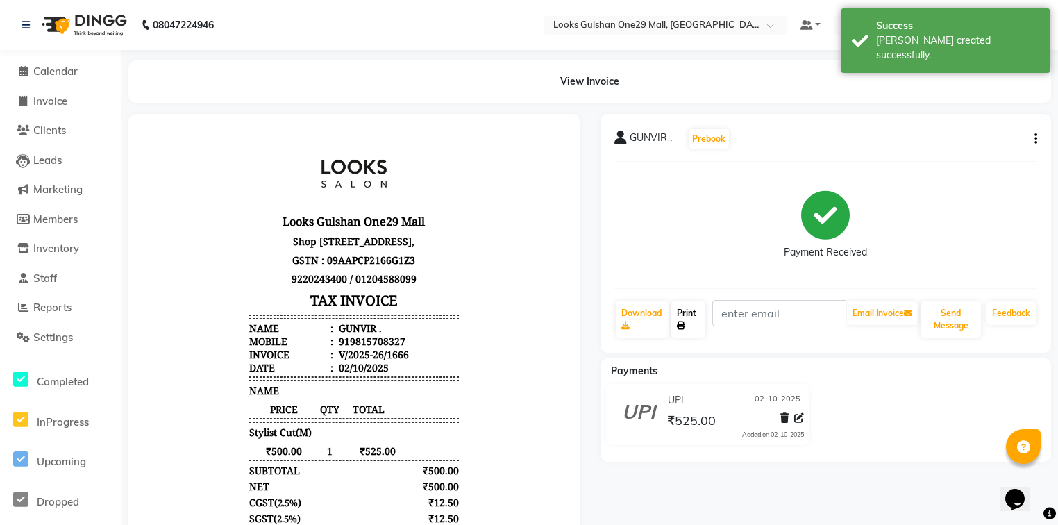
click at [672, 312] on link "Print" at bounding box center [688, 319] width 34 height 36
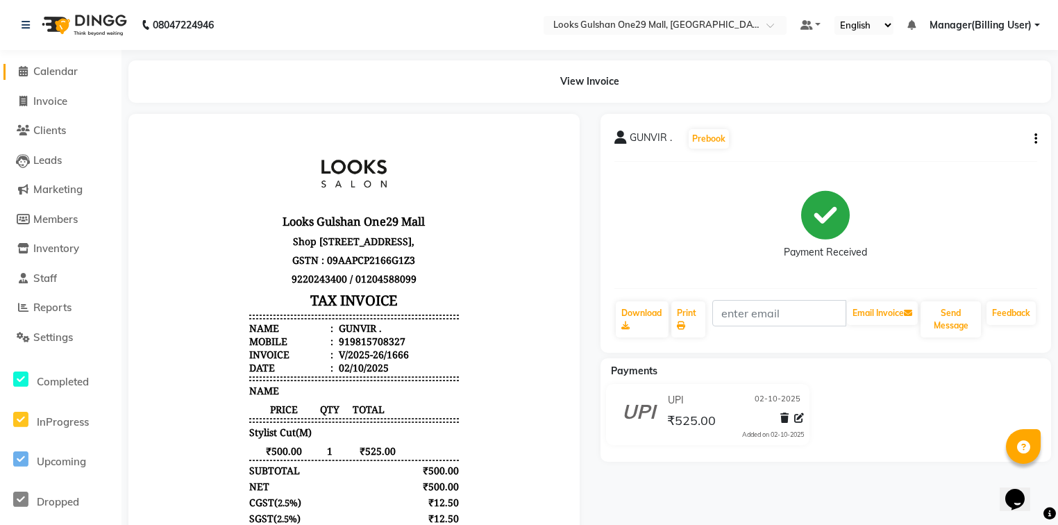
click at [73, 69] on span "Calendar" at bounding box center [55, 71] width 44 height 13
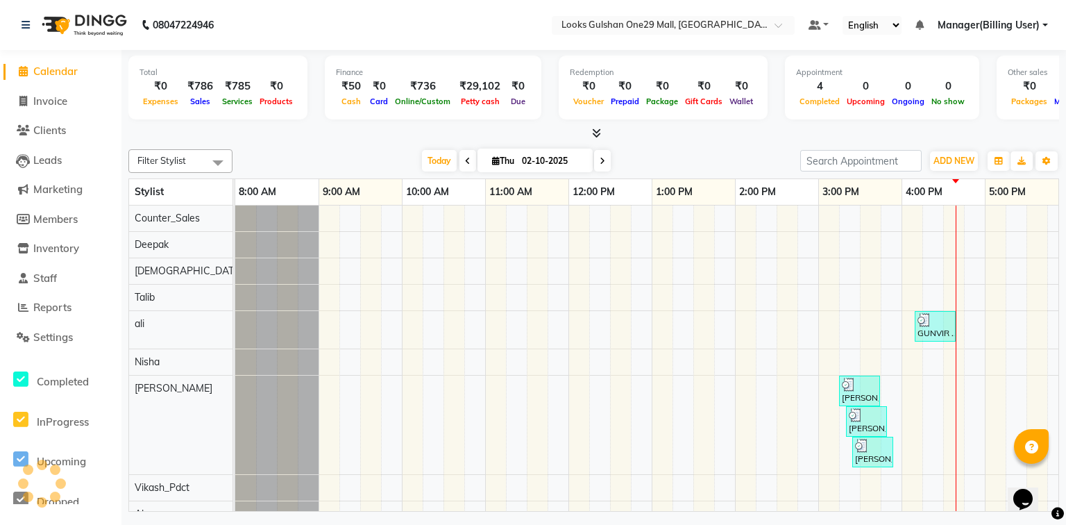
click at [247, 146] on div "Filter Stylist Select All Counter_Sales Deepak Shiva [PERSON_NAME] [PERSON_NAME…" at bounding box center [593, 328] width 931 height 368
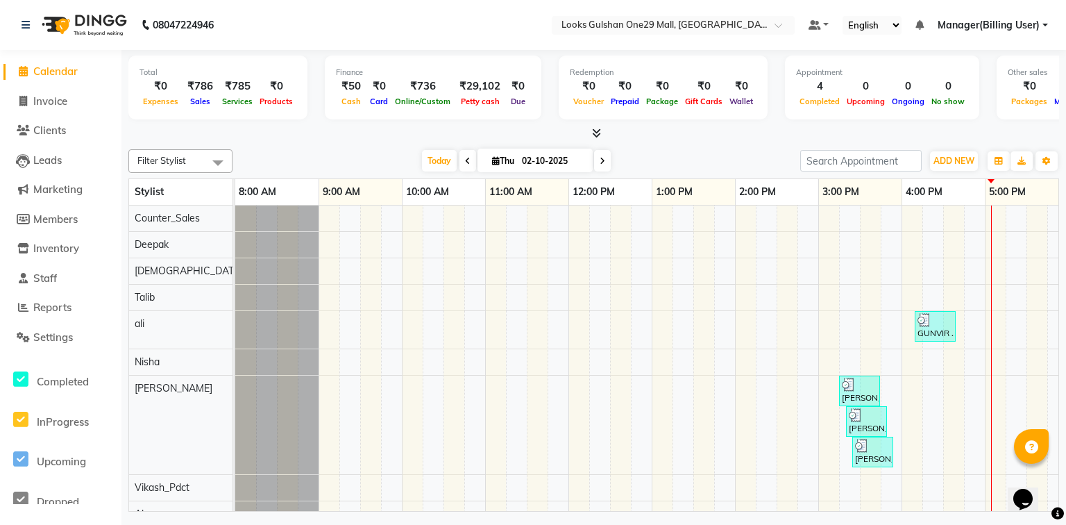
click at [107, 113] on li "Invoice" at bounding box center [60, 102] width 121 height 30
click at [81, 103] on link "Invoice" at bounding box center [60, 102] width 115 height 16
select select "service"
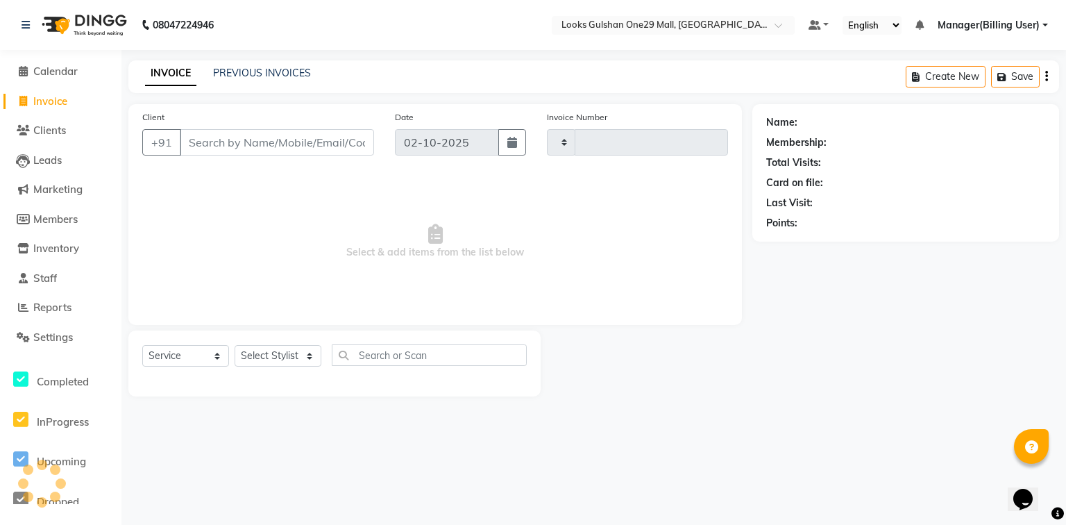
type input "1667"
select select "8337"
drag, startPoint x: 297, startPoint y: 362, endPoint x: 289, endPoint y: 353, distance: 11.8
click at [297, 361] on select "Select Stylist" at bounding box center [278, 356] width 87 height 22
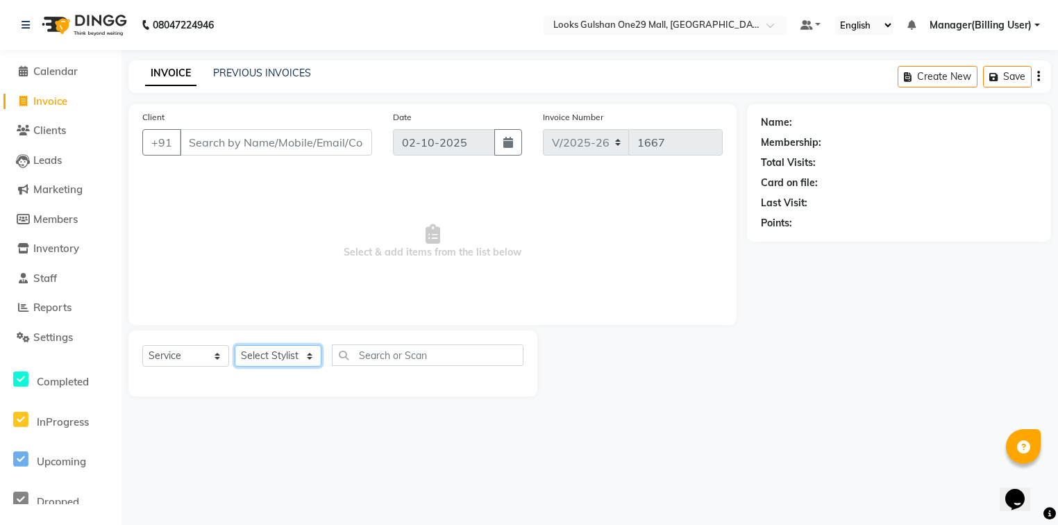
click at [288, 353] on select "Select Stylist" at bounding box center [278, 356] width 87 height 22
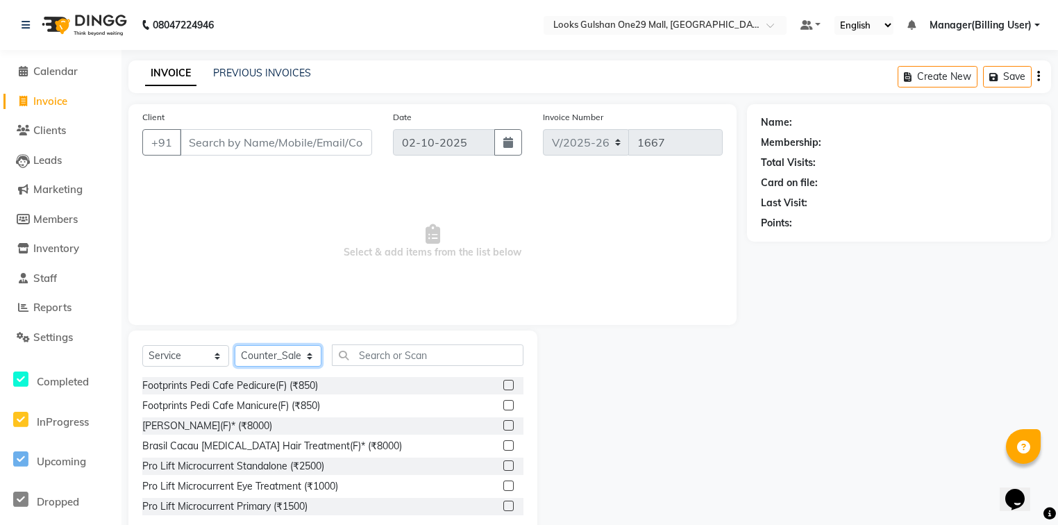
click at [286, 353] on select "Select Stylist [PERSON_NAME] Counter_Sales Deepak Farmaan [PERSON_NAME] Manager…" at bounding box center [278, 356] width 87 height 22
select select "93035"
click at [235, 346] on select "Select Stylist [PERSON_NAME] Counter_Sales Deepak Farmaan [PERSON_NAME] Manager…" at bounding box center [278, 356] width 87 height 22
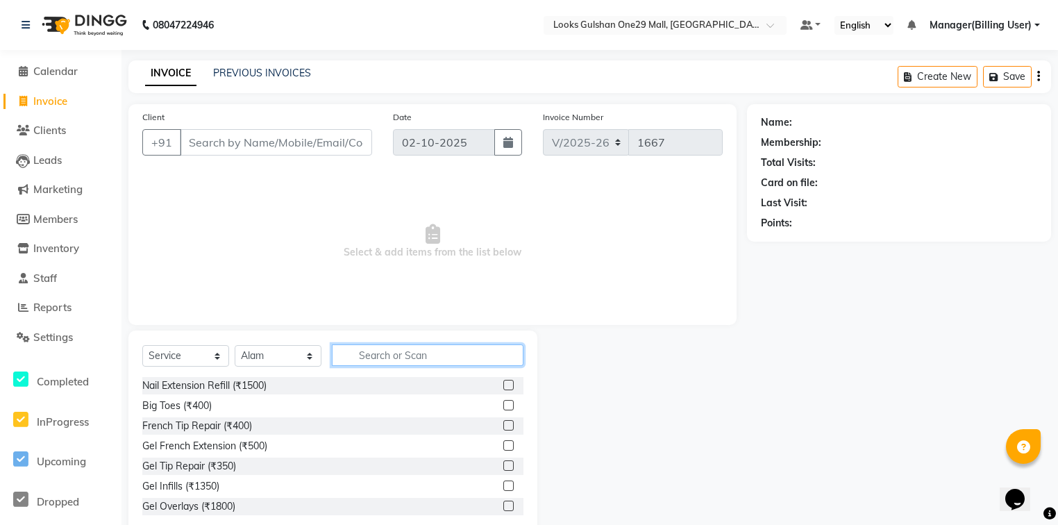
click at [389, 350] on input "text" at bounding box center [428, 355] width 192 height 22
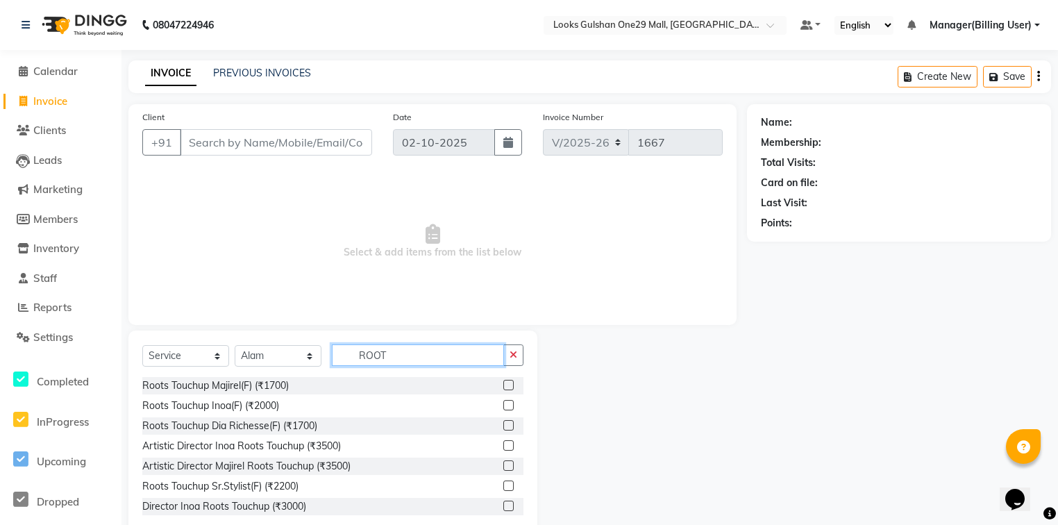
type input "ROOT"
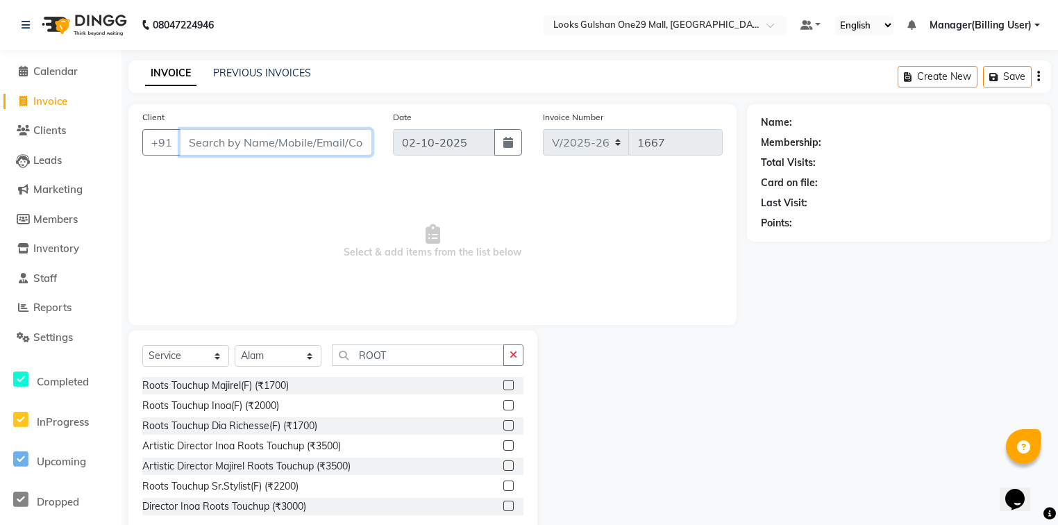
click at [250, 136] on input "Client" at bounding box center [276, 142] width 192 height 26
type input "9"
click at [249, 136] on input "9" at bounding box center [276, 142] width 192 height 26
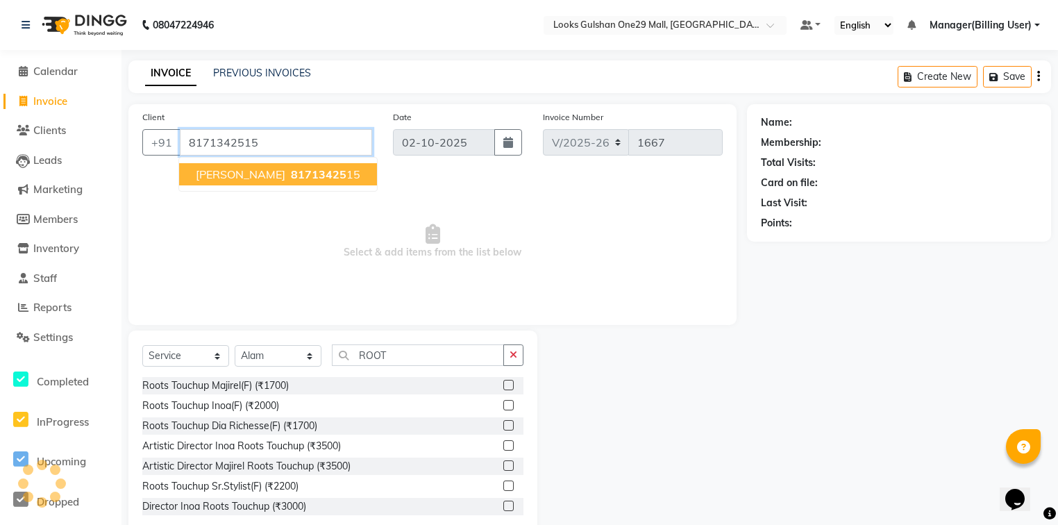
type input "8171342515"
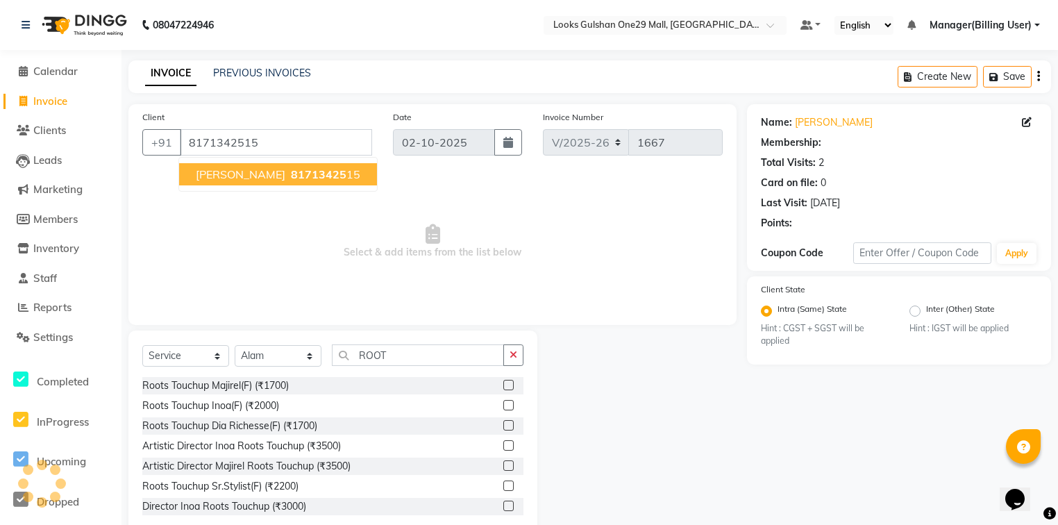
select select "1: Object"
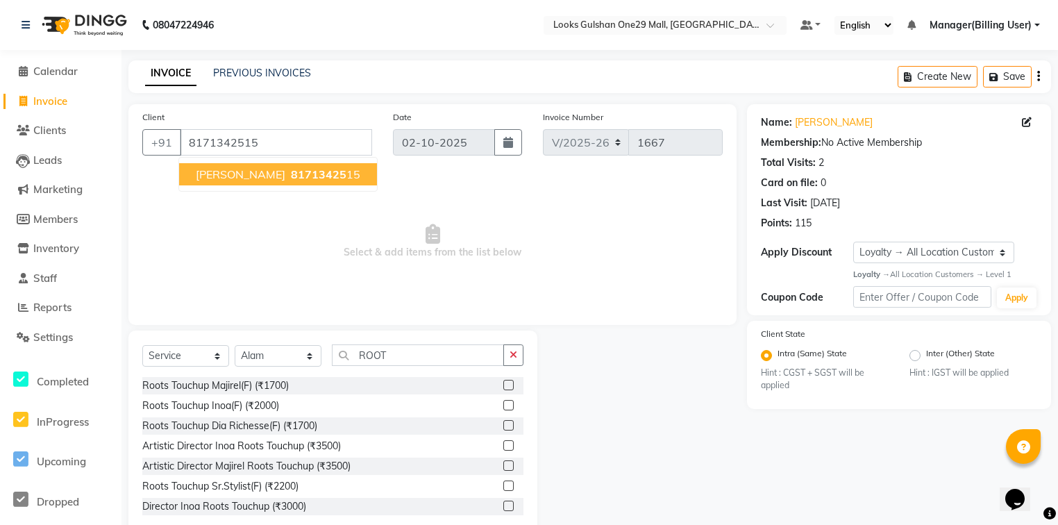
click at [510, 203] on span "Select & add items from the list below" at bounding box center [432, 241] width 580 height 139
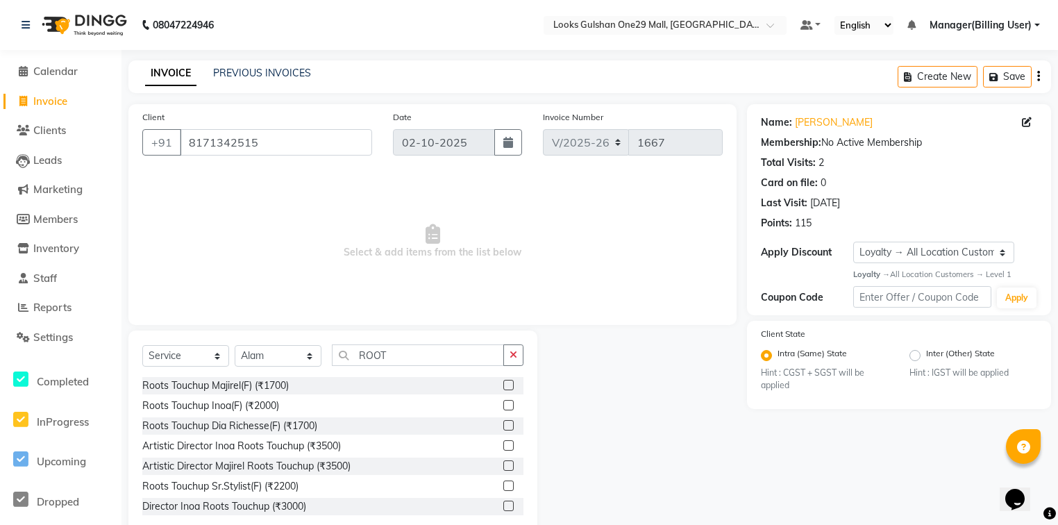
click at [503, 405] on label at bounding box center [508, 405] width 10 height 10
click at [503, 405] on input "checkbox" at bounding box center [507, 405] width 9 height 9
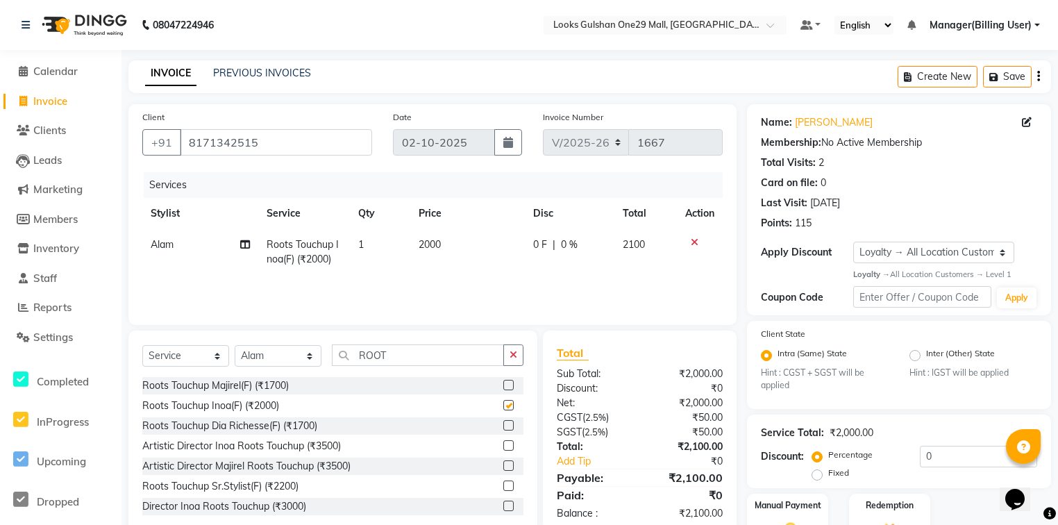
checkbox input "false"
click at [455, 244] on td "2000" at bounding box center [467, 252] width 115 height 46
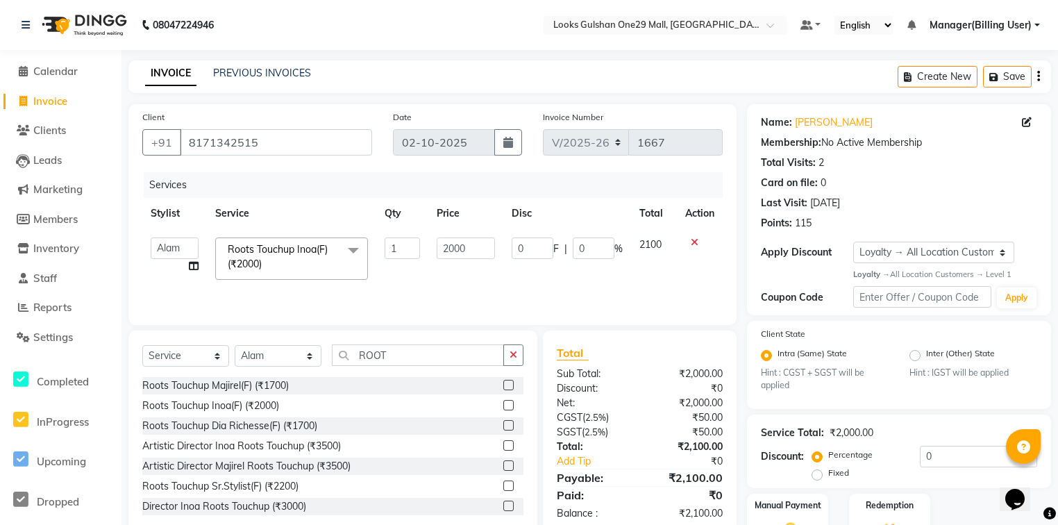
click at [455, 244] on input "2000" at bounding box center [466, 248] width 58 height 22
type input "1400"
click at [578, 292] on div "Services Stylist Service Qty Price Disc Total Action [PERSON_NAME] Counter_Sale…" at bounding box center [432, 241] width 580 height 139
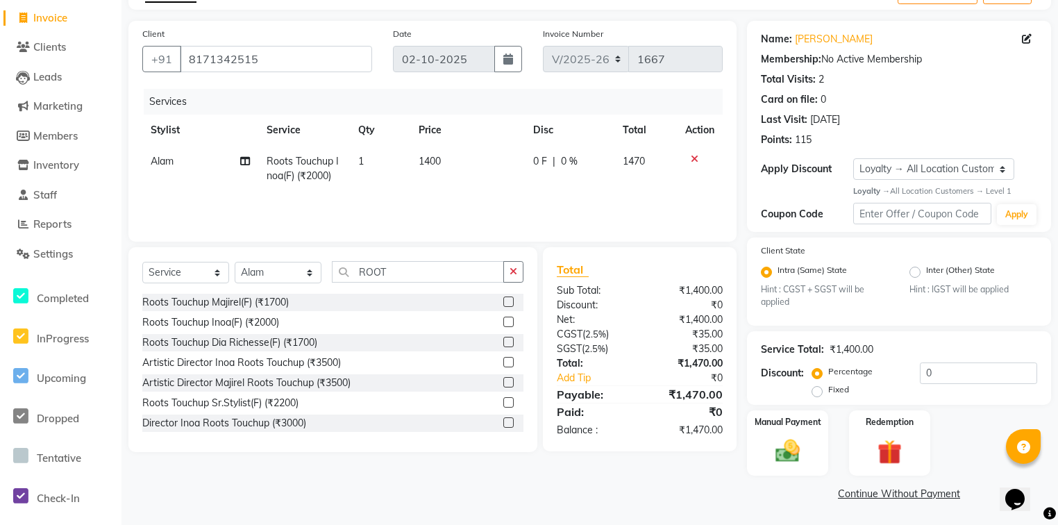
scroll to position [85, 0]
click at [878, 419] on label "Redemption" at bounding box center [890, 420] width 50 height 13
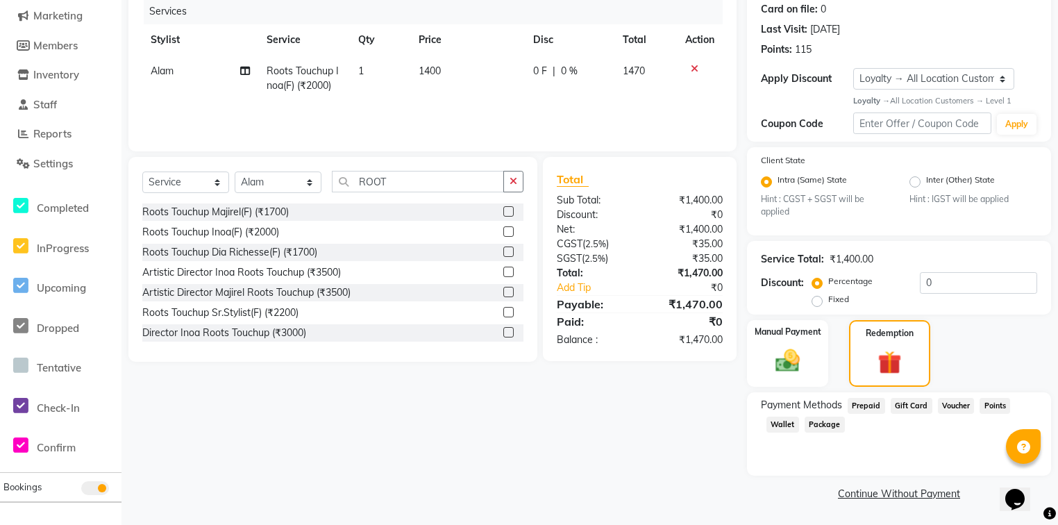
scroll to position [175, 0]
drag, startPoint x: 736, startPoint y: 289, endPoint x: 780, endPoint y: 313, distance: 50.6
click at [756, 299] on div "Client [PHONE_NUMBER] Date [DATE] Invoice Number V/2025 V/[PHONE_NUMBER] Servic…" at bounding box center [589, 217] width 943 height 573
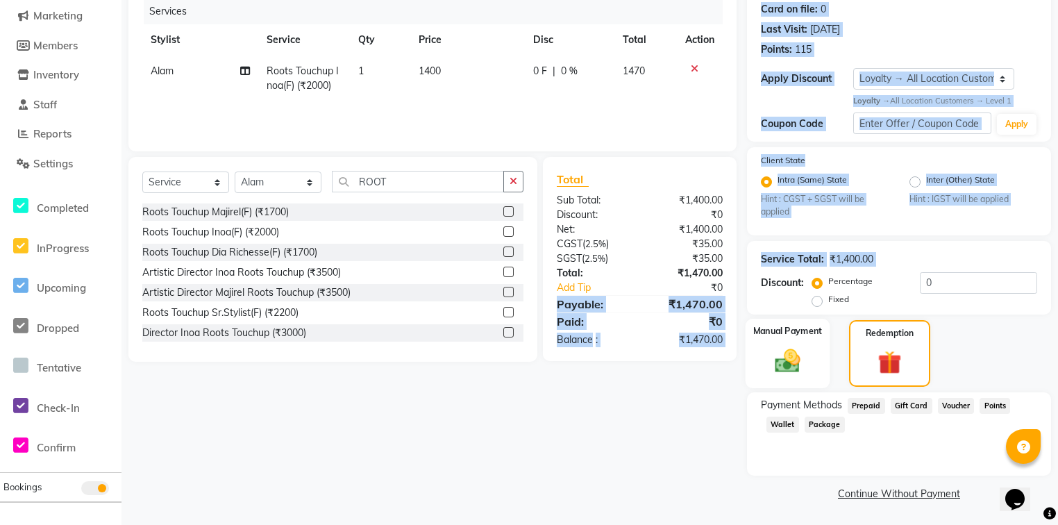
click at [796, 364] on img at bounding box center [787, 361] width 42 height 30
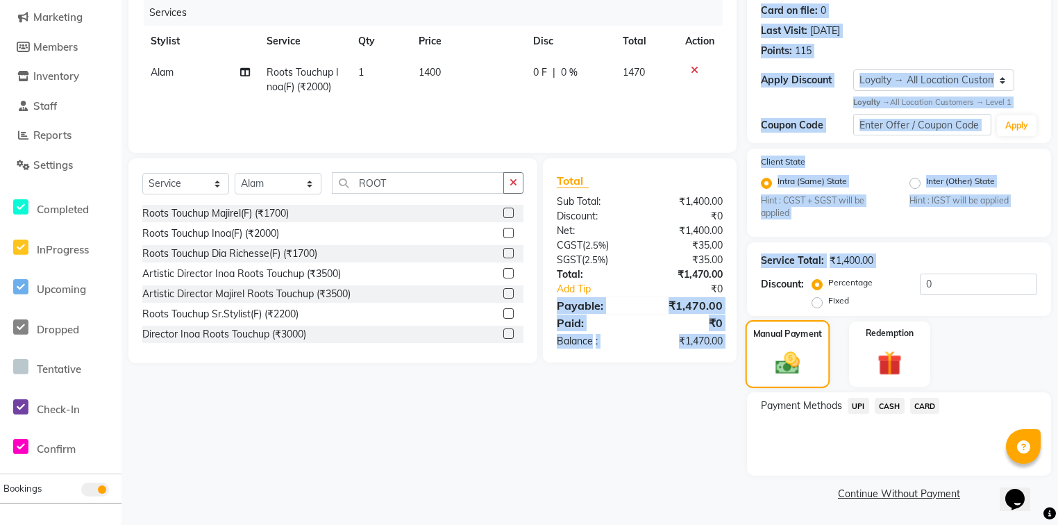
scroll to position [174, 0]
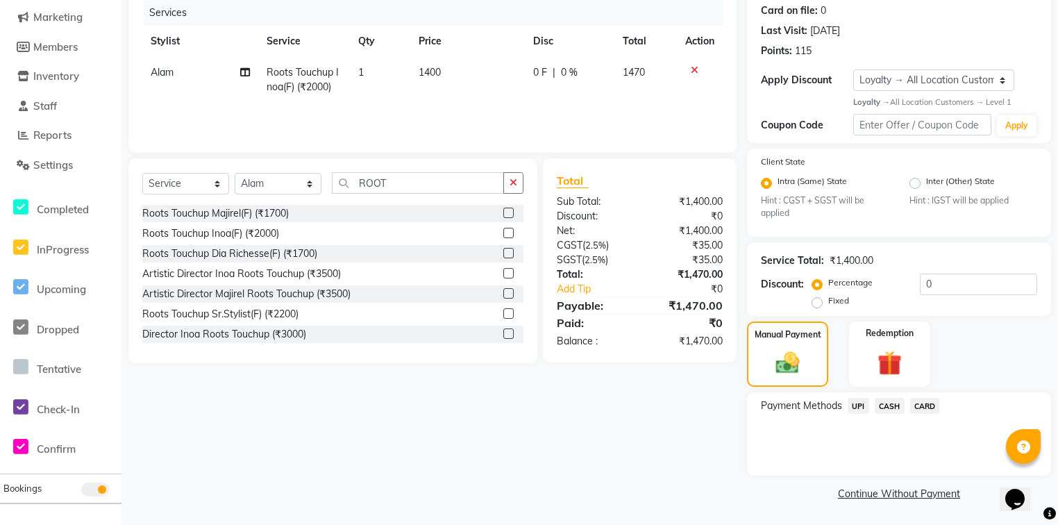
click at [927, 403] on span "CARD" at bounding box center [925, 406] width 30 height 16
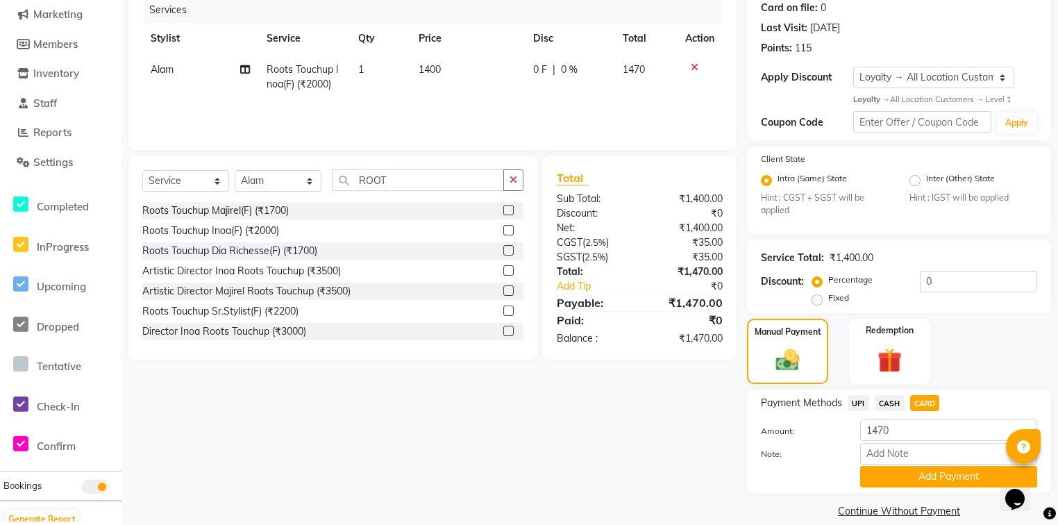
scroll to position [196, 0]
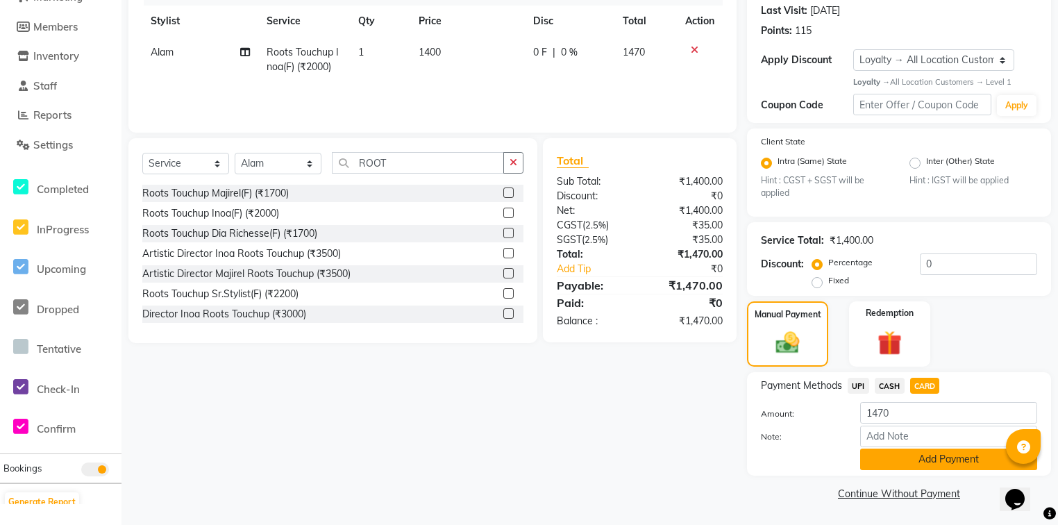
click at [898, 455] on button "Add Payment" at bounding box center [948, 459] width 177 height 22
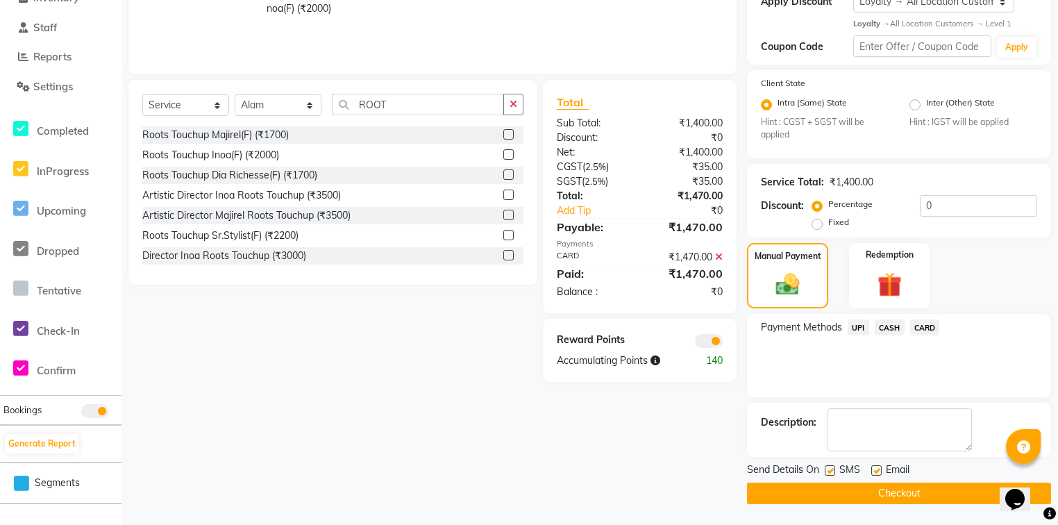
scroll to position [252, 0]
click at [880, 470] on label at bounding box center [876, 470] width 10 height 10
click at [880, 470] on input "checkbox" at bounding box center [875, 471] width 9 height 9
checkbox input "false"
click at [876, 496] on button "Checkout" at bounding box center [899, 493] width 304 height 22
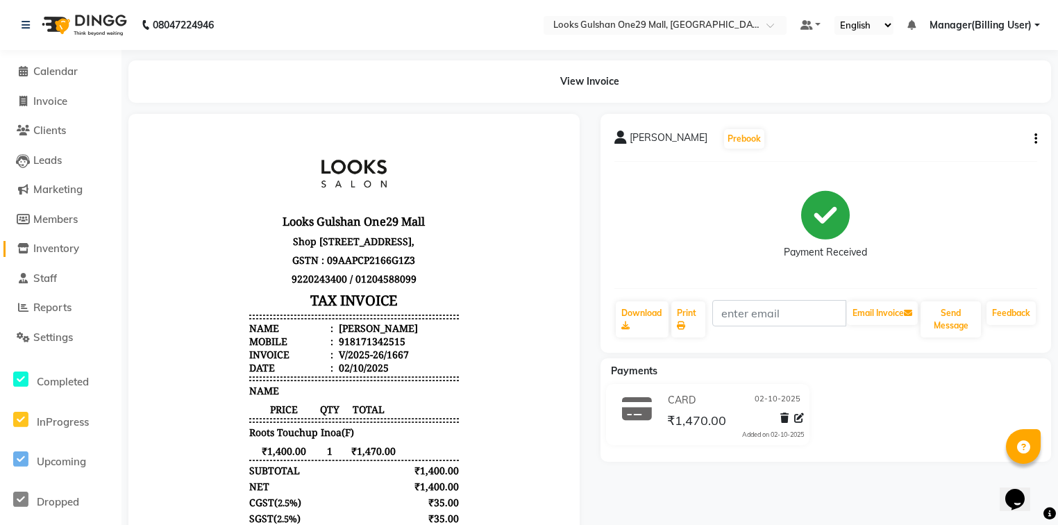
click at [53, 253] on span "Inventory" at bounding box center [56, 248] width 46 height 13
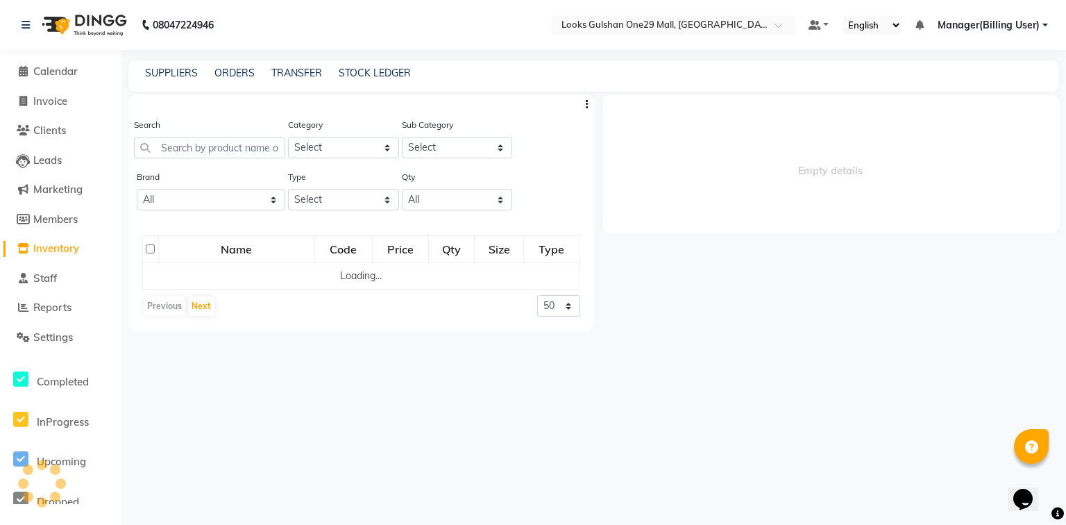
select select
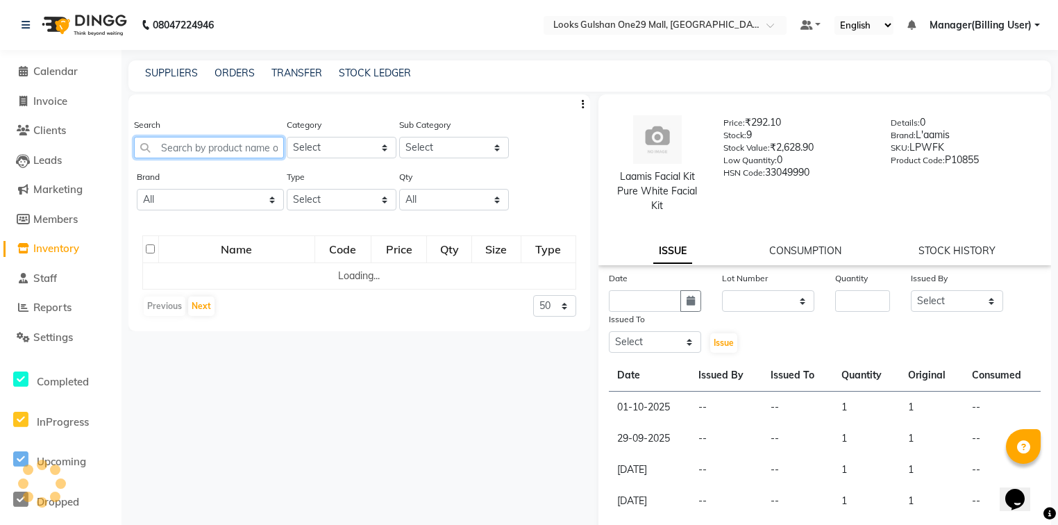
click at [218, 151] on input "text" at bounding box center [209, 148] width 150 height 22
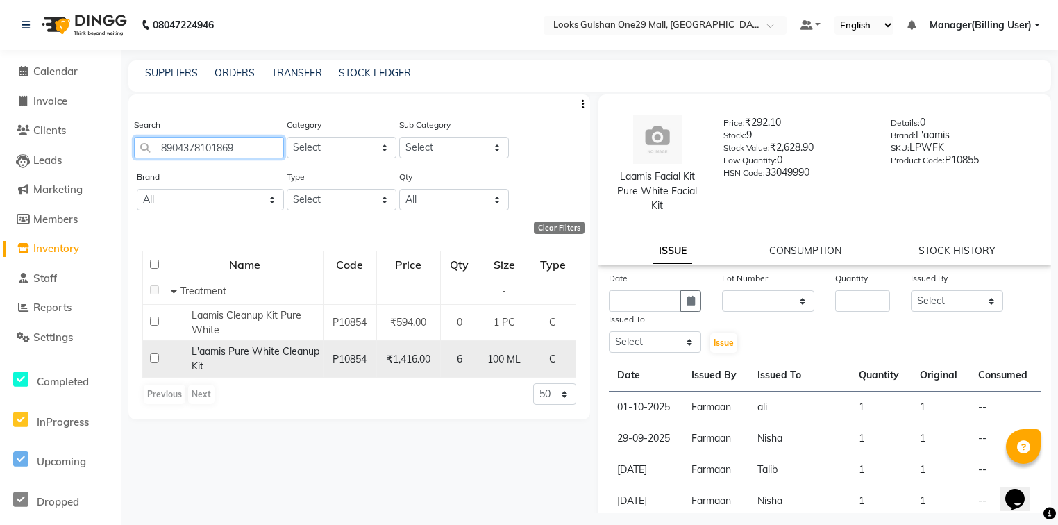
type input "8904378101869"
click at [154, 360] on input "checkbox" at bounding box center [154, 357] width 9 height 9
checkbox input "true"
select select
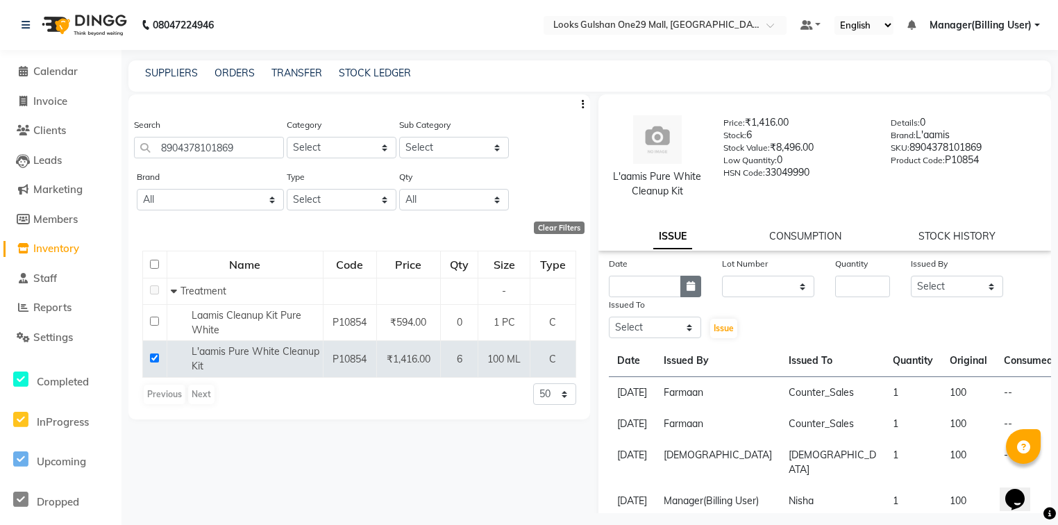
click at [694, 287] on button "button" at bounding box center [690, 287] width 21 height 22
select select "10"
select select "2025"
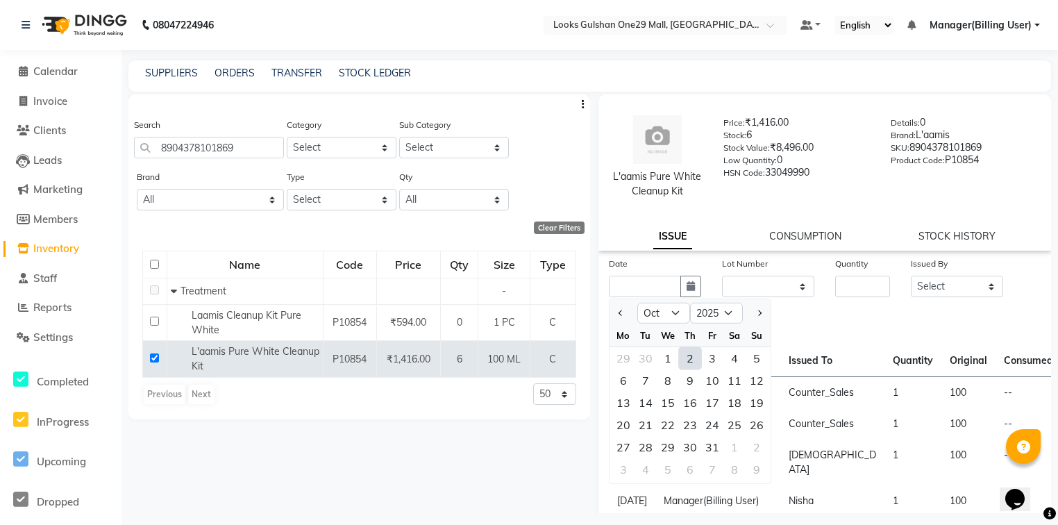
click at [689, 357] on div "2" at bounding box center [690, 358] width 22 height 22
type input "02-10-2025"
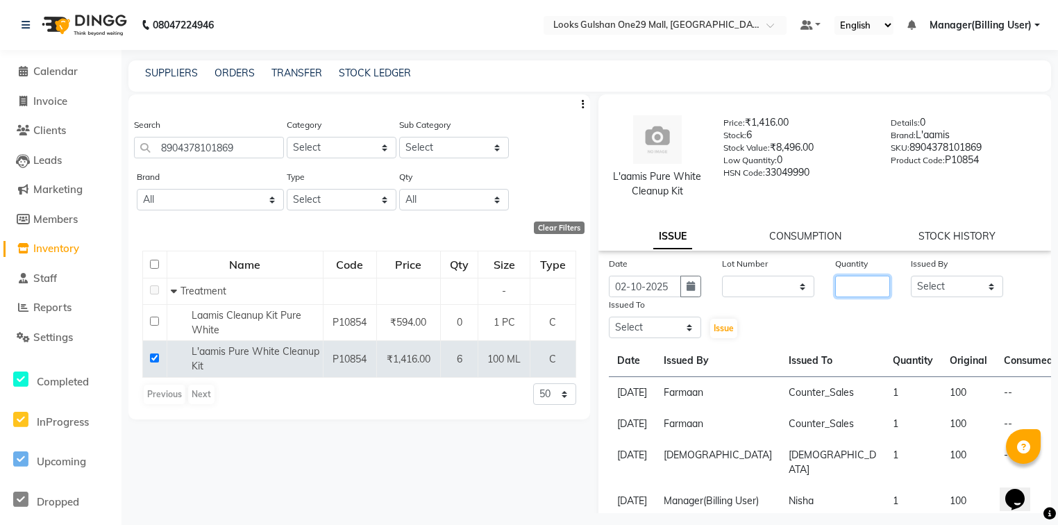
click at [855, 280] on input "number" at bounding box center [862, 287] width 55 height 22
type input "1"
click at [926, 284] on select "Select [PERSON_NAME] Counter_Sales Deepak Farmaan [PERSON_NAME] Manager(Billing…" at bounding box center [957, 287] width 92 height 22
click at [911, 276] on select "Select [PERSON_NAME] Counter_Sales Deepak Farmaan [PERSON_NAME] Manager(Billing…" at bounding box center [957, 287] width 92 height 22
click at [668, 329] on select "Select [PERSON_NAME] Counter_Sales Deepak Farmaan [PERSON_NAME] Manager(Billing…" at bounding box center [655, 328] width 92 height 22
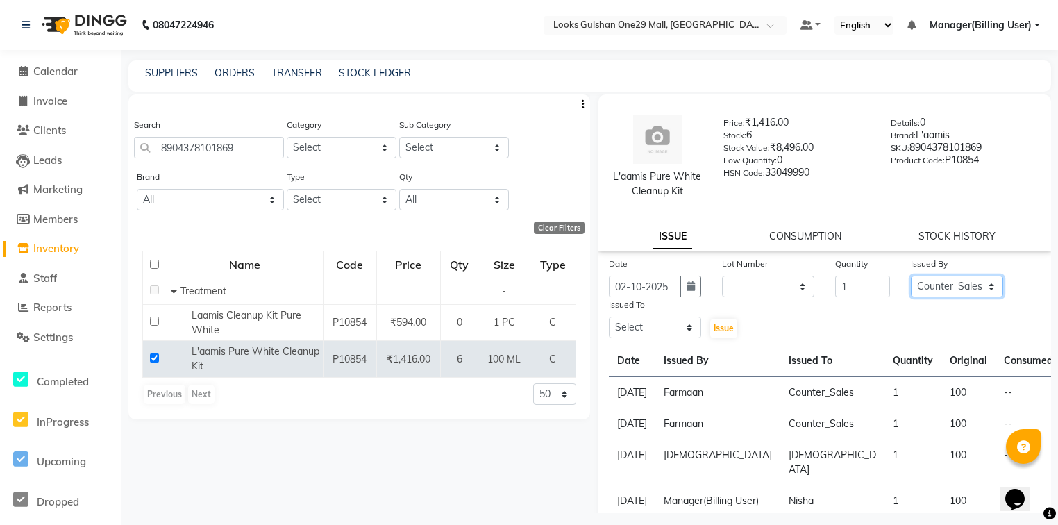
drag, startPoint x: 971, startPoint y: 290, endPoint x: 975, endPoint y: 276, distance: 14.5
click at [971, 289] on select "Select [PERSON_NAME] Counter_Sales Deepak Farmaan [PERSON_NAME] Manager(Billing…" at bounding box center [957, 287] width 92 height 22
select select "83410"
click at [911, 276] on select "Select [PERSON_NAME] Counter_Sales Deepak Farmaan [PERSON_NAME] Manager(Billing…" at bounding box center [957, 287] width 92 height 22
click at [647, 331] on select "Select [PERSON_NAME] Counter_Sales Deepak Farmaan [PERSON_NAME] Manager(Billing…" at bounding box center [655, 328] width 92 height 22
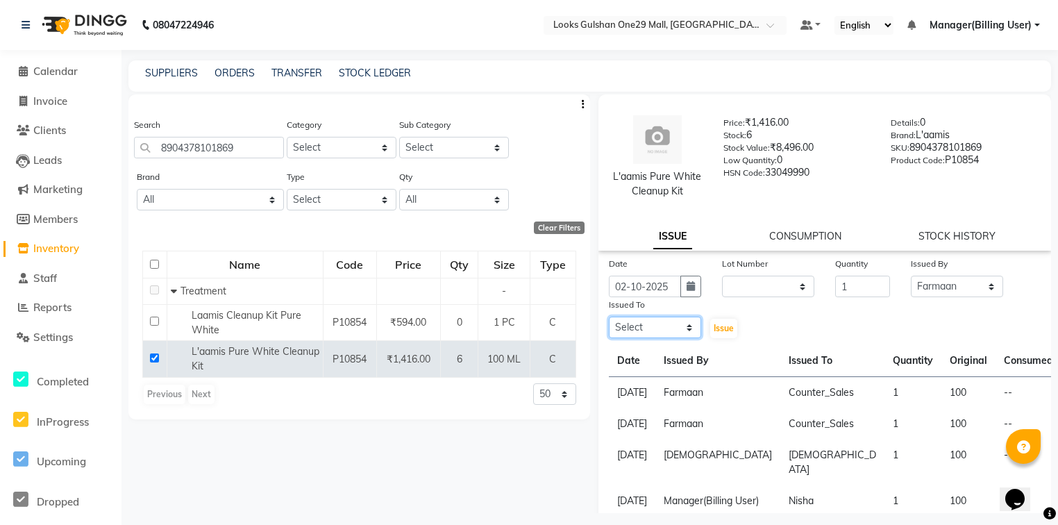
select select "80996"
click at [609, 318] on select "Select [PERSON_NAME] Counter_Sales Deepak Farmaan [PERSON_NAME] Manager(Billing…" at bounding box center [655, 328] width 92 height 22
click at [718, 331] on span "Issue" at bounding box center [724, 328] width 20 height 10
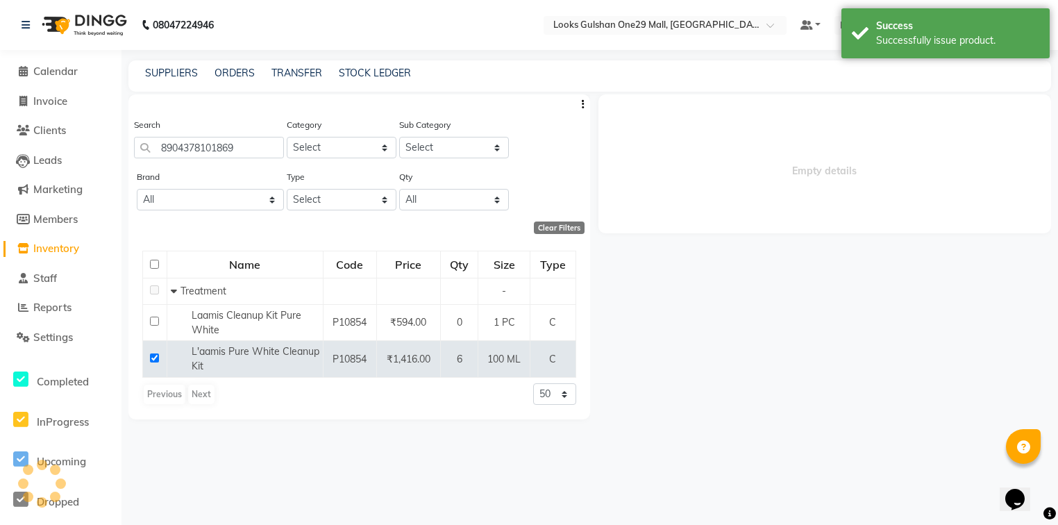
select select
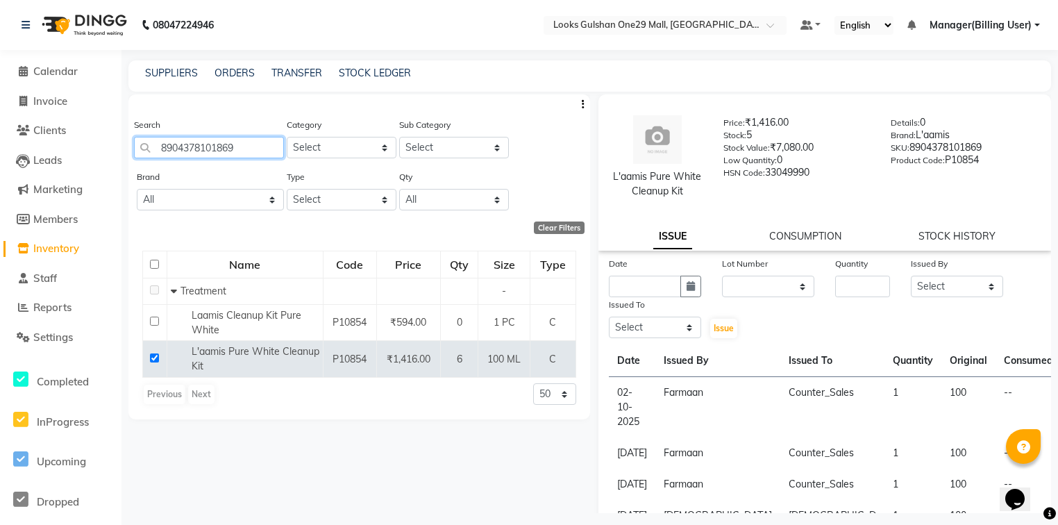
click at [222, 149] on input "8904378101869" at bounding box center [209, 148] width 150 height 22
click at [89, 70] on link "Calendar" at bounding box center [60, 72] width 115 height 16
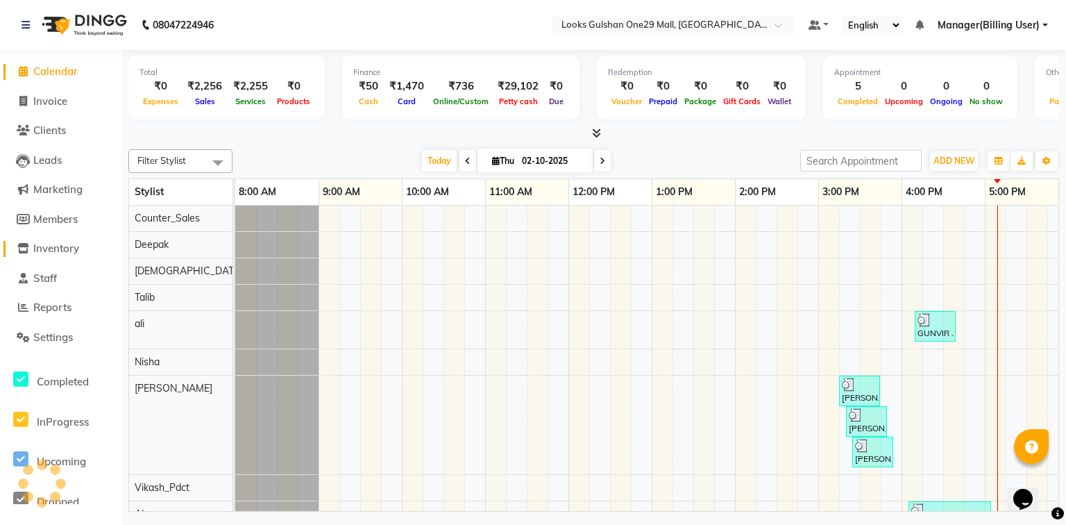
drag, startPoint x: 75, startPoint y: 246, endPoint x: 118, endPoint y: 221, distance: 49.8
click at [76, 246] on span "Inventory" at bounding box center [56, 248] width 46 height 13
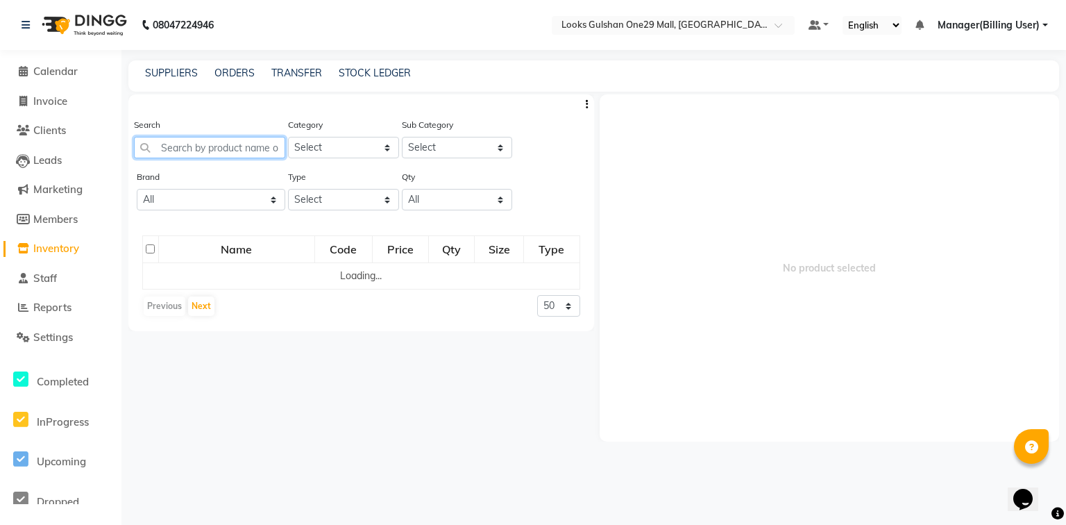
click at [254, 142] on input "text" at bounding box center [209, 148] width 151 height 22
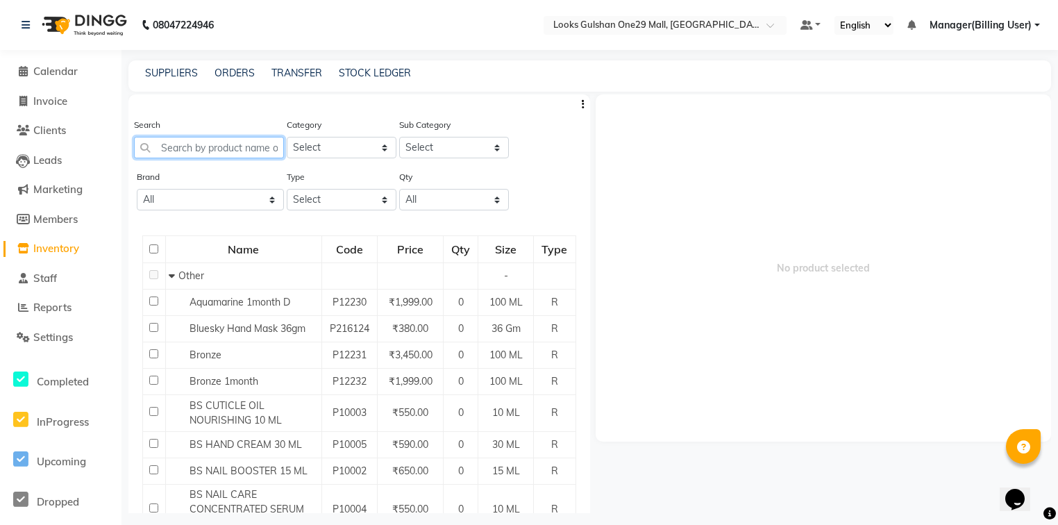
paste input "8904378101869"
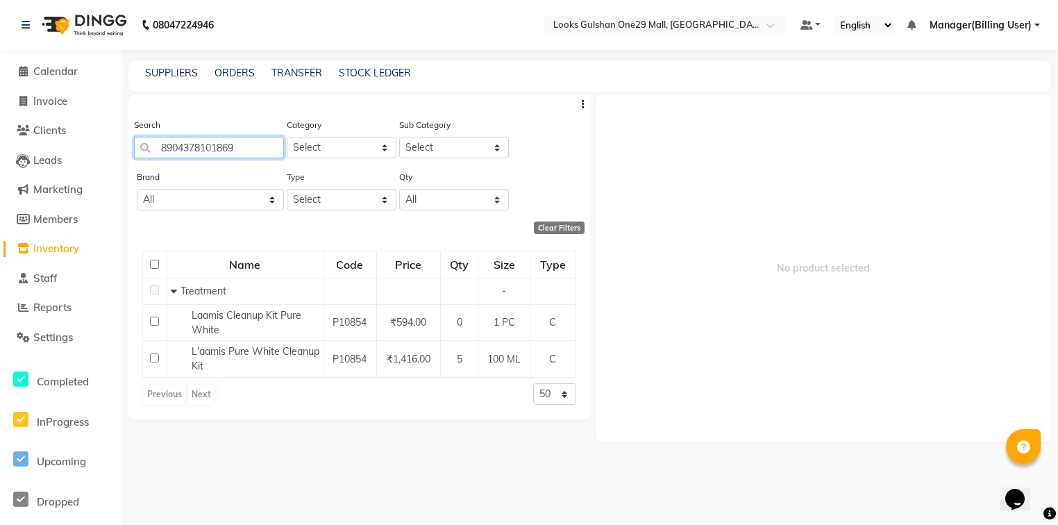
type input "8904378101869"
click at [60, 63] on li "Calendar" at bounding box center [60, 72] width 121 height 30
click at [64, 74] on span "Calendar" at bounding box center [55, 71] width 44 height 13
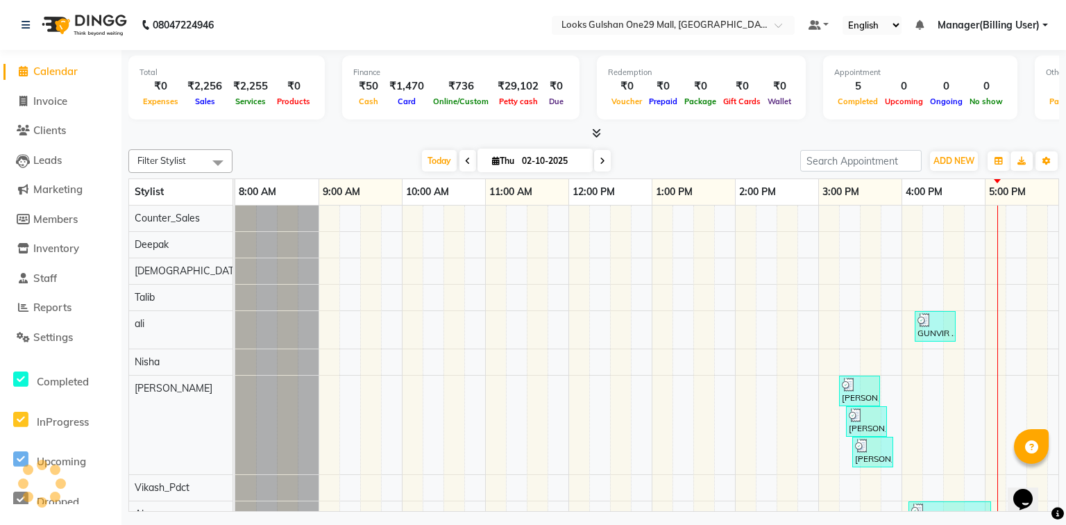
click at [267, 137] on div at bounding box center [593, 133] width 931 height 15
